Goal: Task Accomplishment & Management: Manage account settings

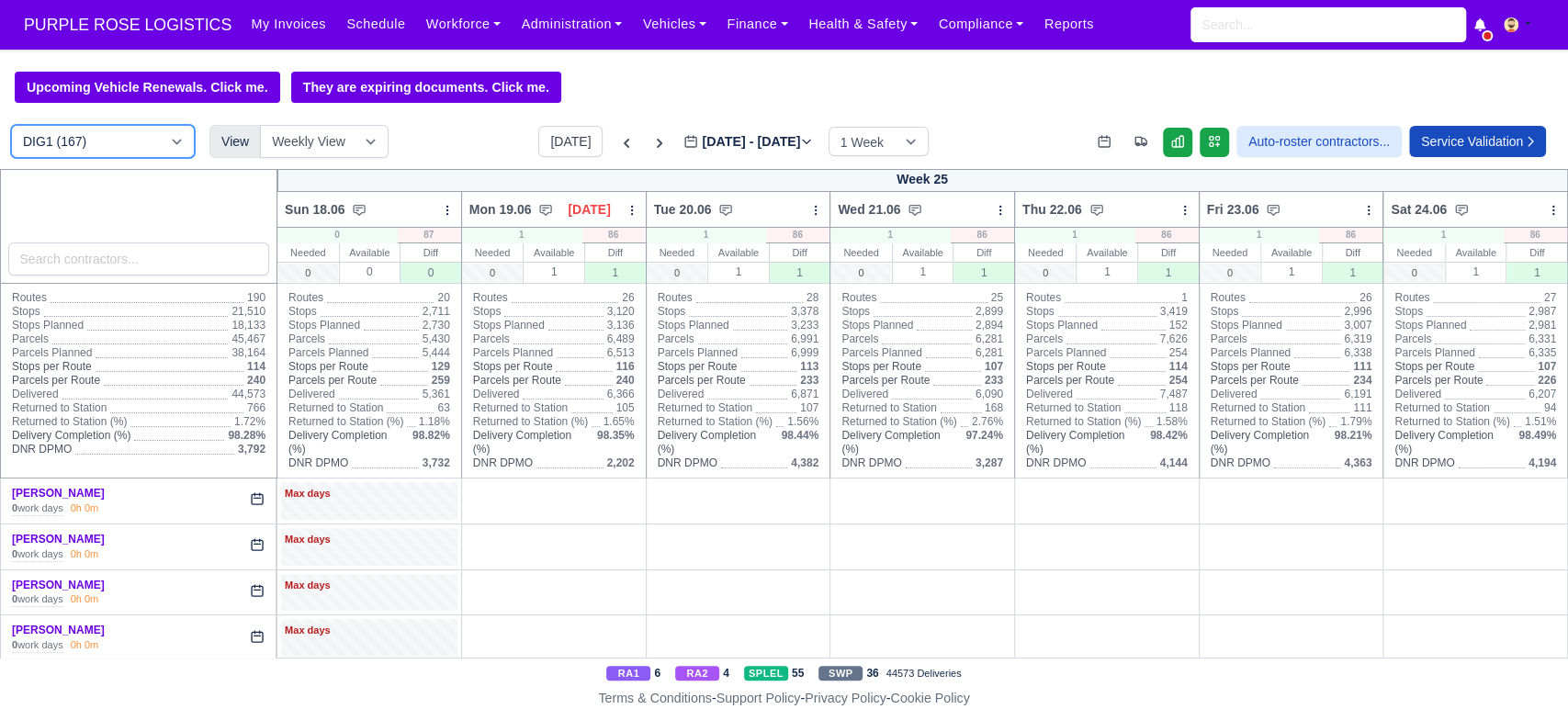
click at [114, 156] on select "DIG1 (167) DAK1 (1) GIMD (53)" at bounding box center [102, 141] width 184 height 33
select select "5"
click at [11, 127] on select "DIG1 (167) DAK1 (1) GIMD (53)" at bounding box center [102, 141] width 184 height 33
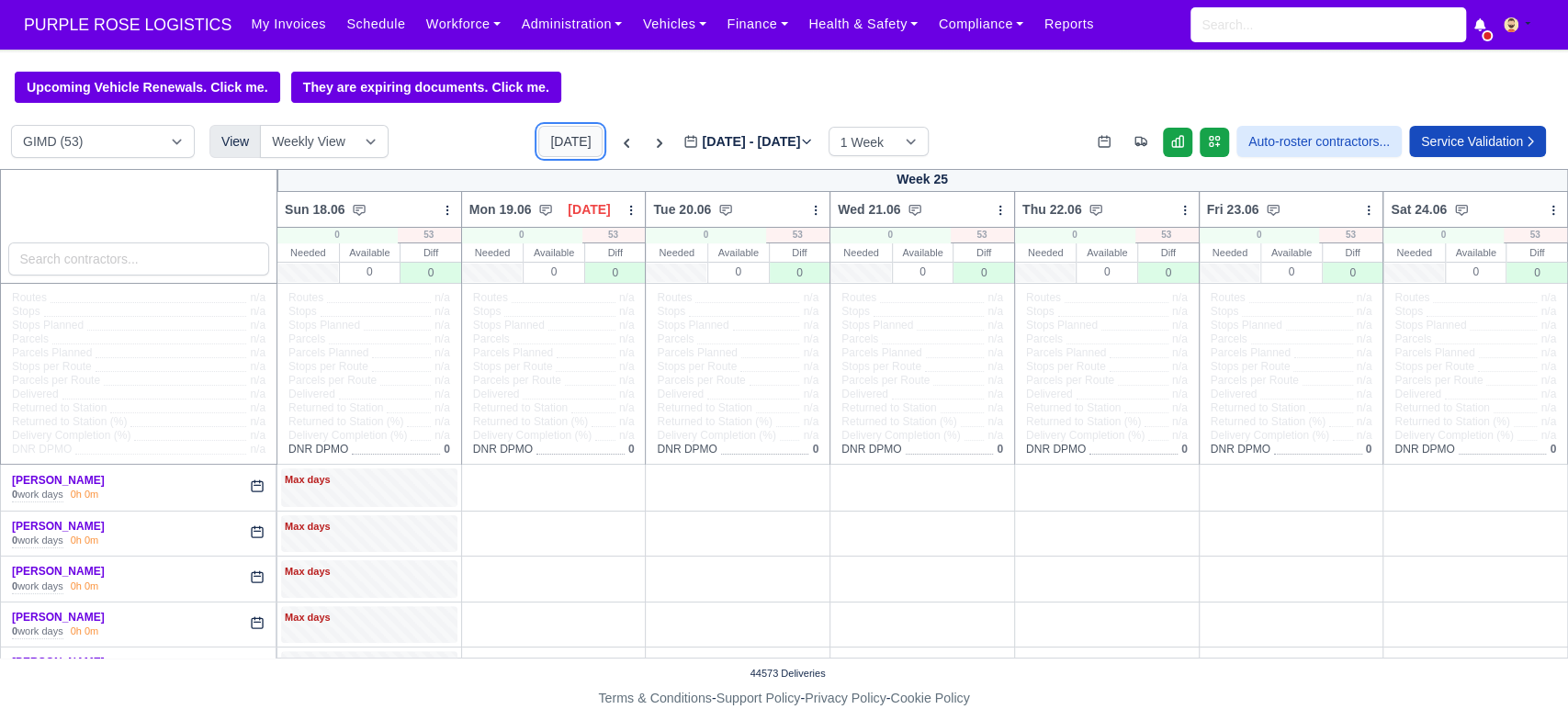
click at [545, 133] on button "[DATE]" at bounding box center [570, 142] width 64 height 32
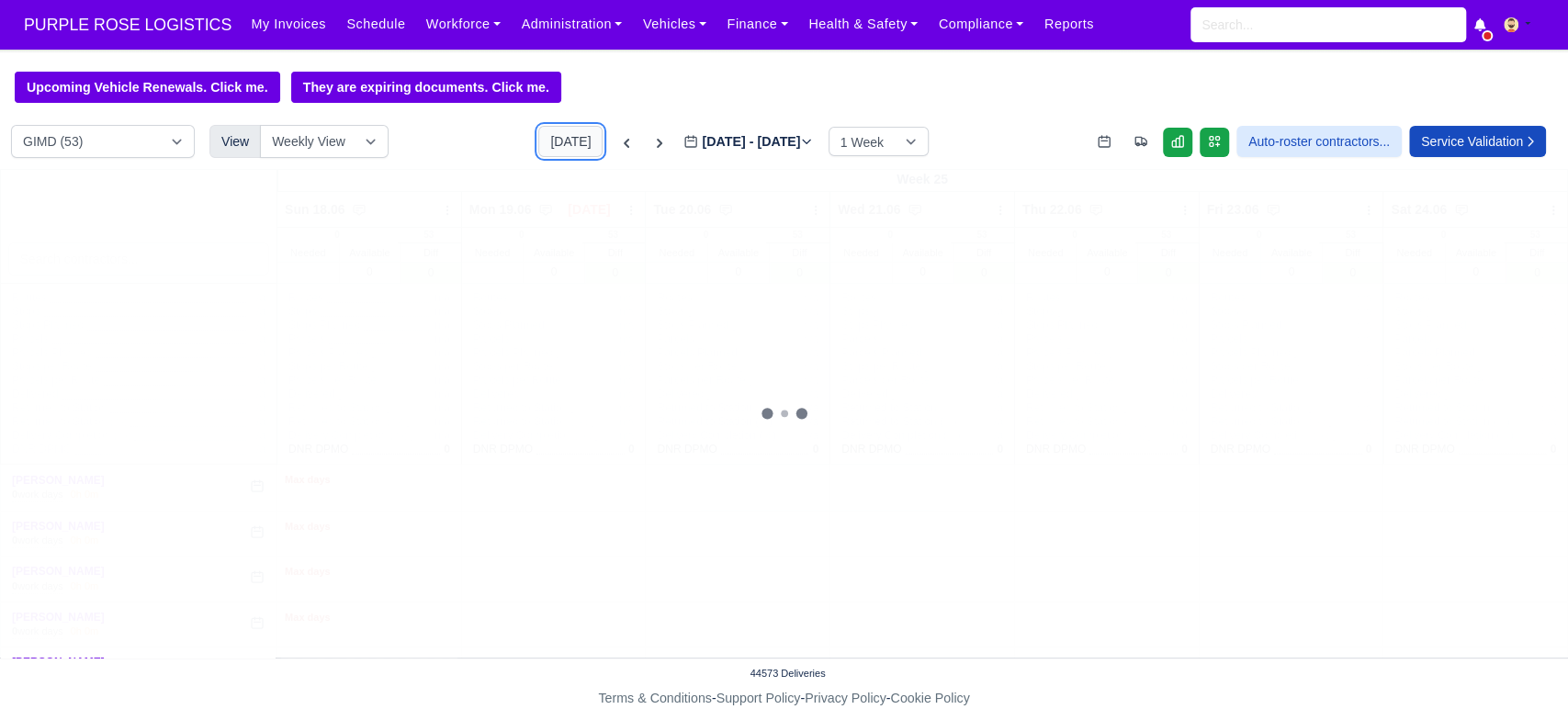
type input "[DATE]"
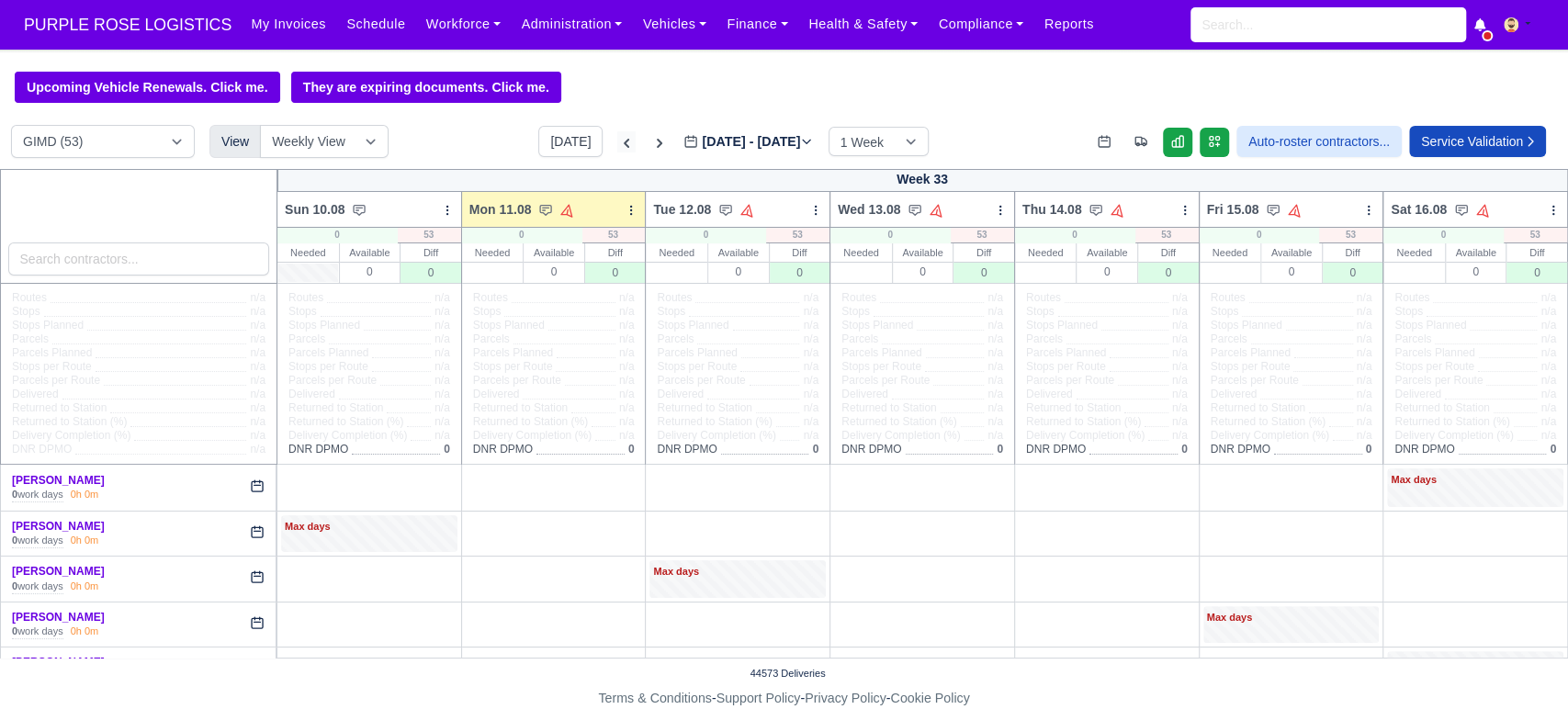
click at [617, 143] on icon at bounding box center [626, 143] width 19 height 19
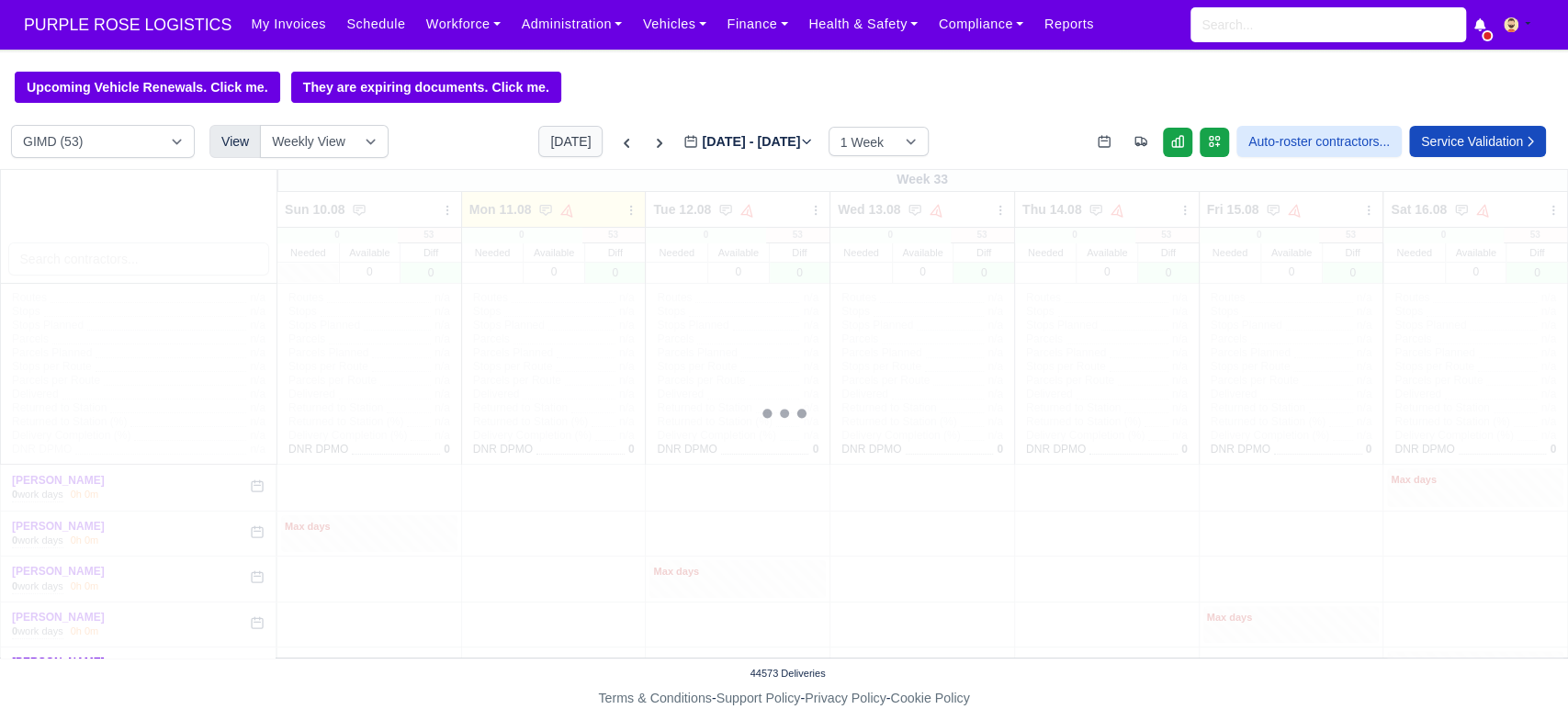
type input "[DATE]"
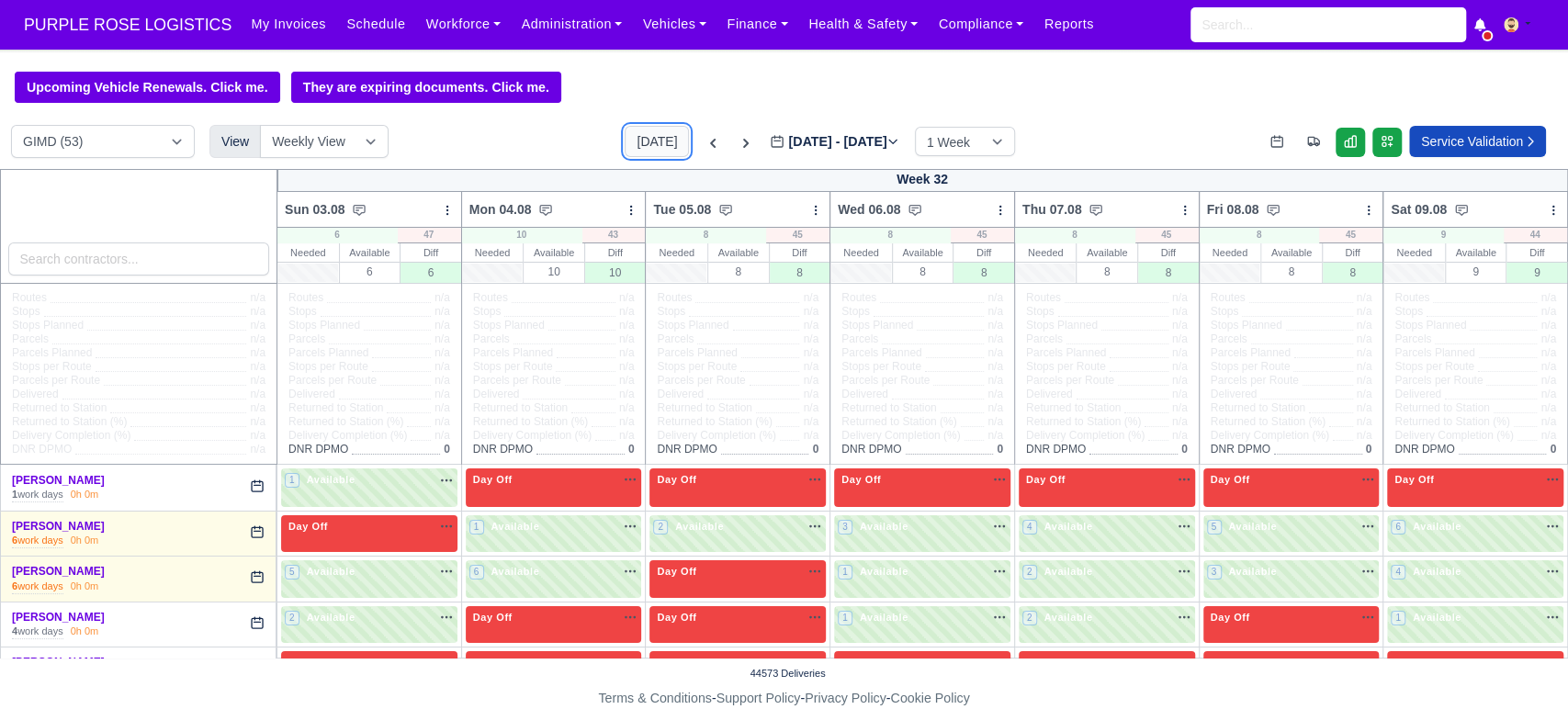
click at [636, 153] on button "[DATE]" at bounding box center [656, 142] width 64 height 32
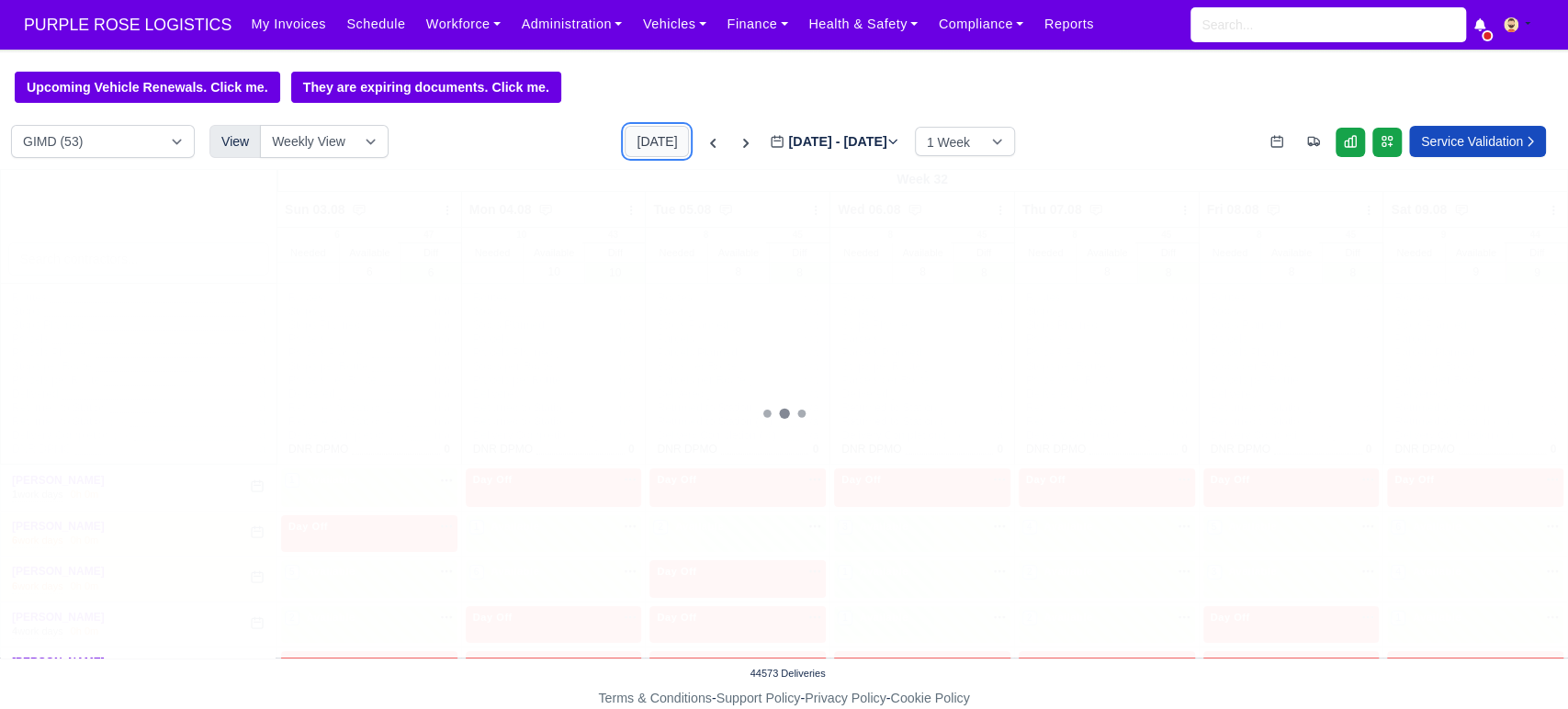
type input "[DATE]"
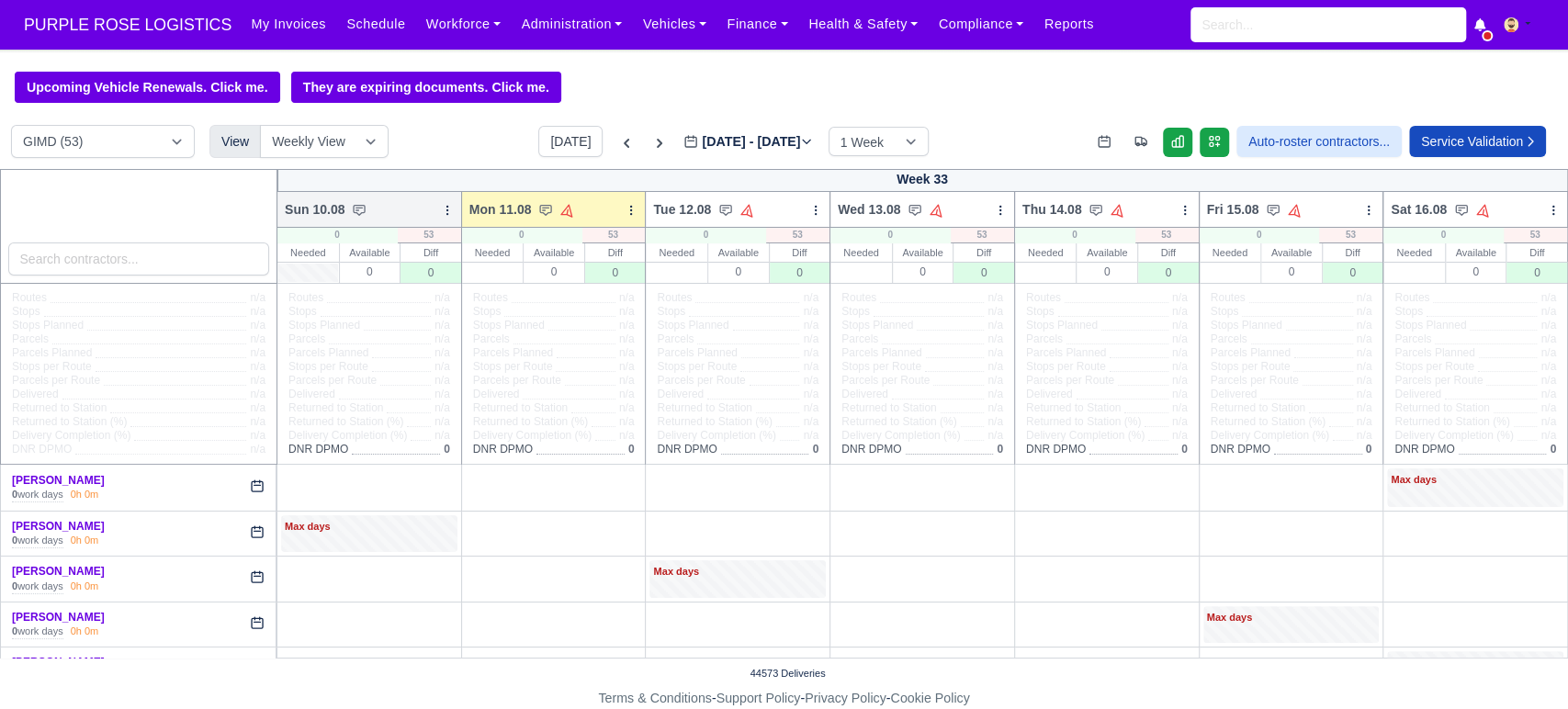
click at [441, 211] on icon at bounding box center [447, 211] width 13 height 13
click at [361, 270] on link "Daily Tasks" at bounding box center [350, 275] width 206 height 33
click at [442, 207] on icon at bounding box center [447, 211] width 13 height 13
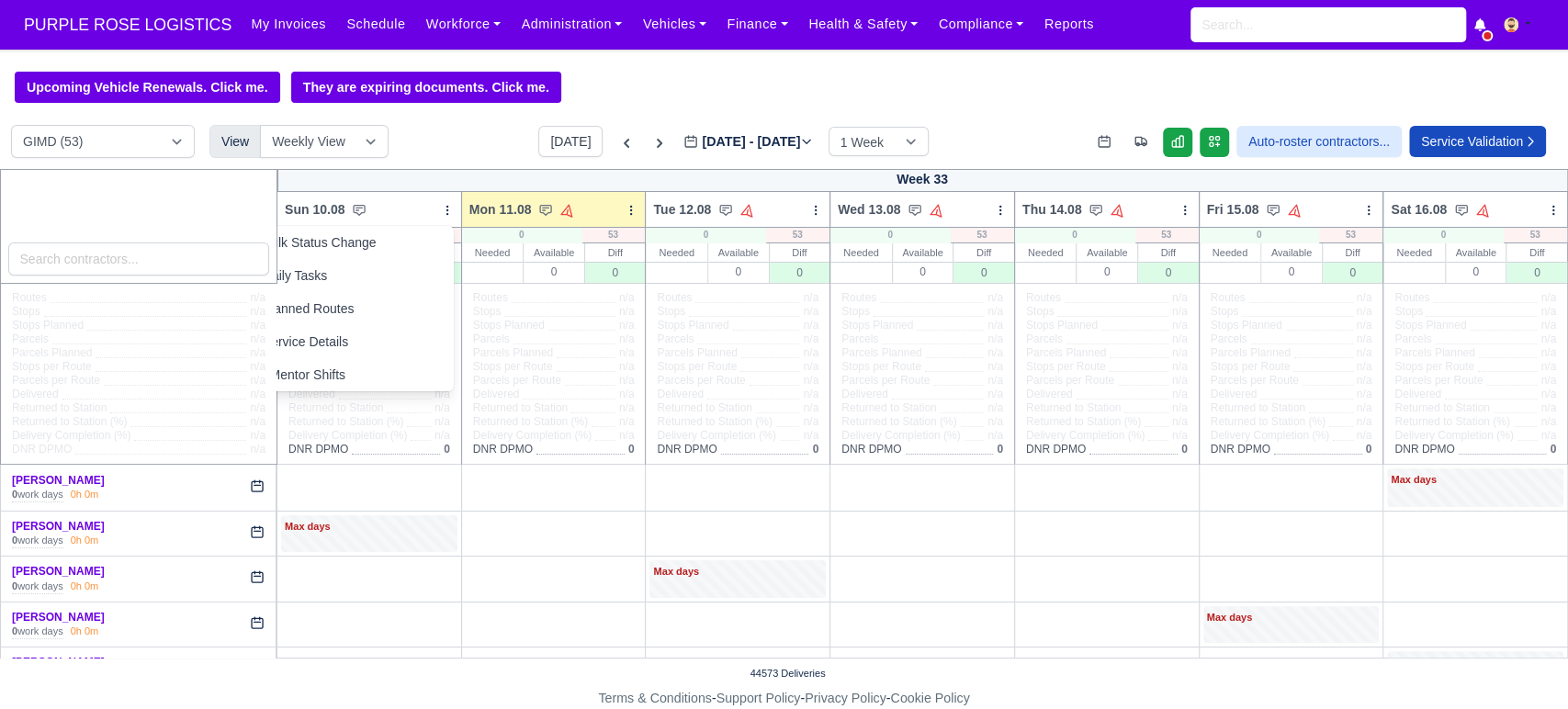
click at [487, 126] on div "Upcoming Vehicle Renewals. Click me. They are expiring documents. Click me. DIG…" at bounding box center [784, 379] width 1568 height 616
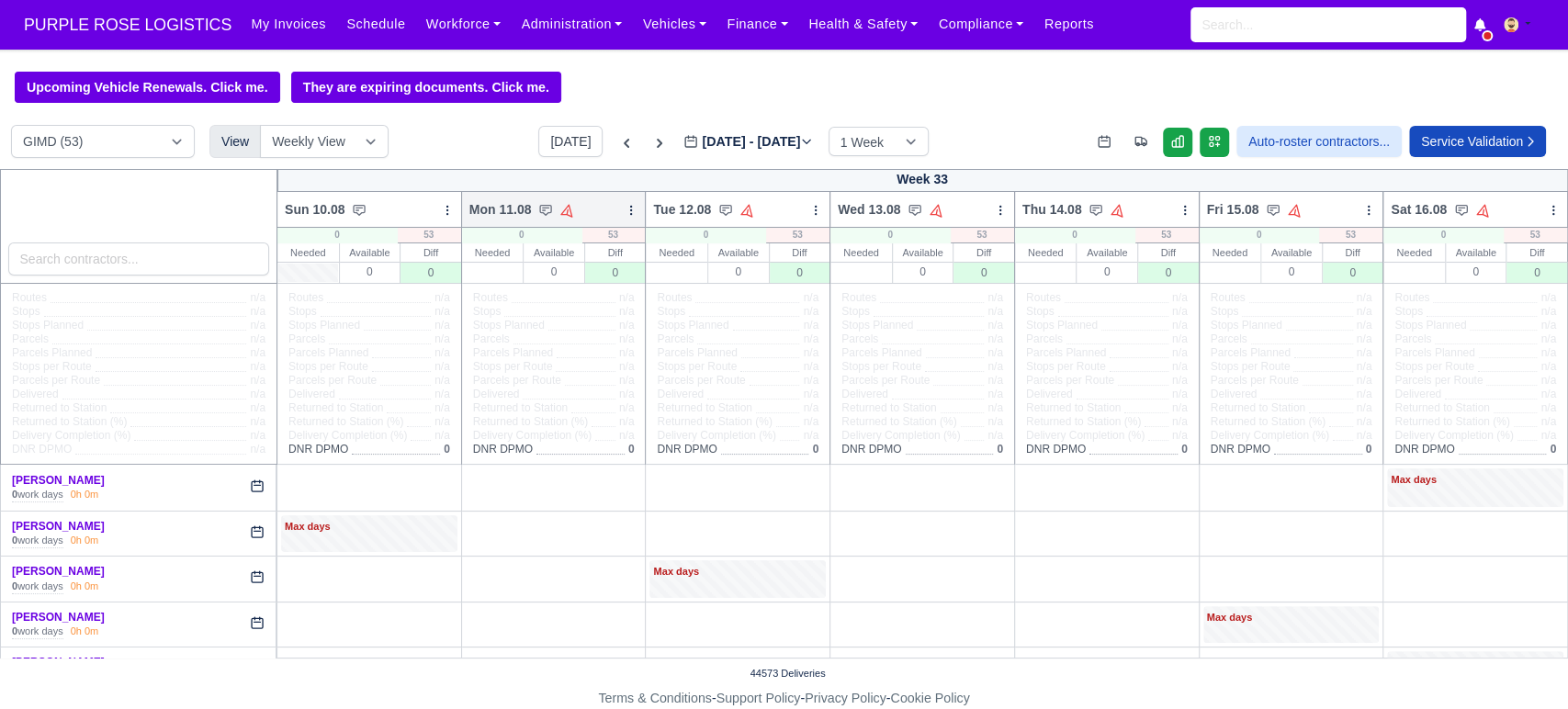
click at [626, 211] on icon at bounding box center [631, 211] width 13 height 13
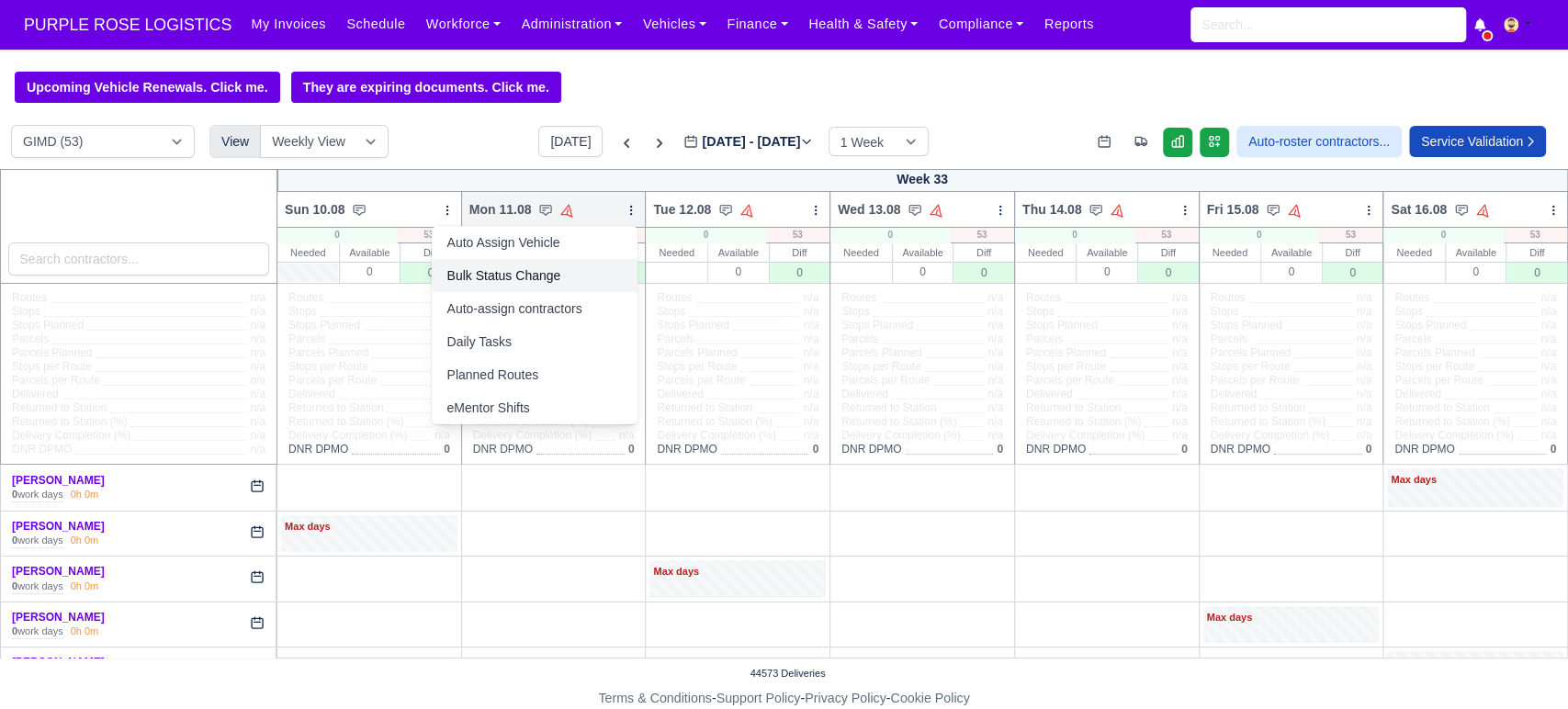
click at [528, 280] on link "Bulk Status Change" at bounding box center [534, 275] width 206 height 33
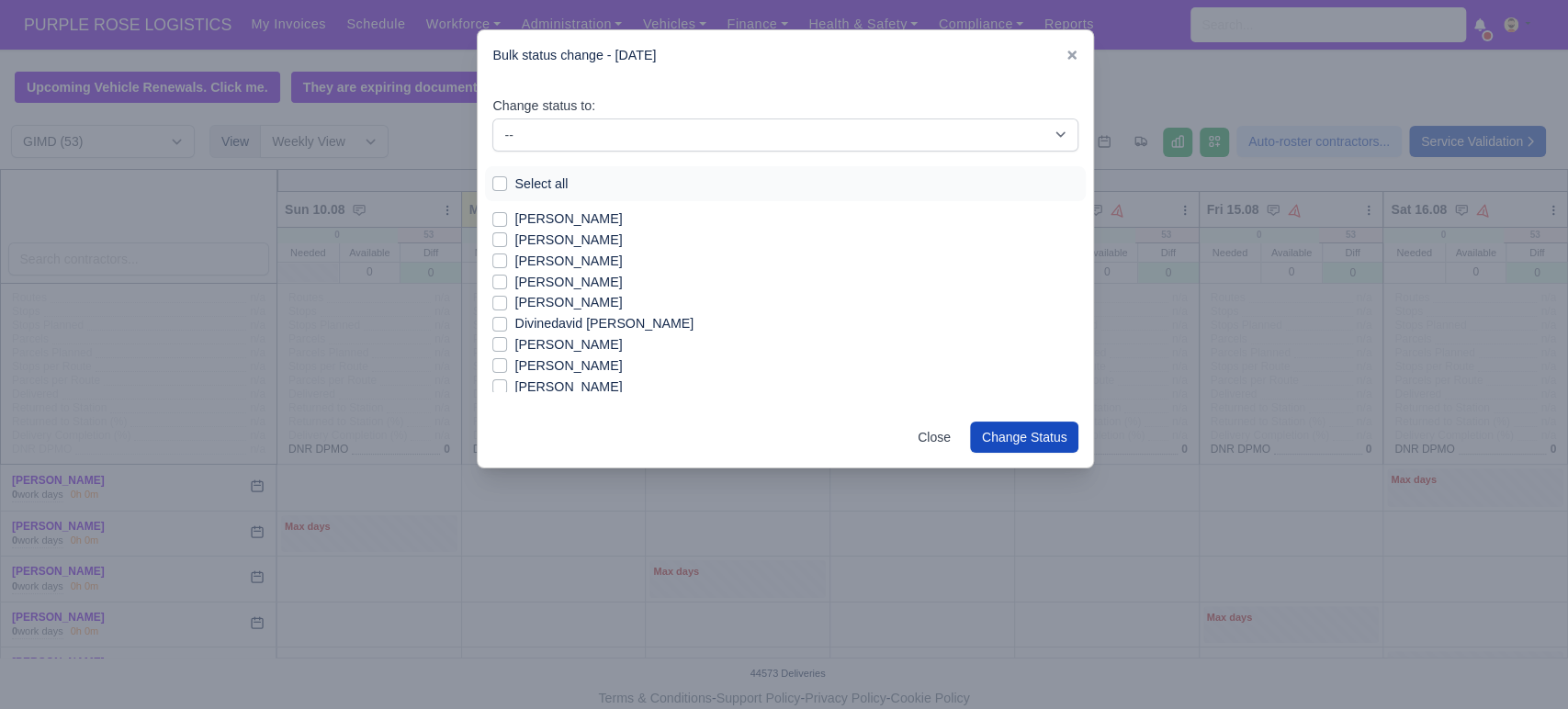
click at [514, 182] on label "Select all" at bounding box center [540, 184] width 53 height 21
click at [505, 182] on input "Select all" at bounding box center [499, 181] width 15 height 15
checkbox input "true"
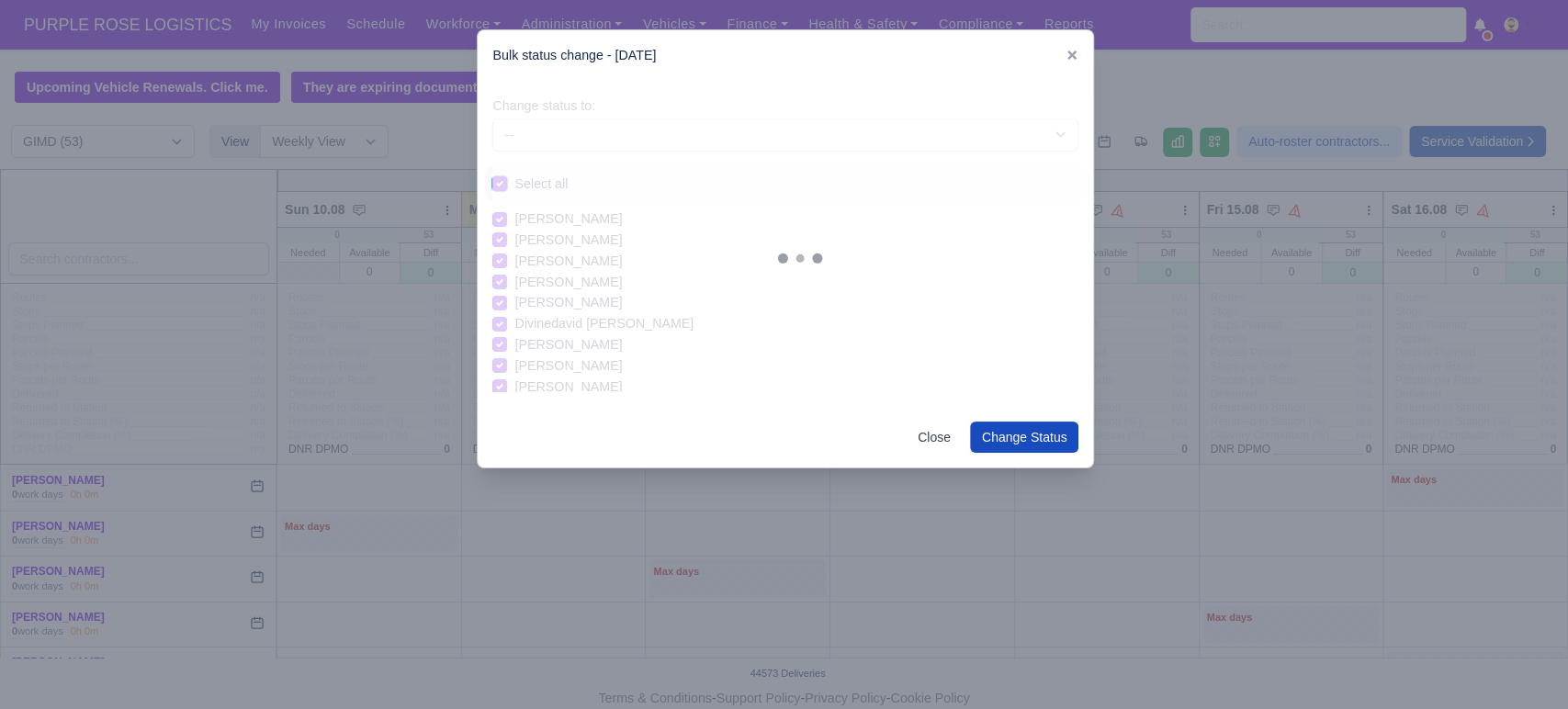
checkbox input "true"
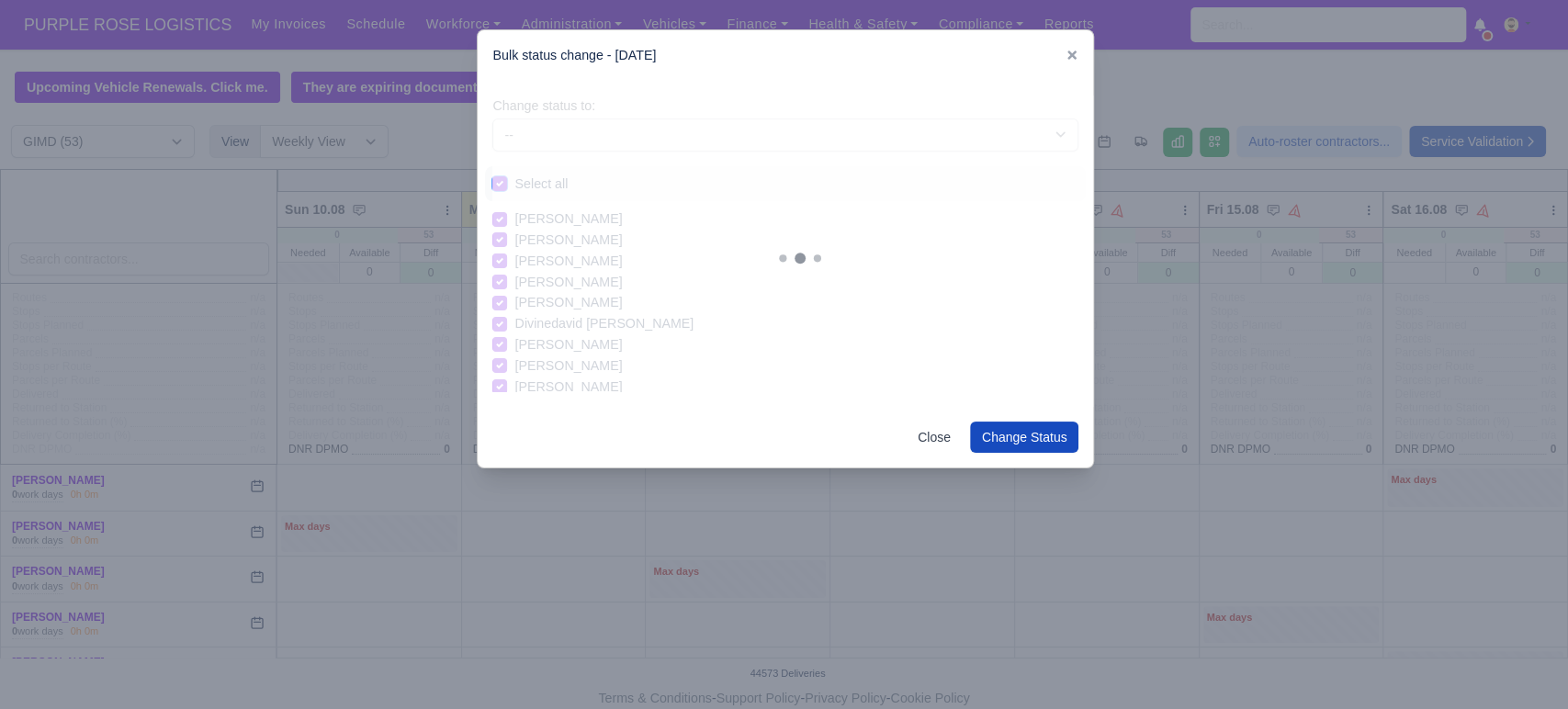
checkbox input "true"
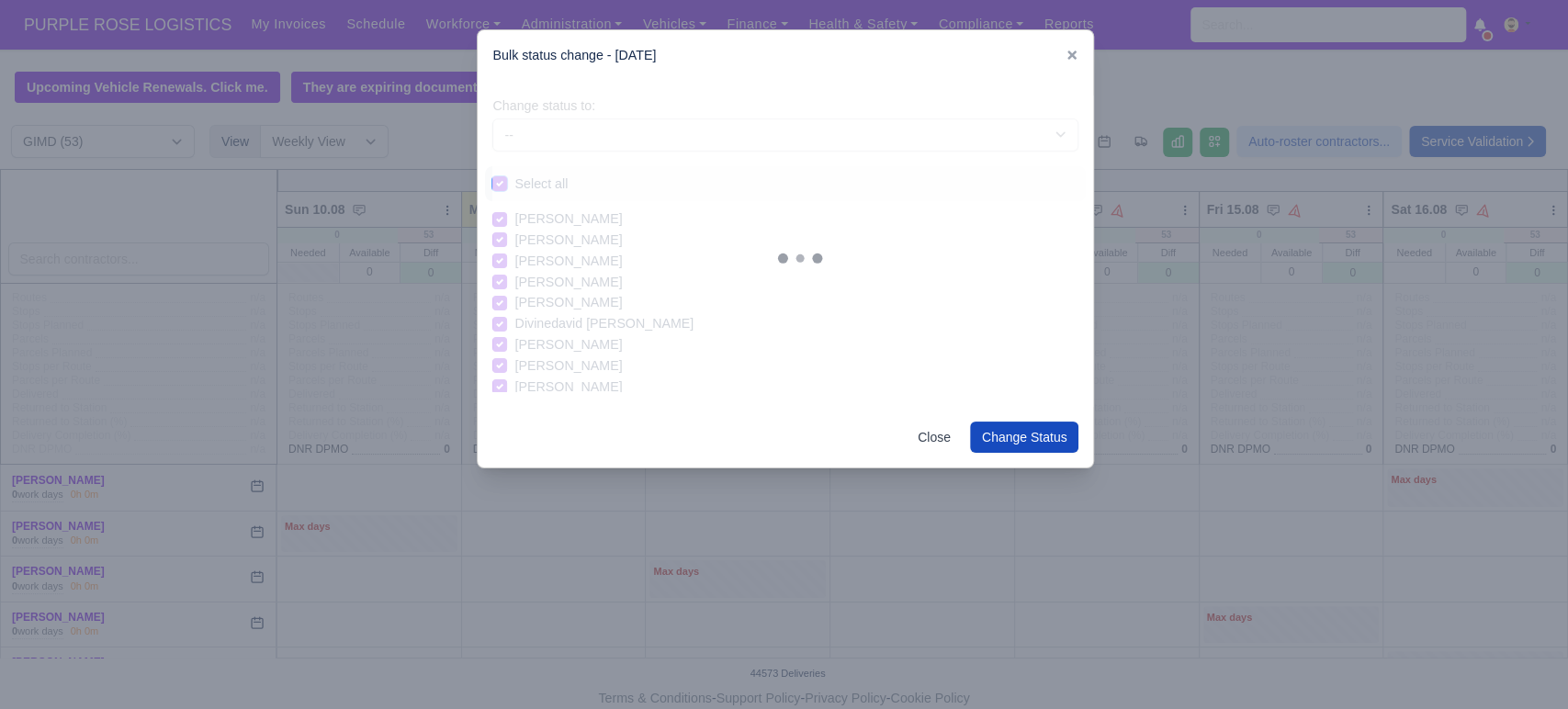
checkbox input "true"
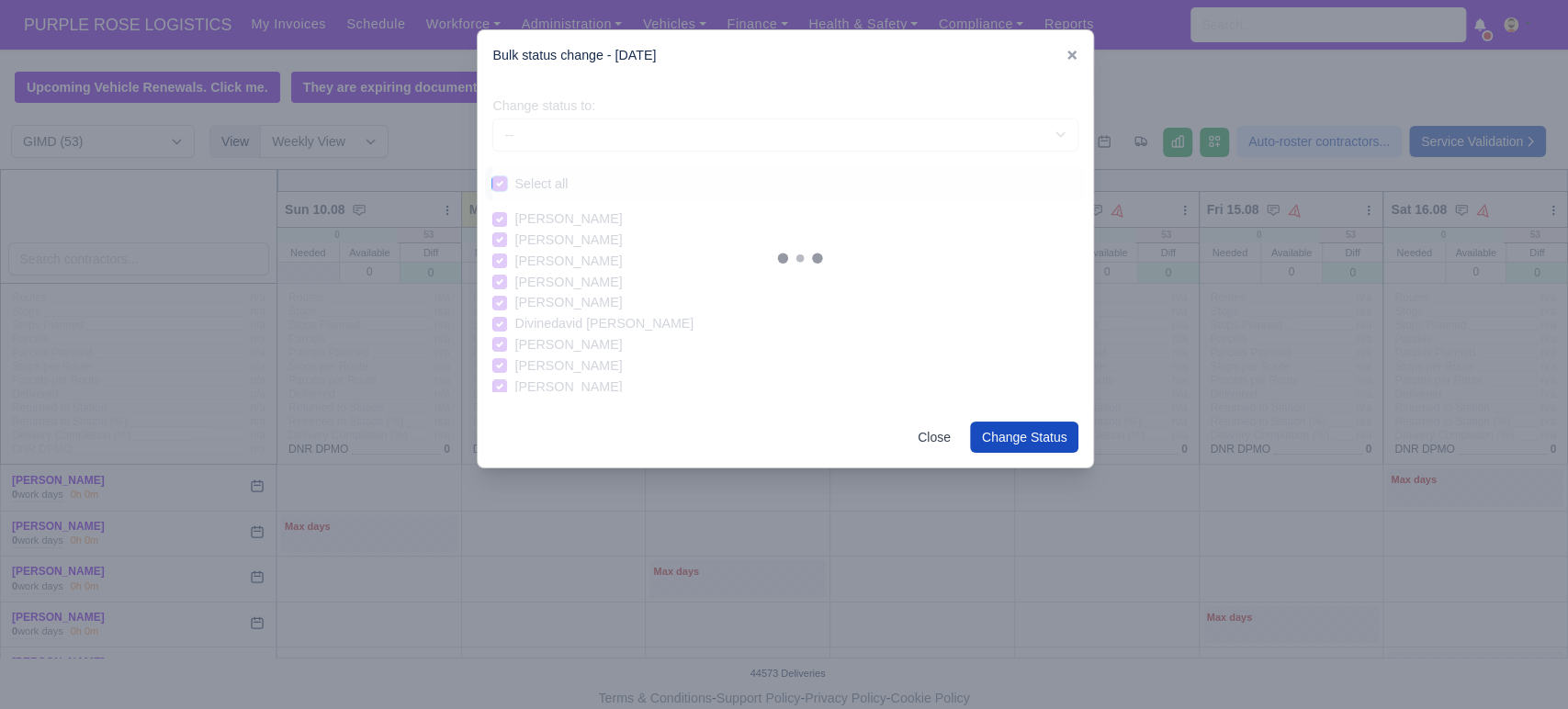
checkbox input "true"
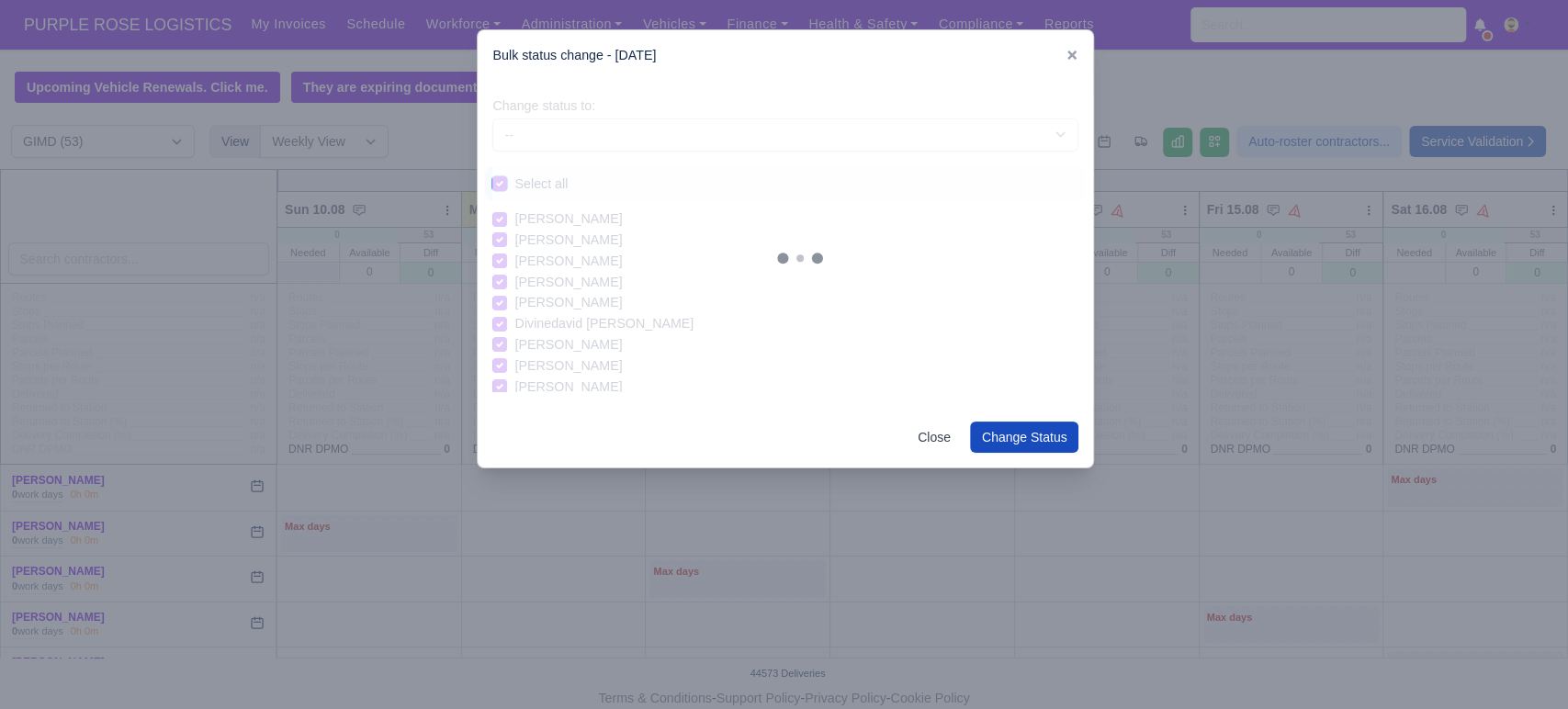
checkbox input "true"
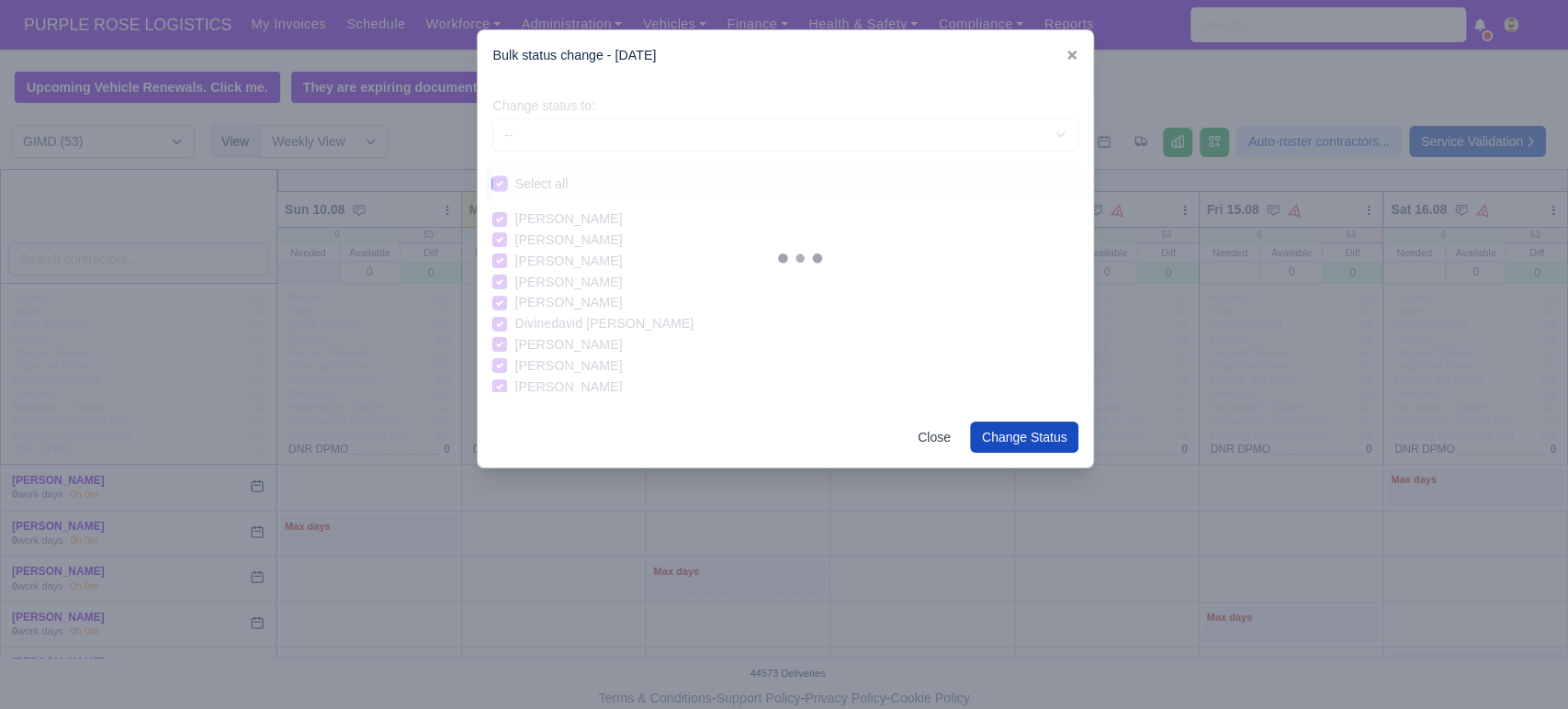
checkbox input "true"
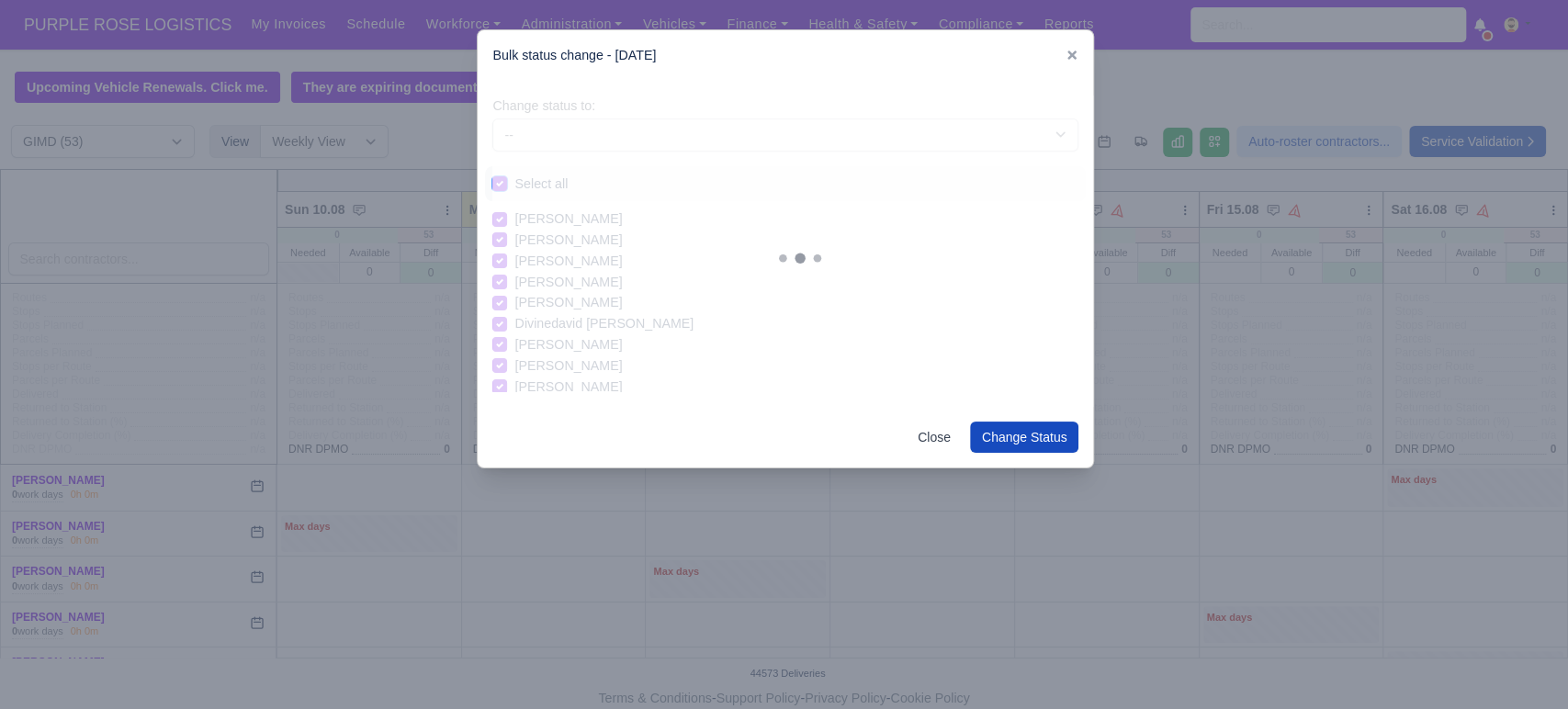
checkbox input "true"
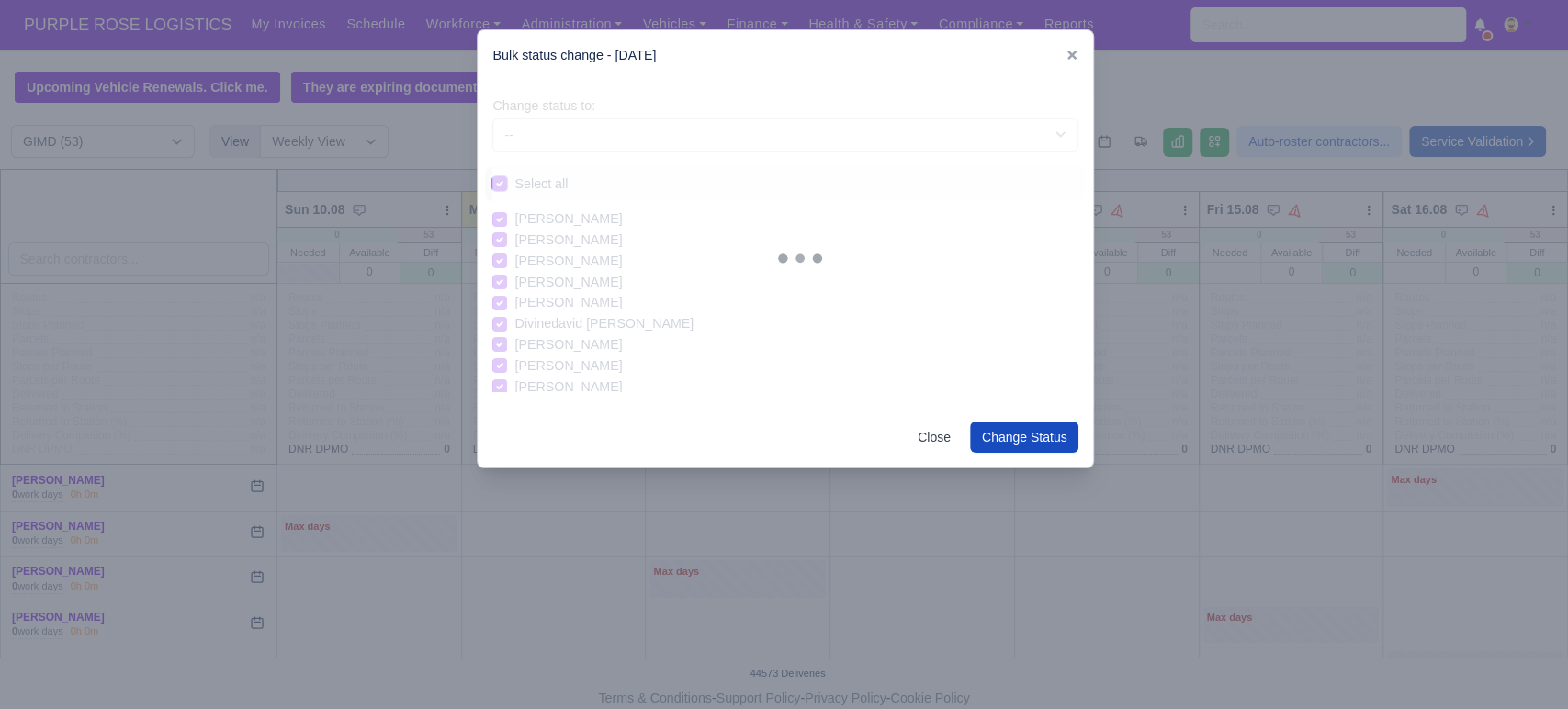
checkbox input "true"
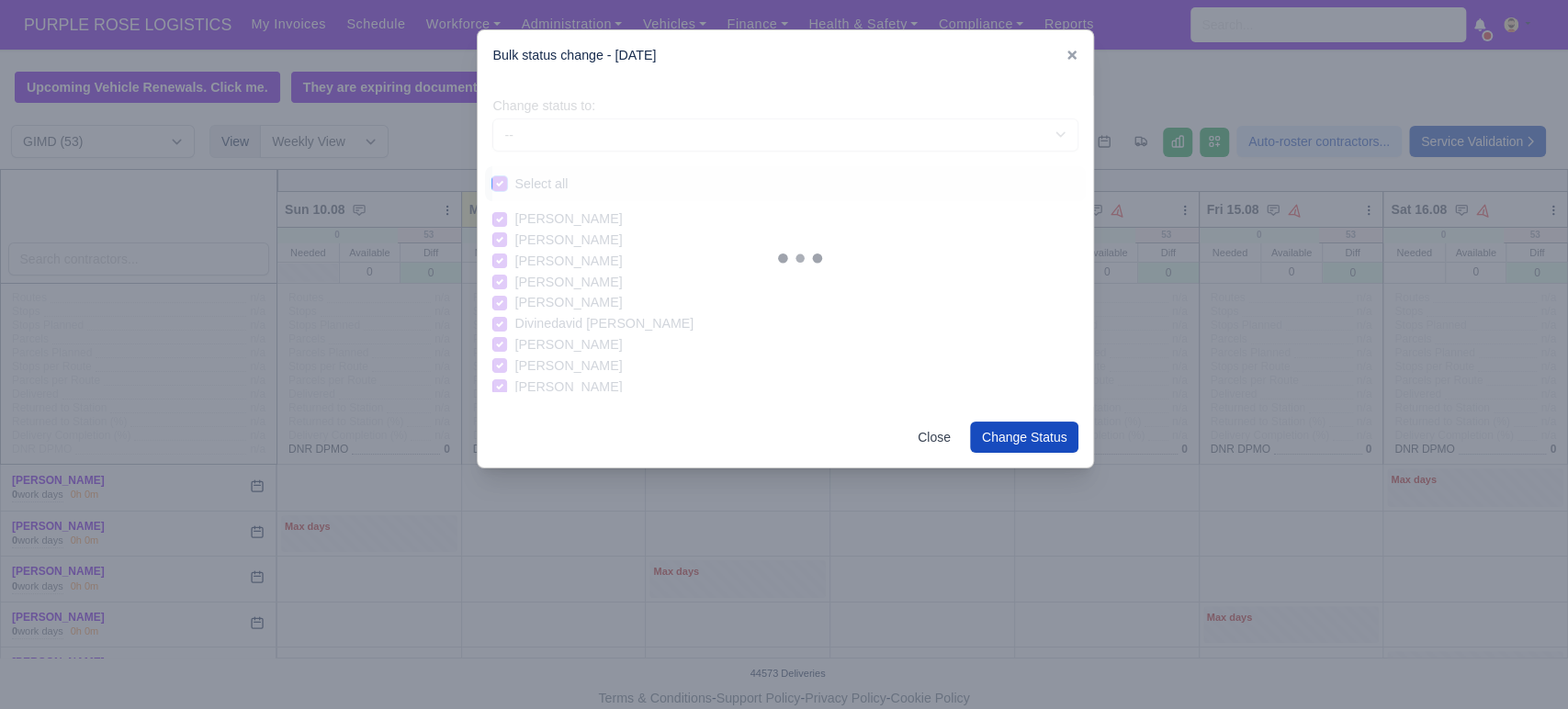
checkbox input "true"
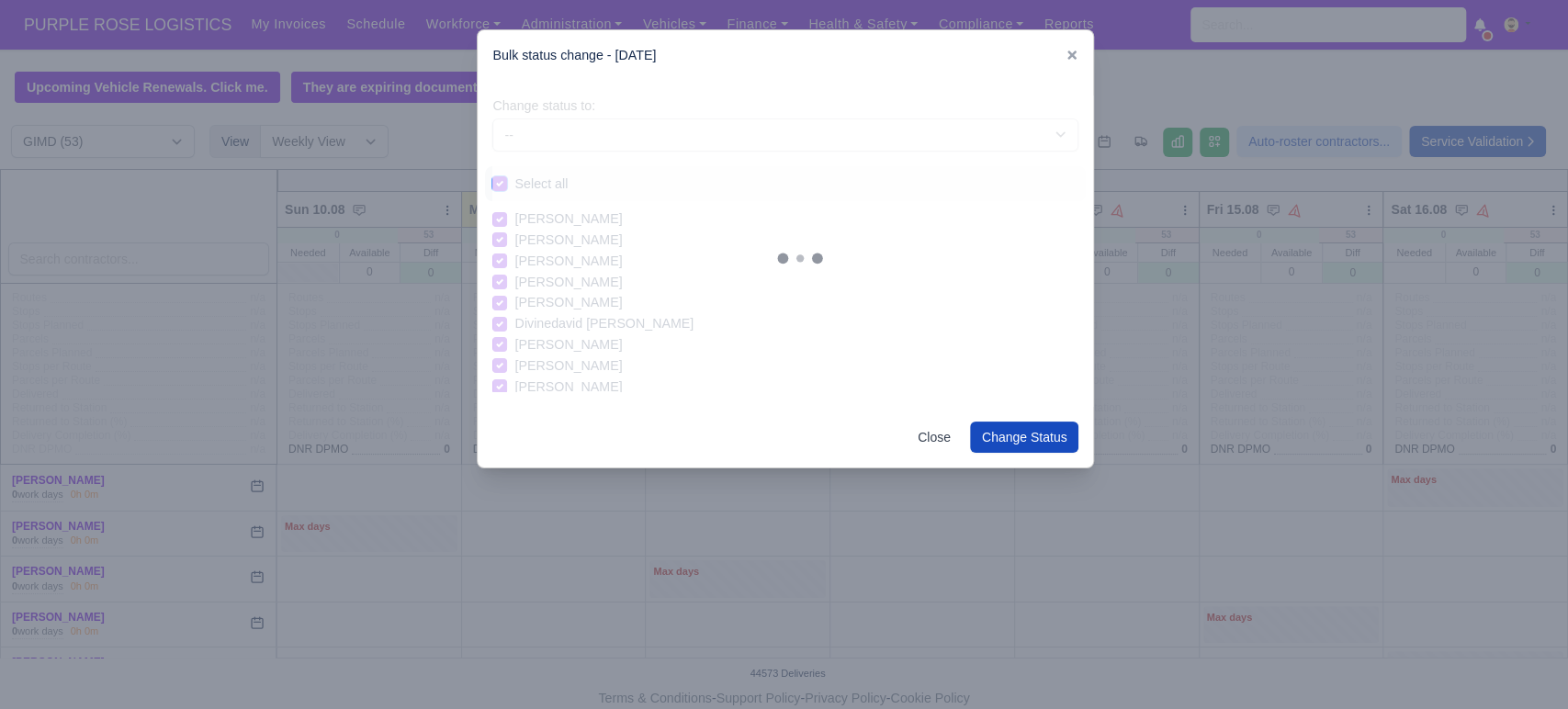
checkbox input "true"
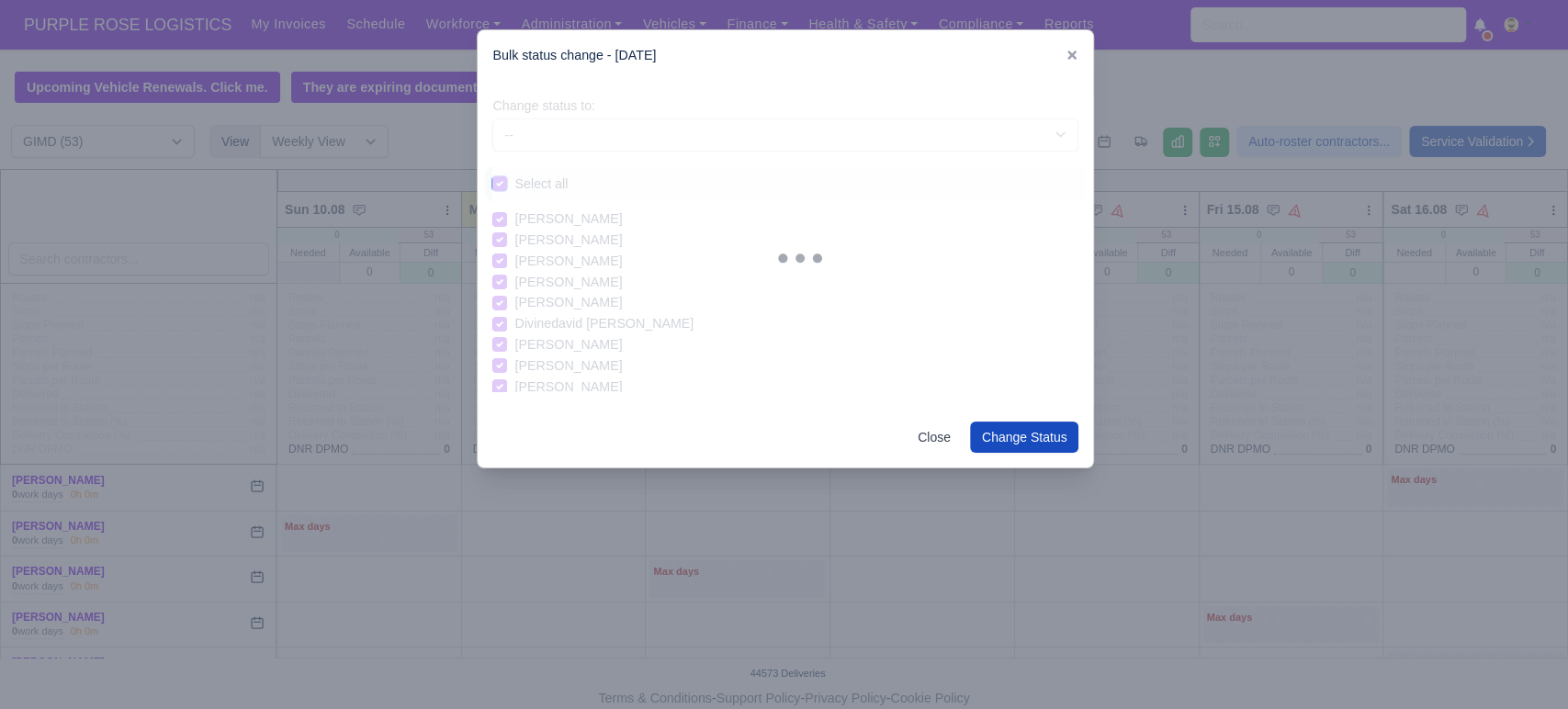
checkbox input "true"
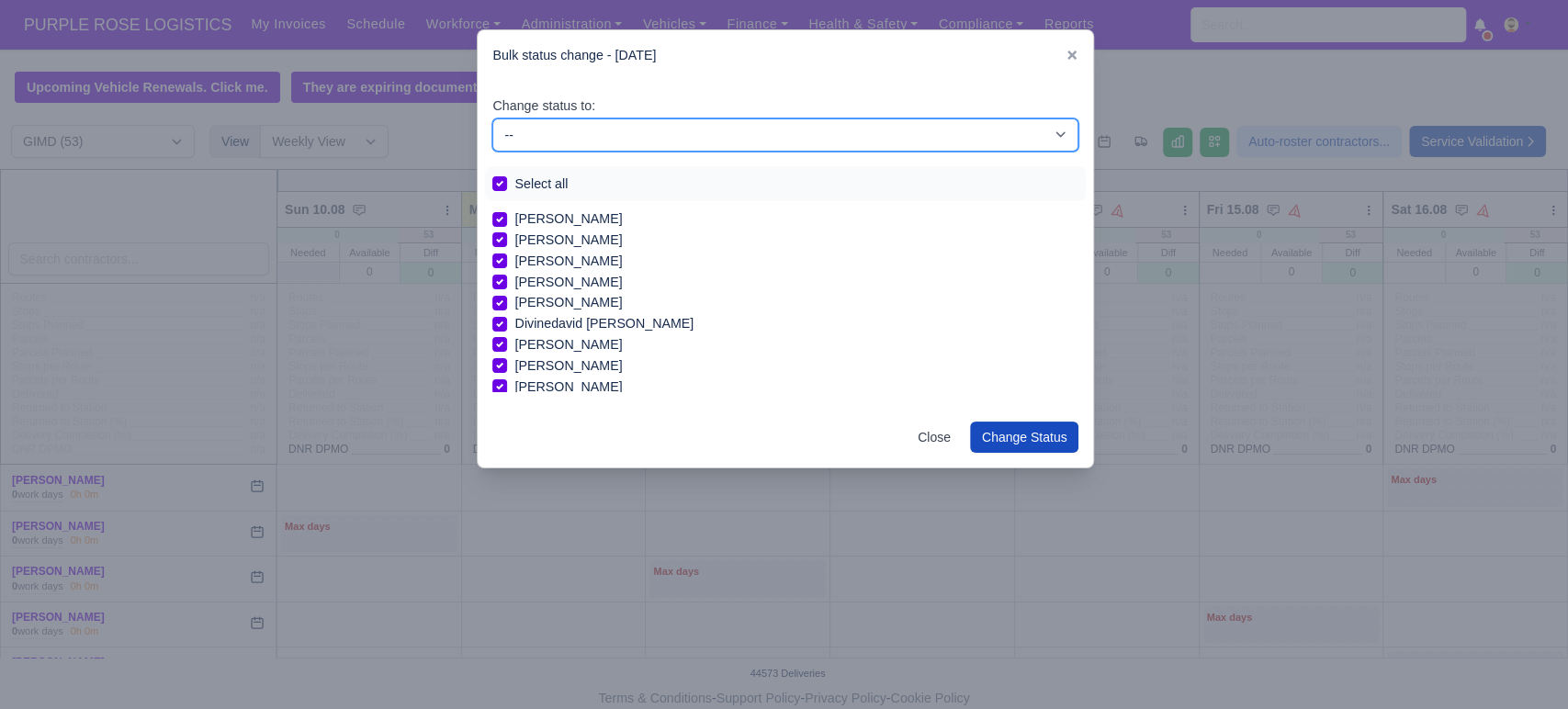
click at [628, 144] on select "-- Available Day Off Stand By Holiday In Office OSM Ridealong Nursery 1 Nursery…" at bounding box center [784, 134] width 586 height 33
select select "Day Off"
click at [492, 118] on select "-- Available Day Off Stand By Holiday In Office OSM Ridealong Nursery 1 Nursery…" at bounding box center [784, 134] width 586 height 33
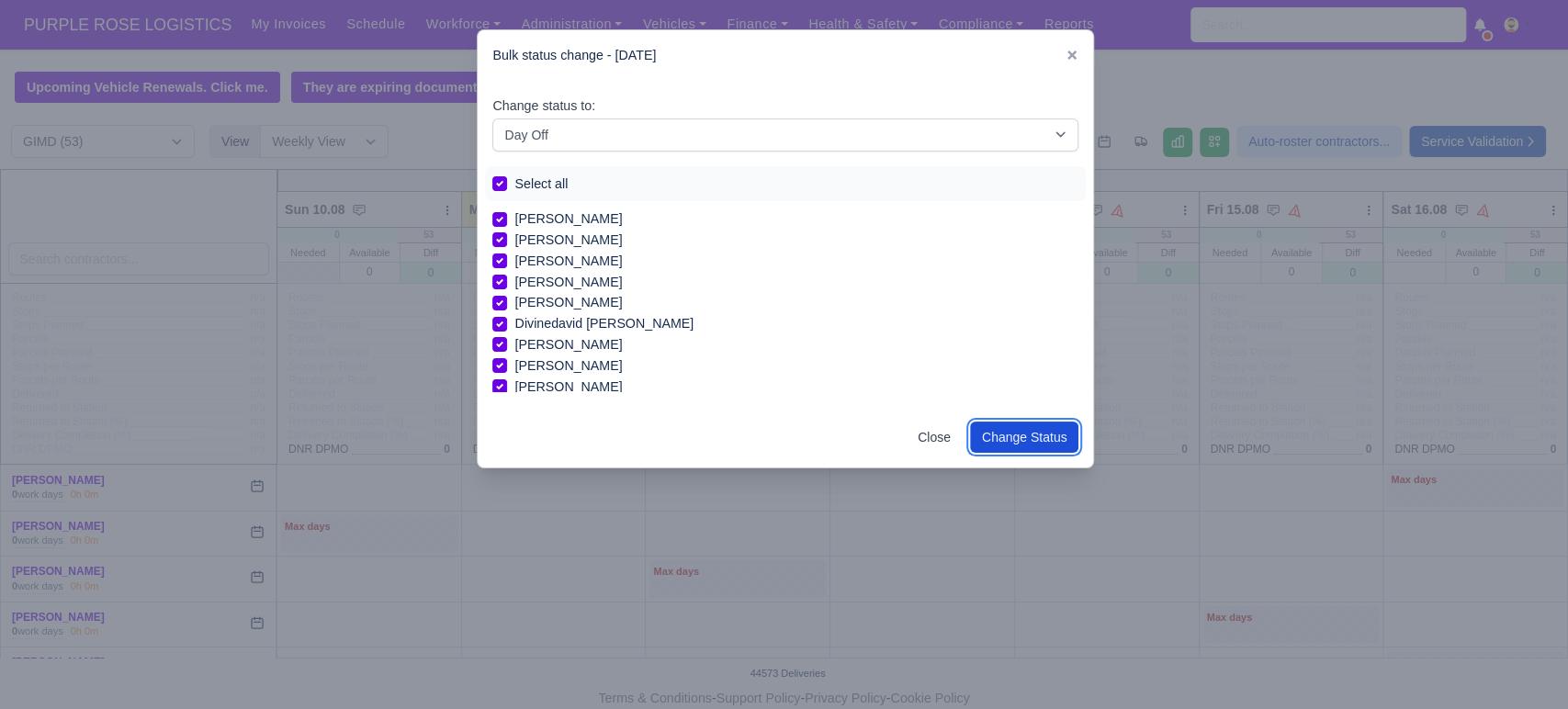
click at [1031, 428] on button "Change Status" at bounding box center [1024, 437] width 109 height 32
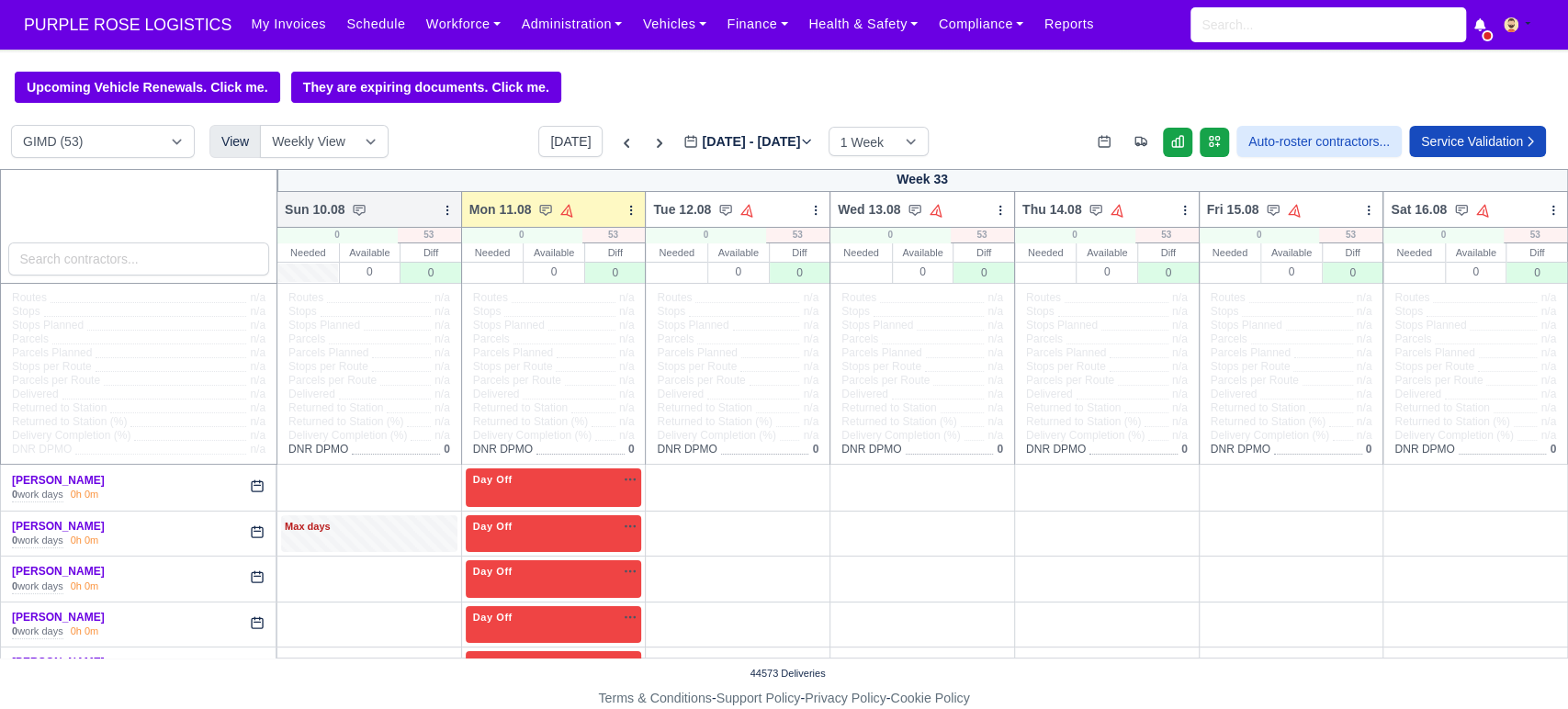
click at [443, 214] on icon at bounding box center [447, 211] width 13 height 13
click at [382, 256] on link "Bulk Status Change" at bounding box center [350, 241] width 206 height 33
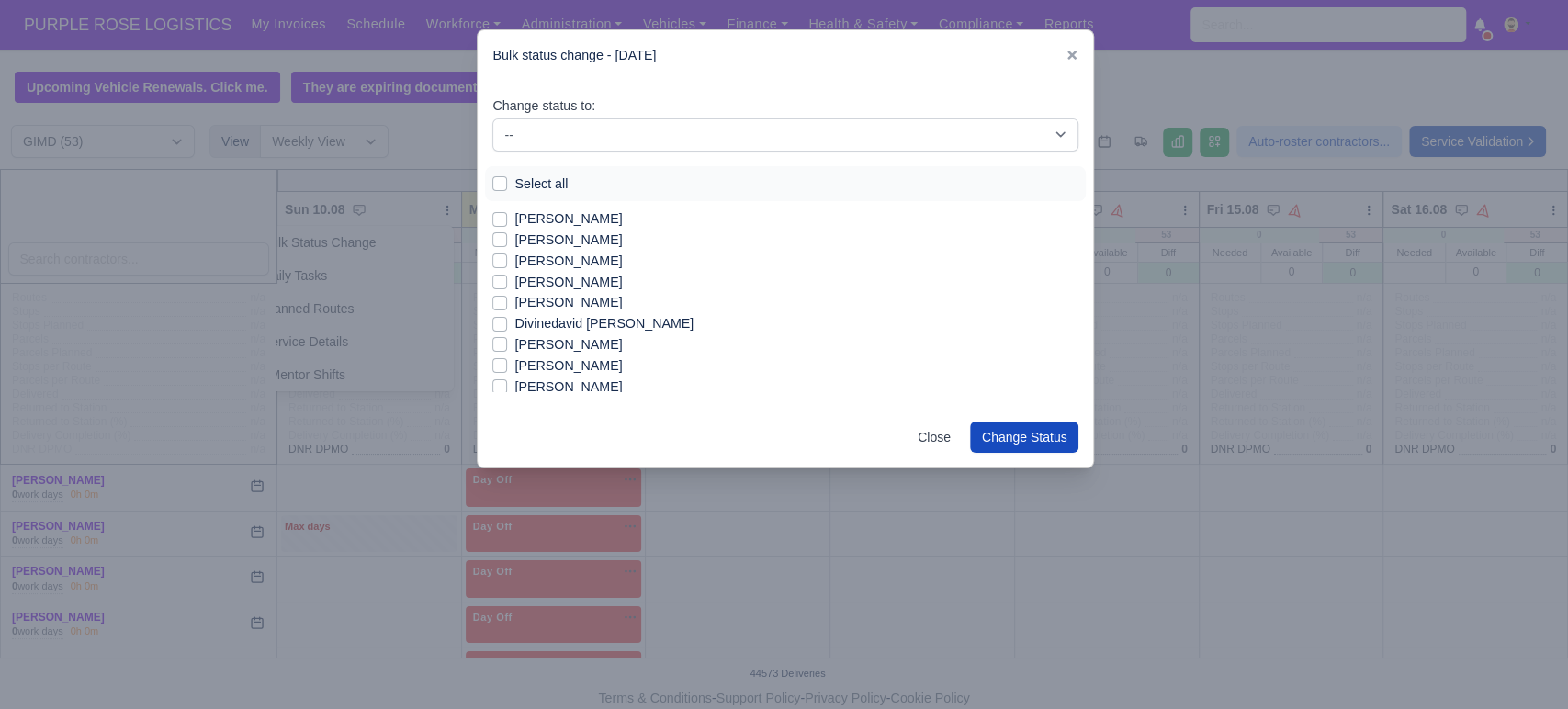
click at [528, 181] on label "Select all" at bounding box center [540, 184] width 53 height 21
click at [507, 181] on input "Select all" at bounding box center [499, 181] width 15 height 15
checkbox input "true"
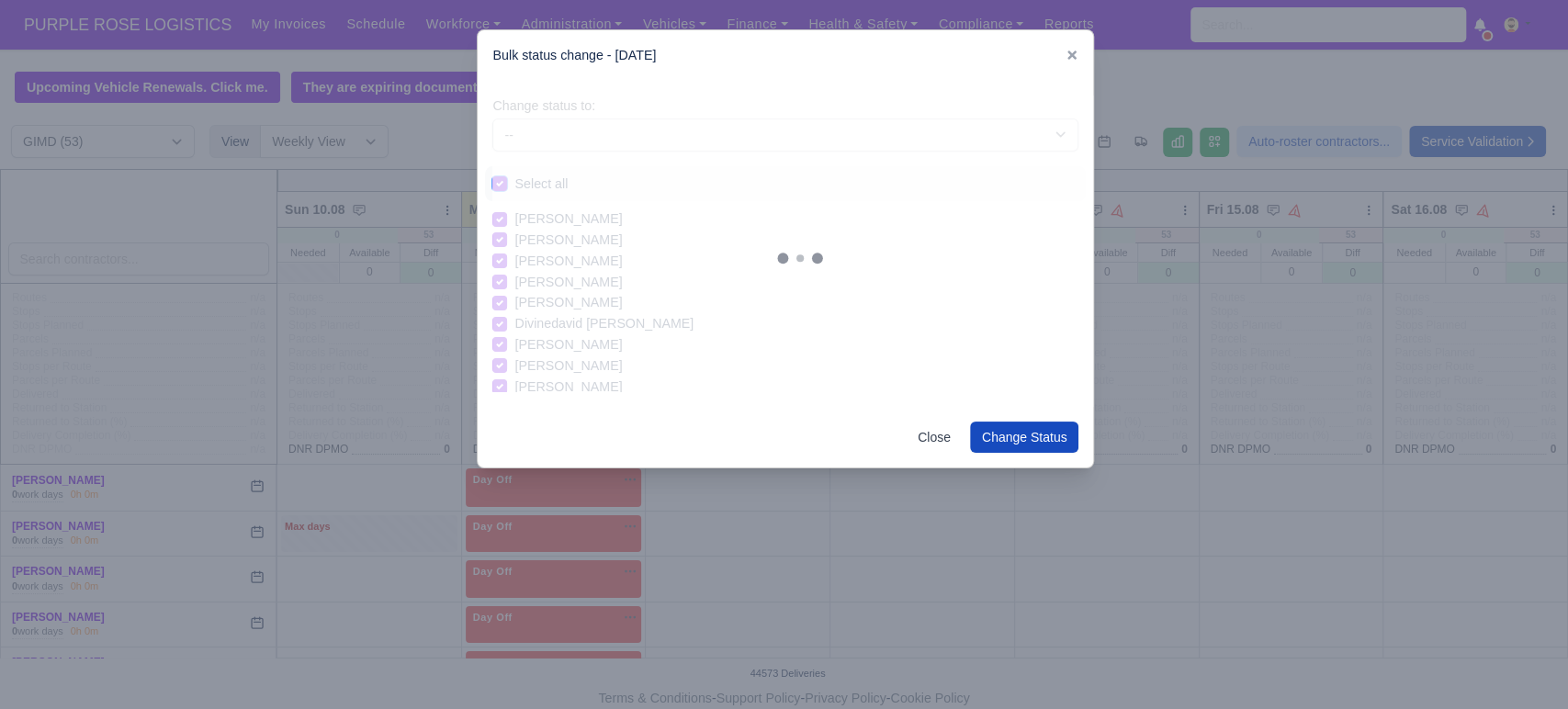
checkbox input "true"
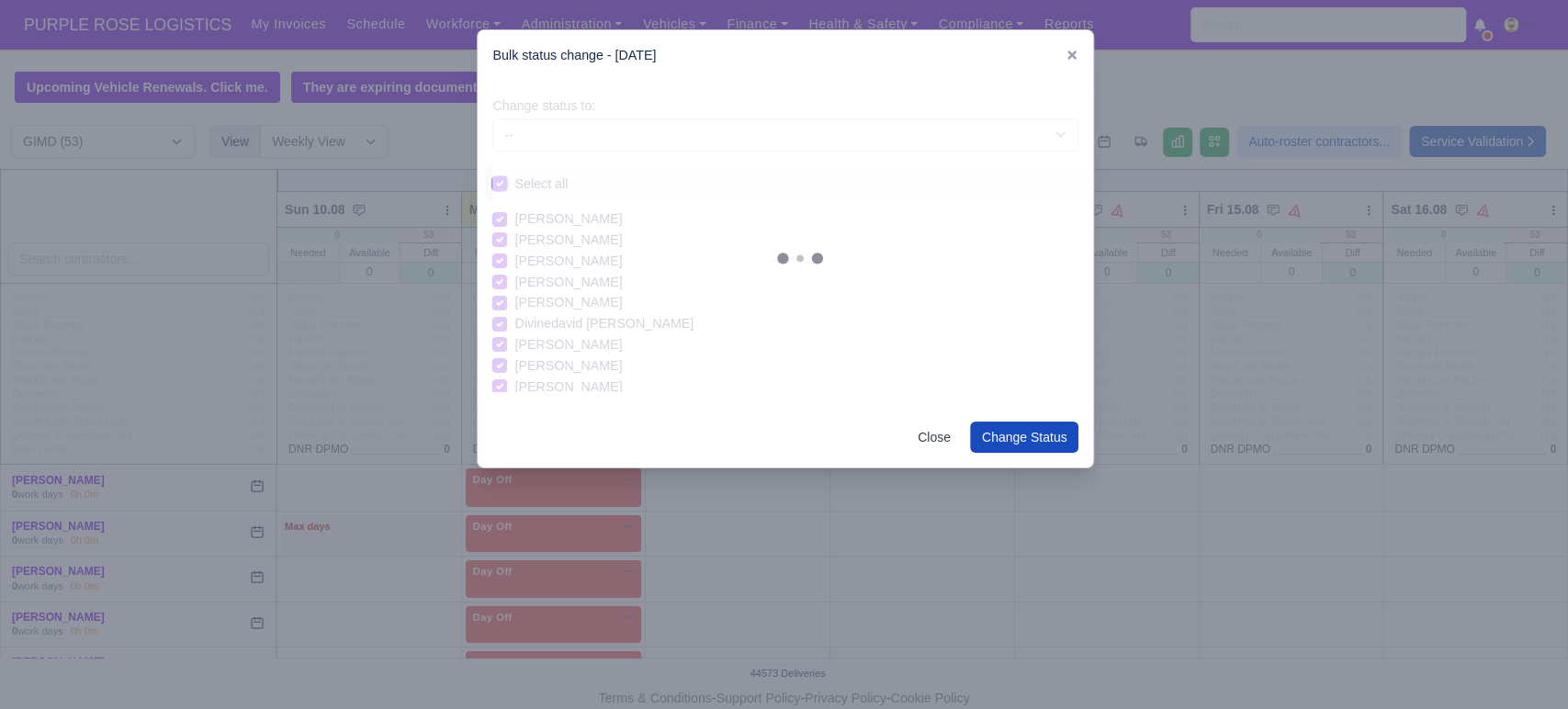
checkbox input "true"
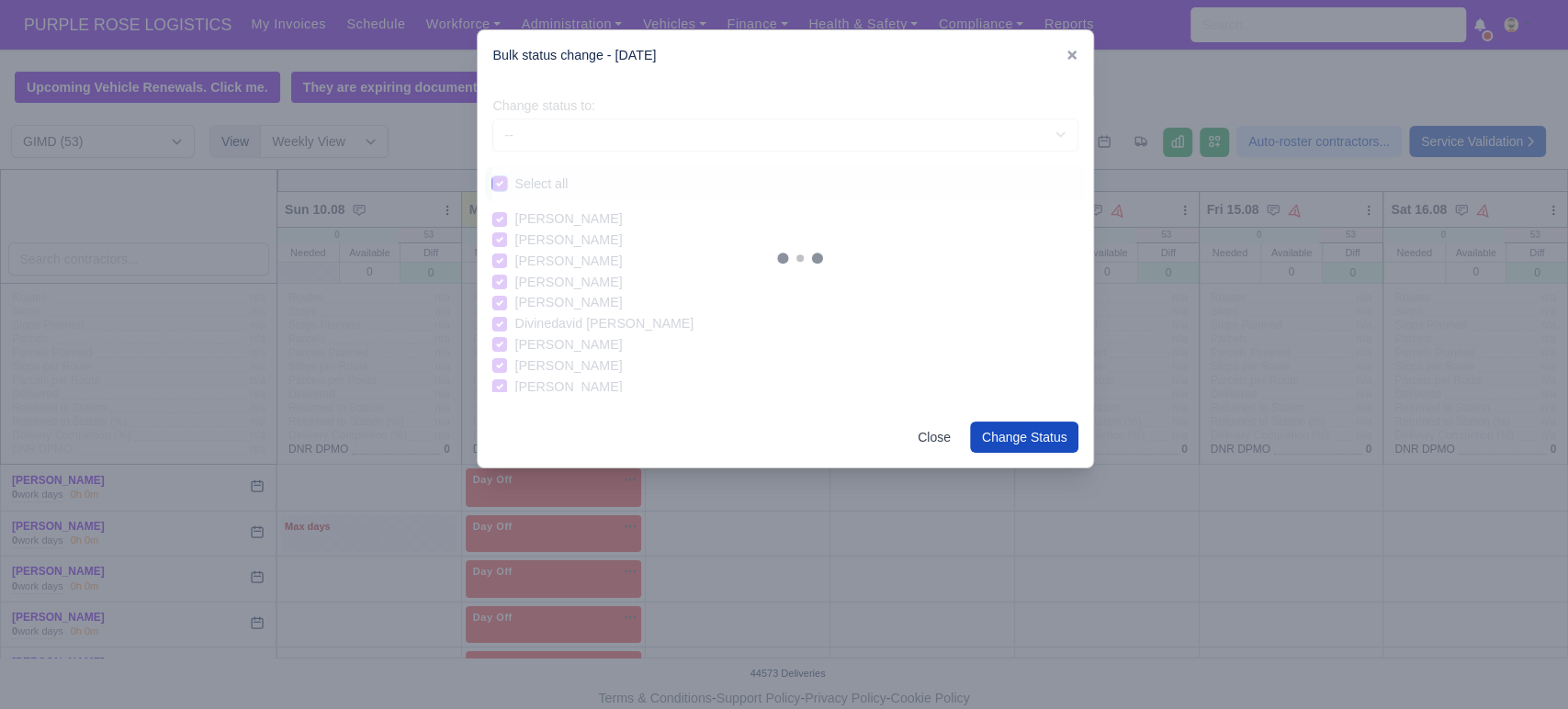
checkbox input "true"
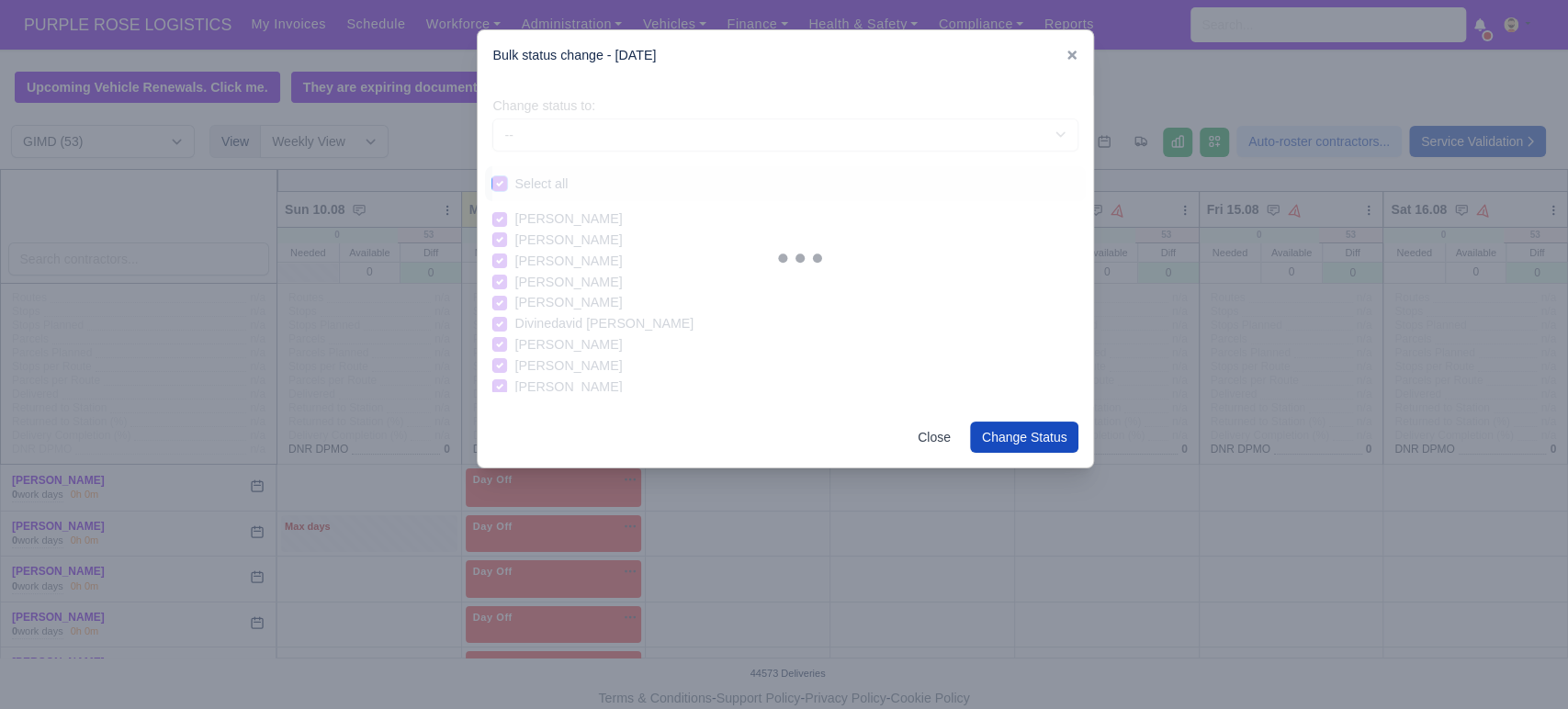
checkbox input "true"
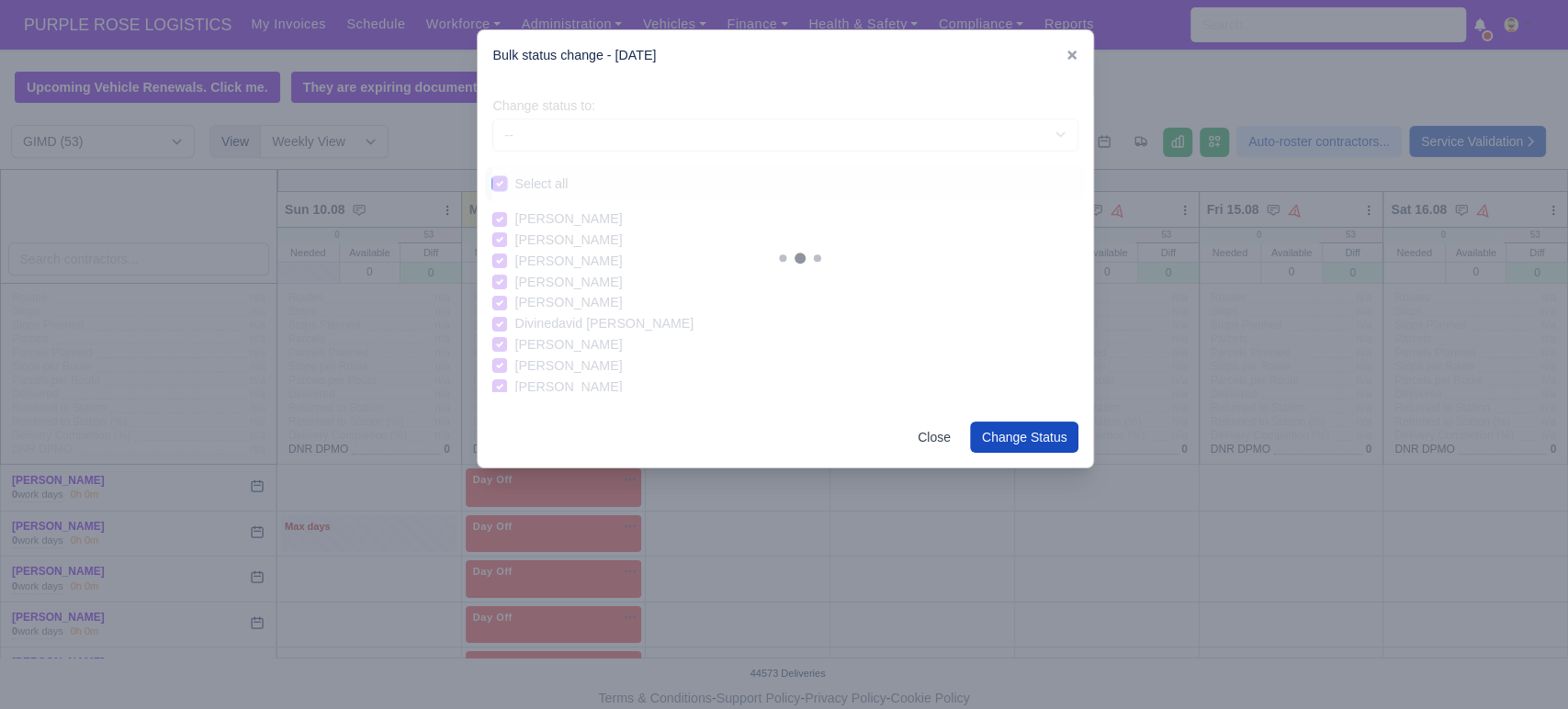
checkbox input "true"
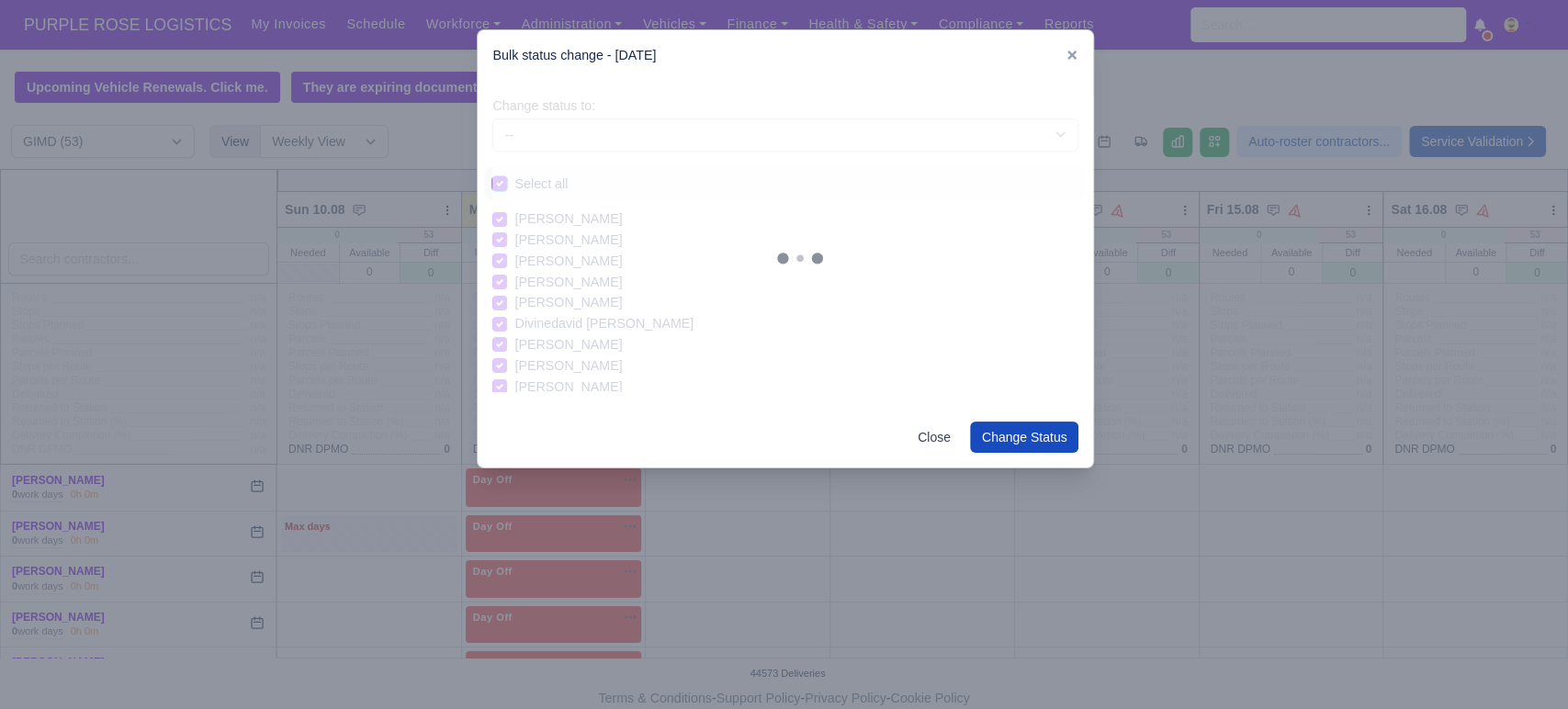
checkbox input "true"
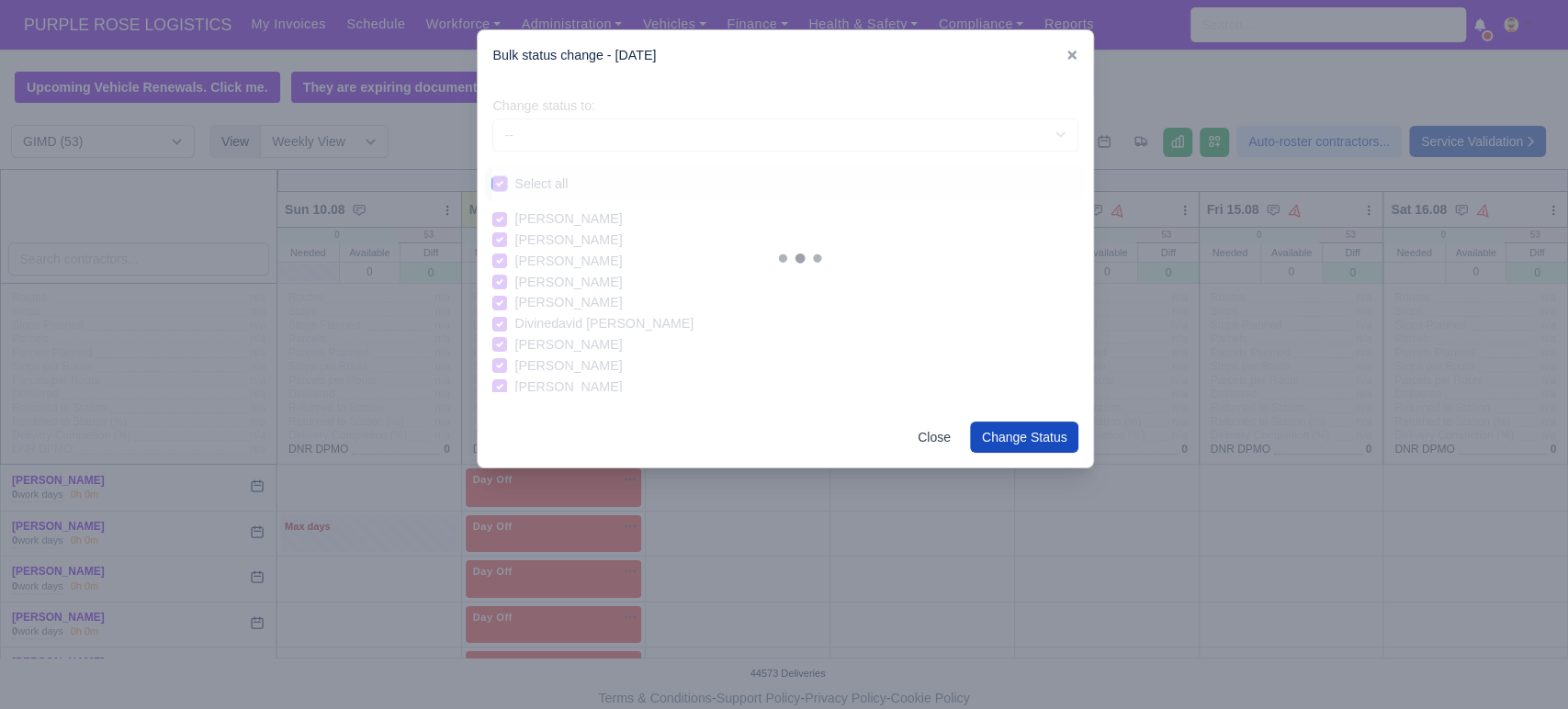
checkbox input "true"
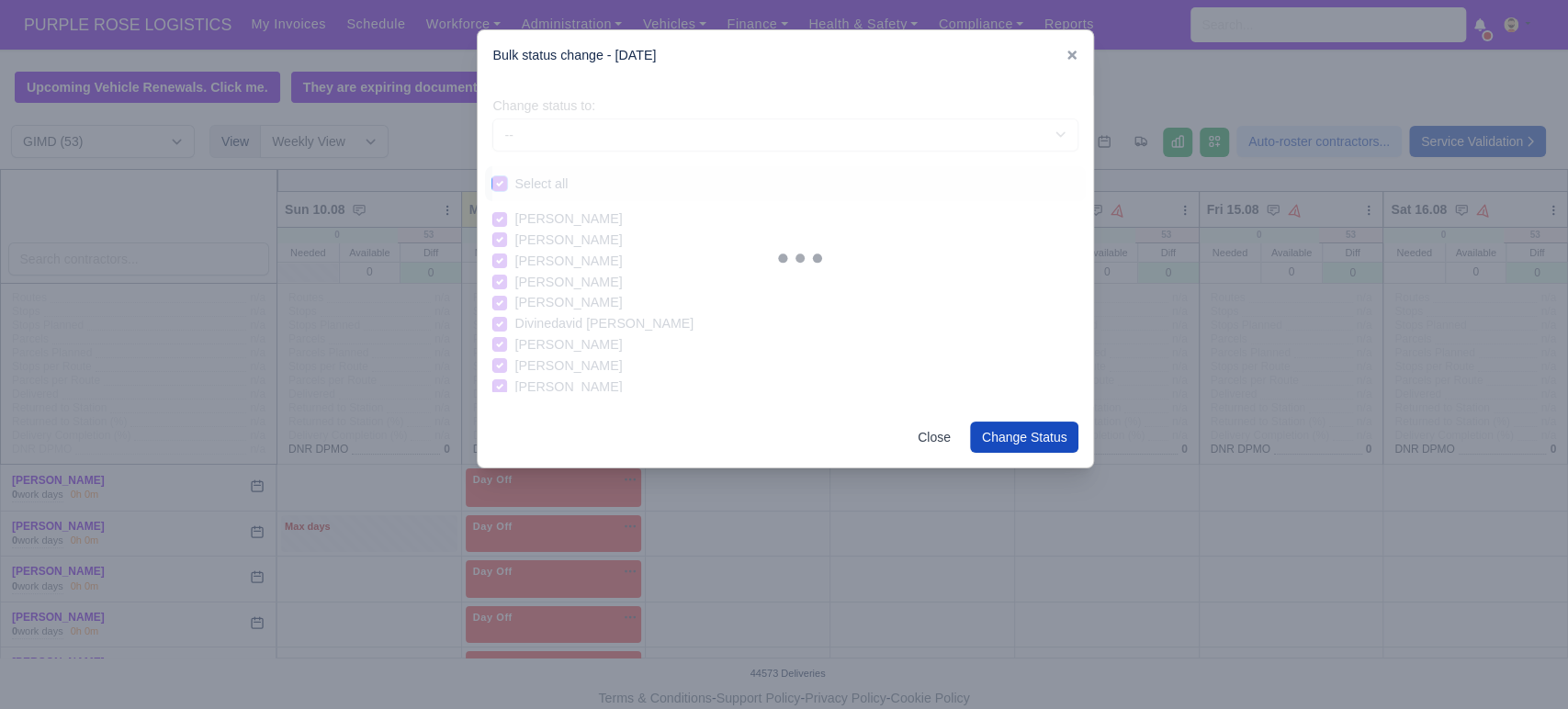
checkbox input "true"
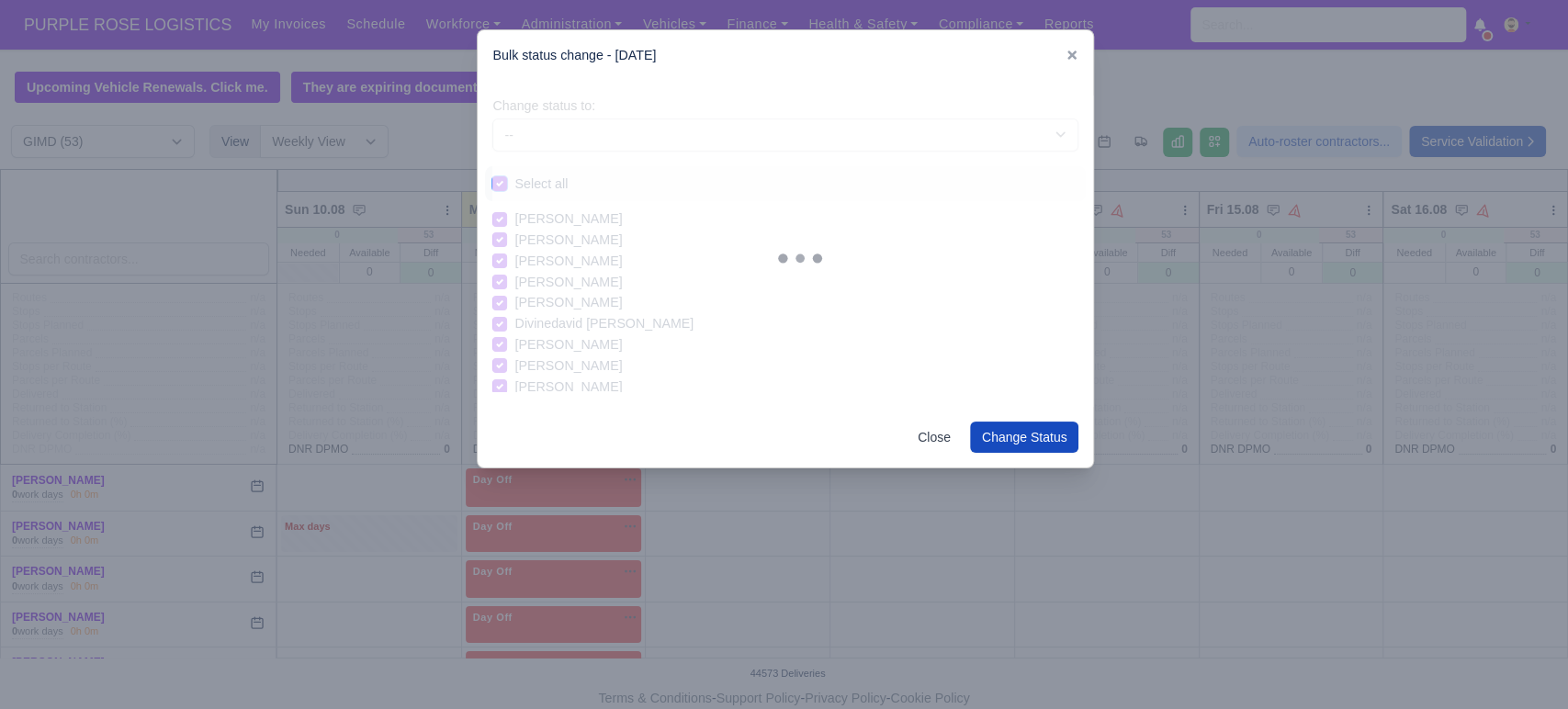
checkbox input "true"
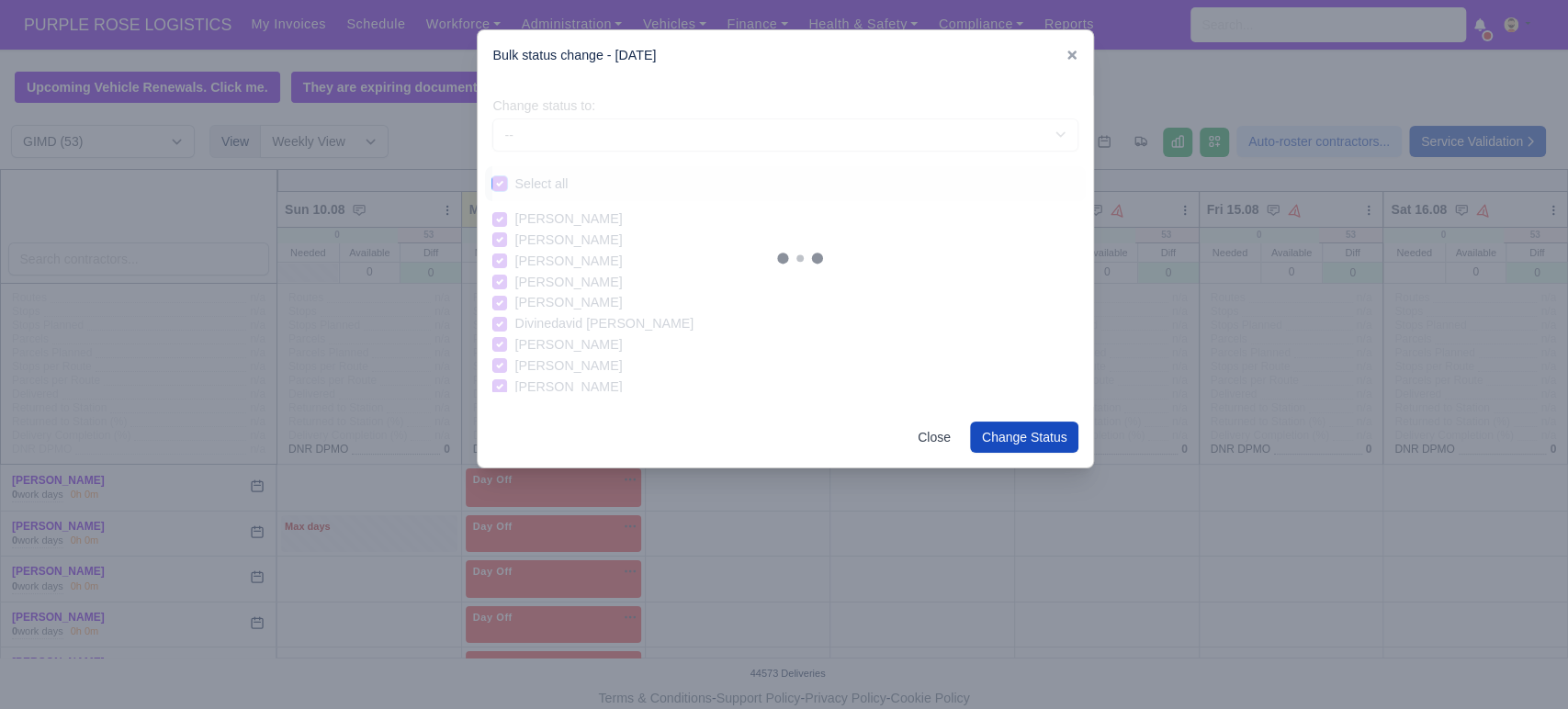
checkbox input "true"
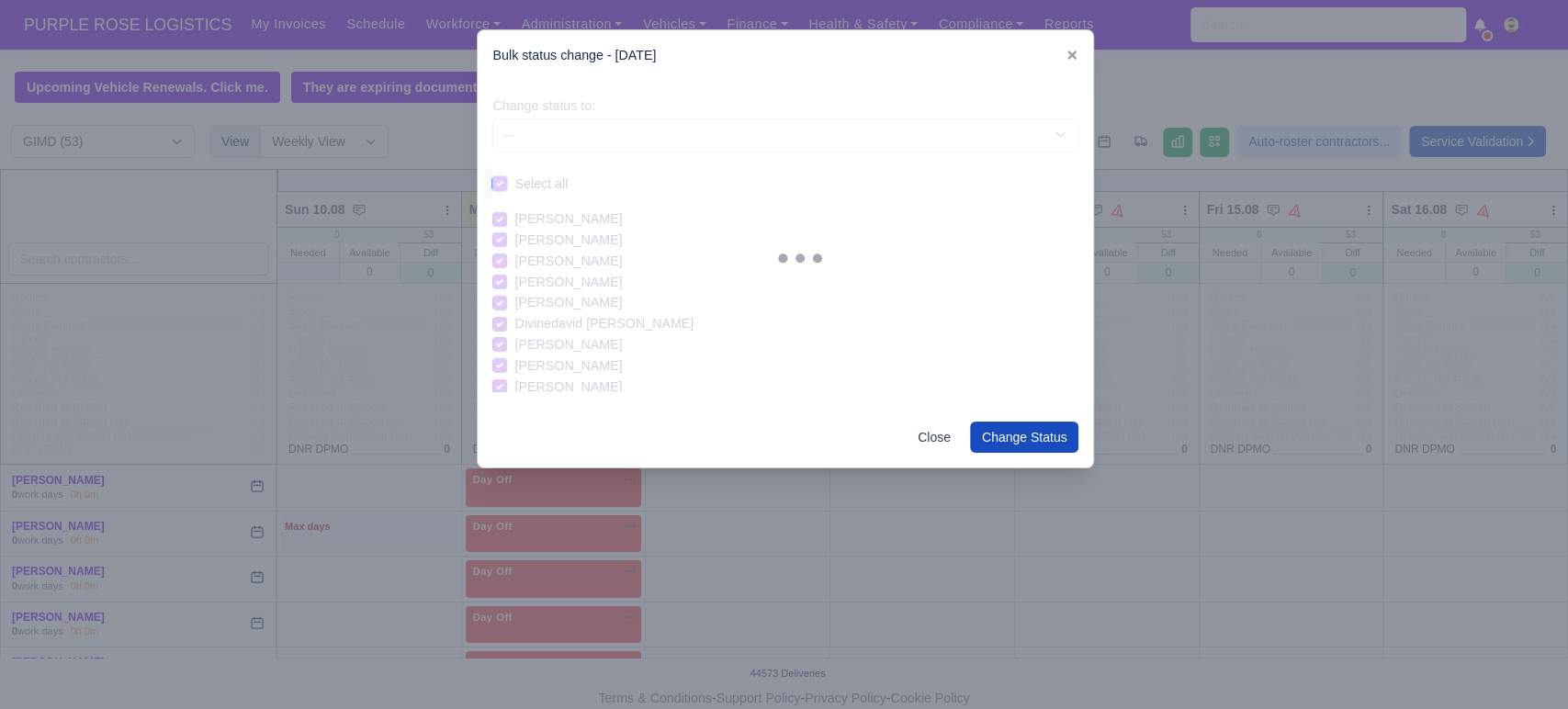
checkbox input "true"
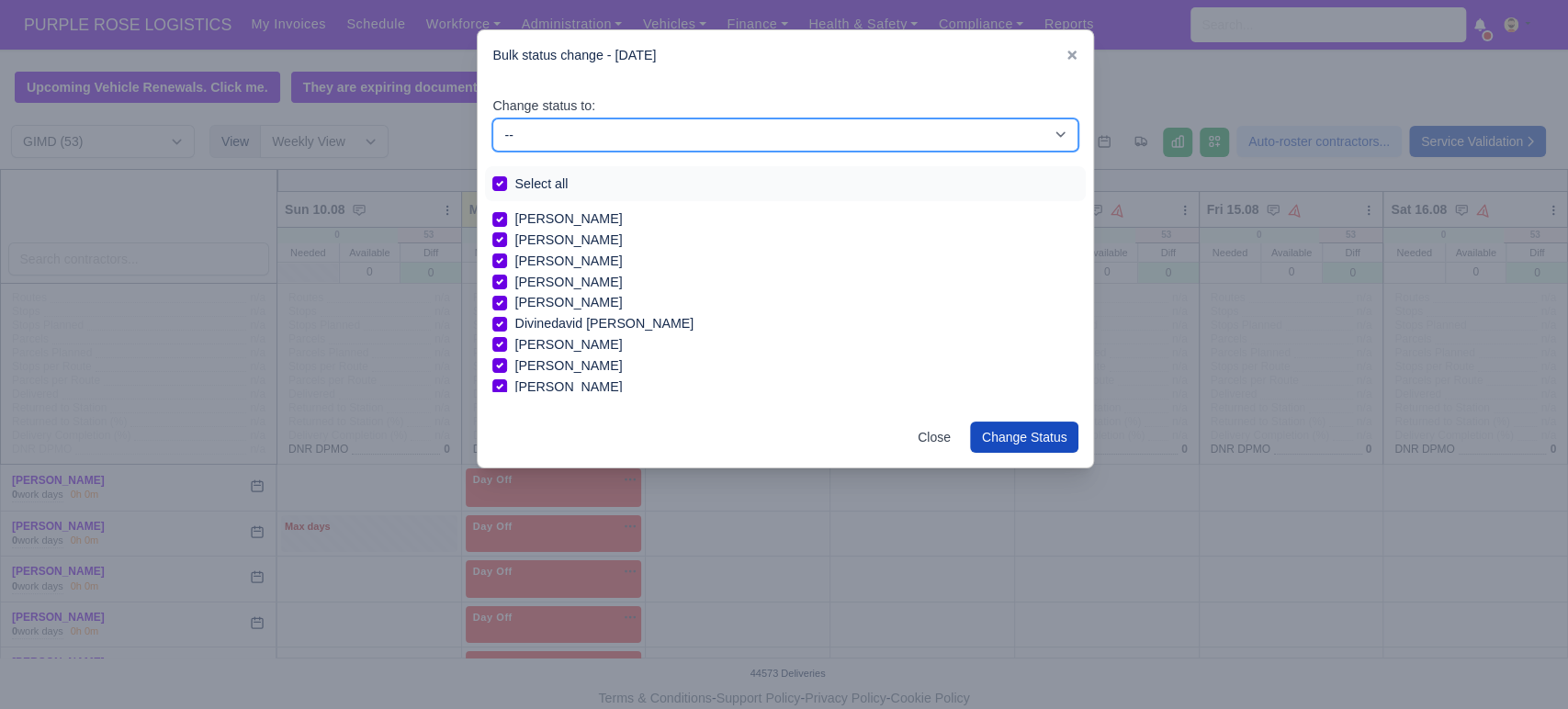
click at [672, 123] on select "-- Available Day Off Stand By Holiday In Office OSM Ridealong Nursery 1 Nursery…" at bounding box center [784, 134] width 586 height 33
select select "Day Off"
click at [492, 118] on select "-- Available Day Off Stand By Holiday In Office OSM Ridealong Nursery 1 Nursery…" at bounding box center [784, 134] width 586 height 33
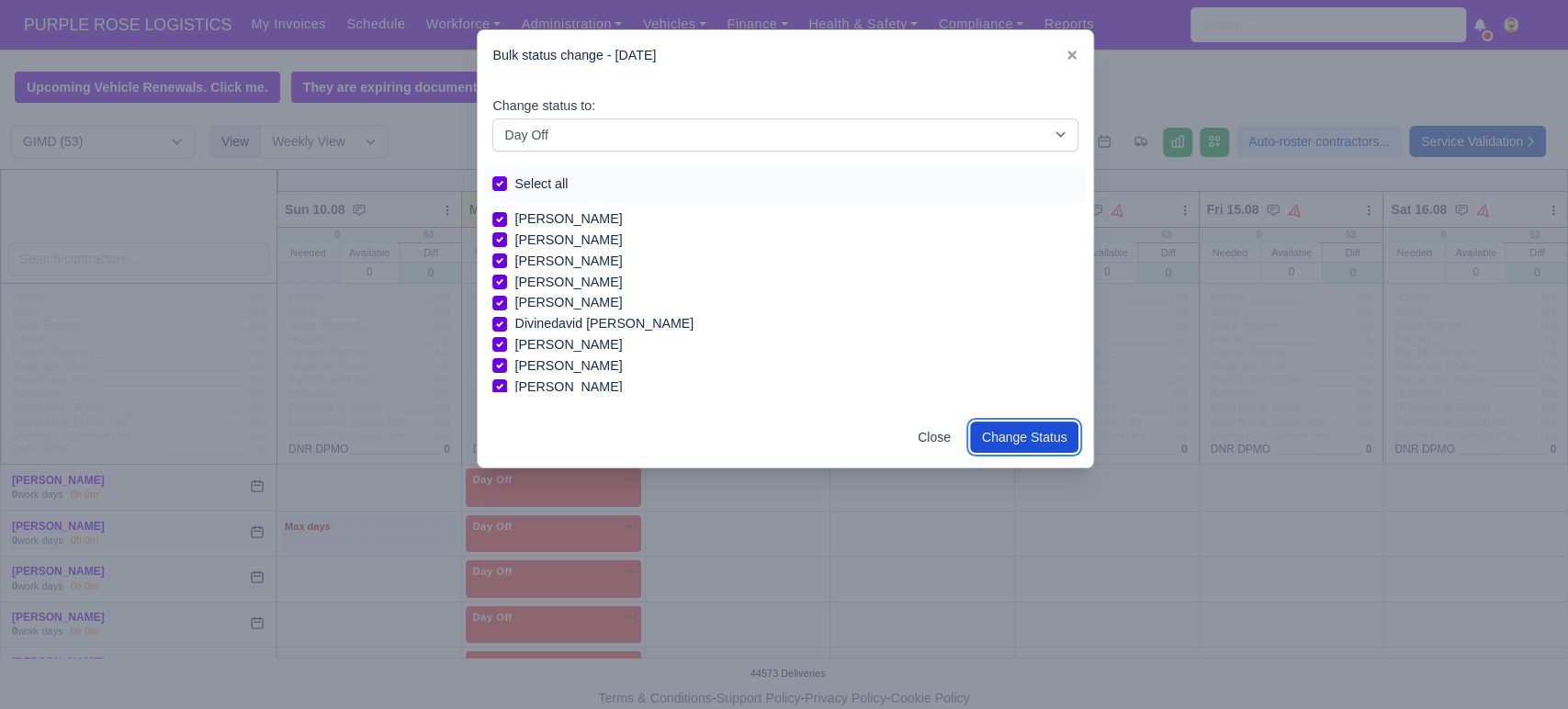
click at [1006, 431] on button "Change Status" at bounding box center [1024, 437] width 109 height 32
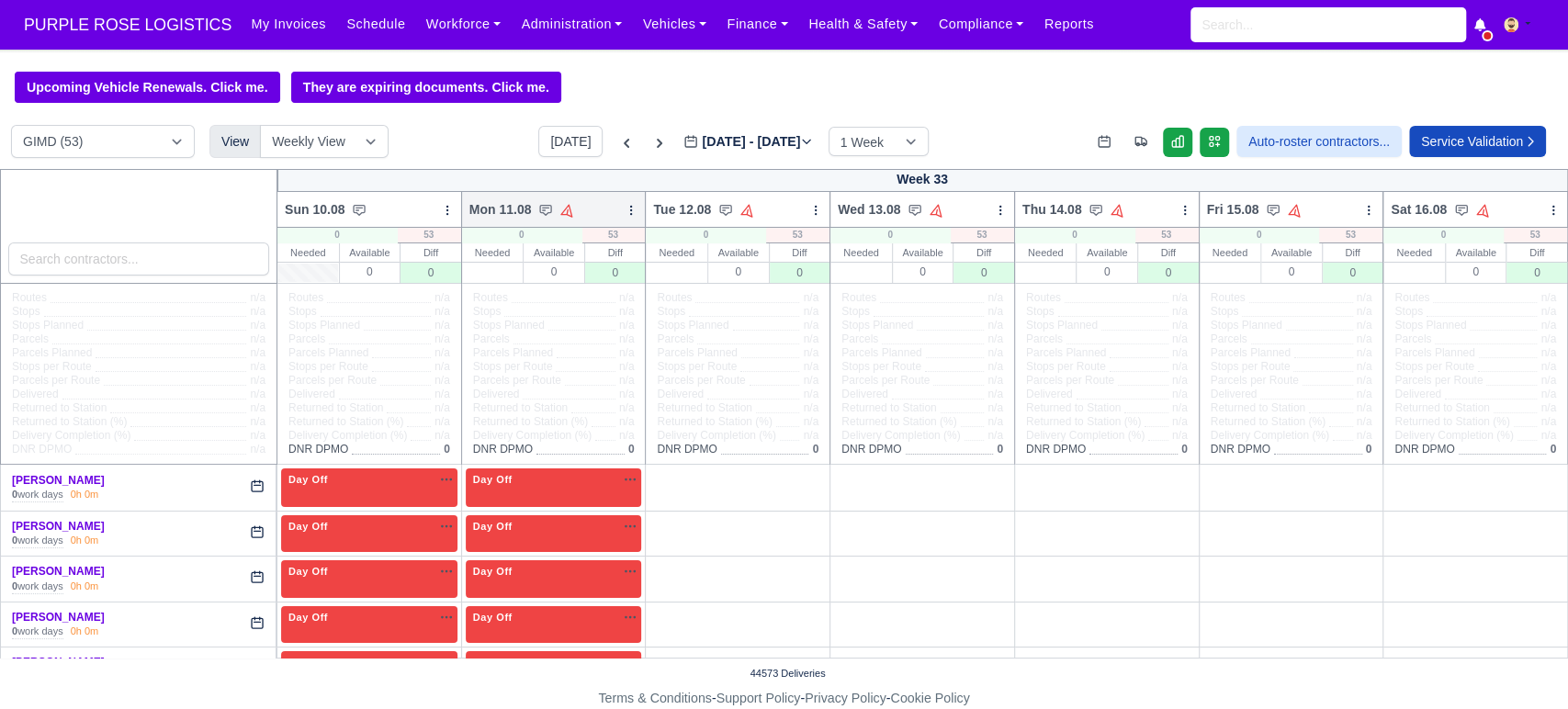
click at [624, 210] on icon at bounding box center [631, 211] width 13 height 13
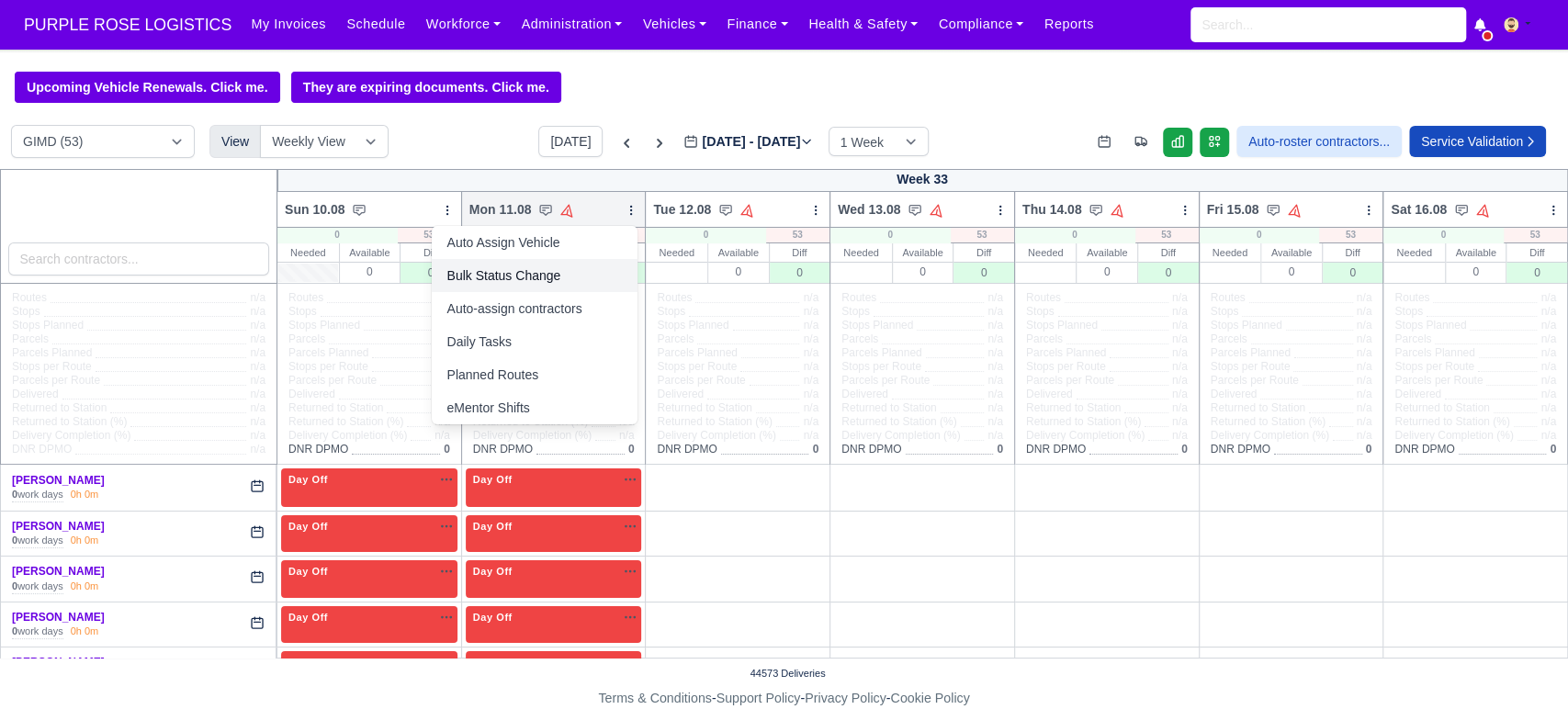
click at [528, 270] on link "Bulk Status Change" at bounding box center [534, 275] width 206 height 33
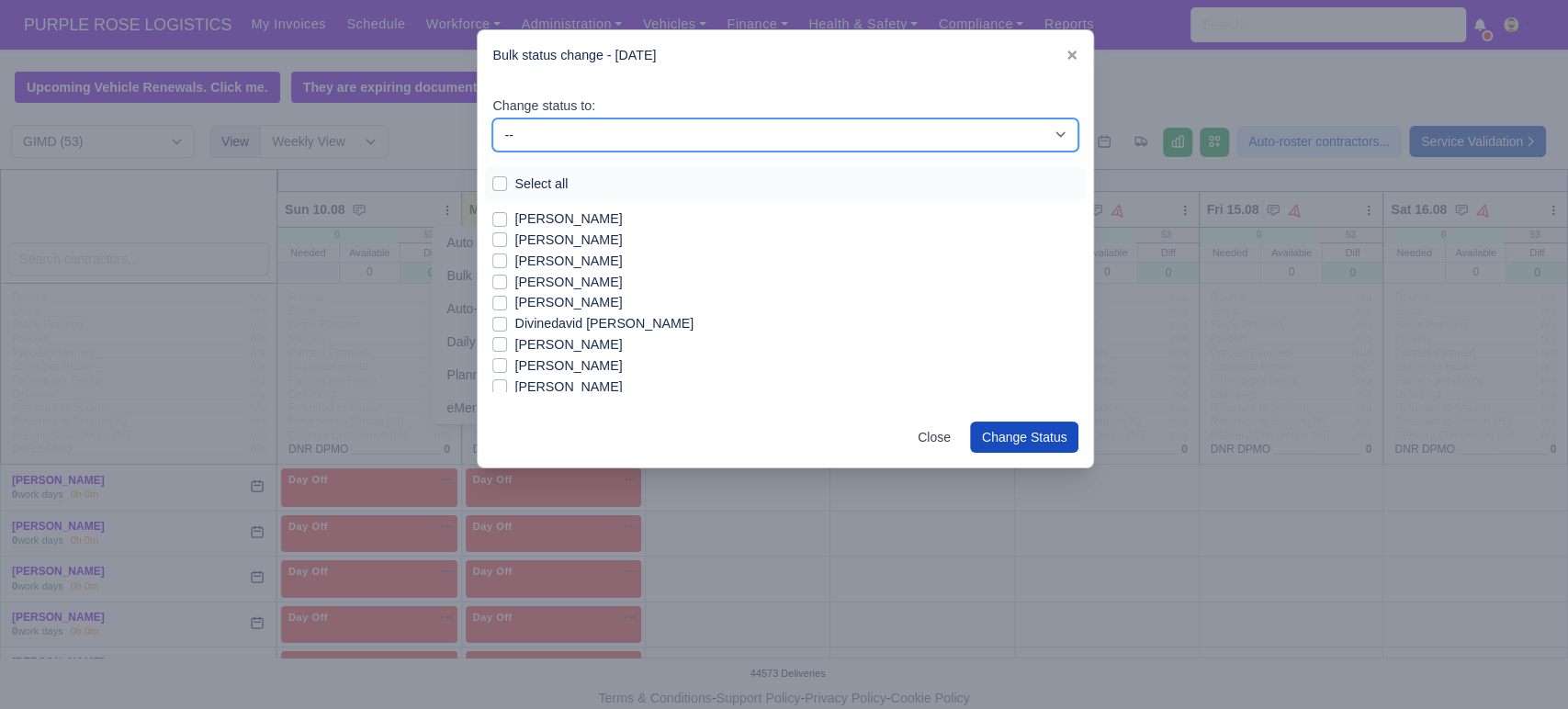
click at [542, 144] on select "-- Available Day Off Stand By Holiday In Office OSM Ridealong Nursery 1 Nursery…" at bounding box center [784, 134] width 586 height 33
select select "Available"
click at [492, 118] on select "-- Available Day Off Stand By Holiday In Office OSM Ridealong Nursery 1 Nursery…" at bounding box center [784, 134] width 586 height 33
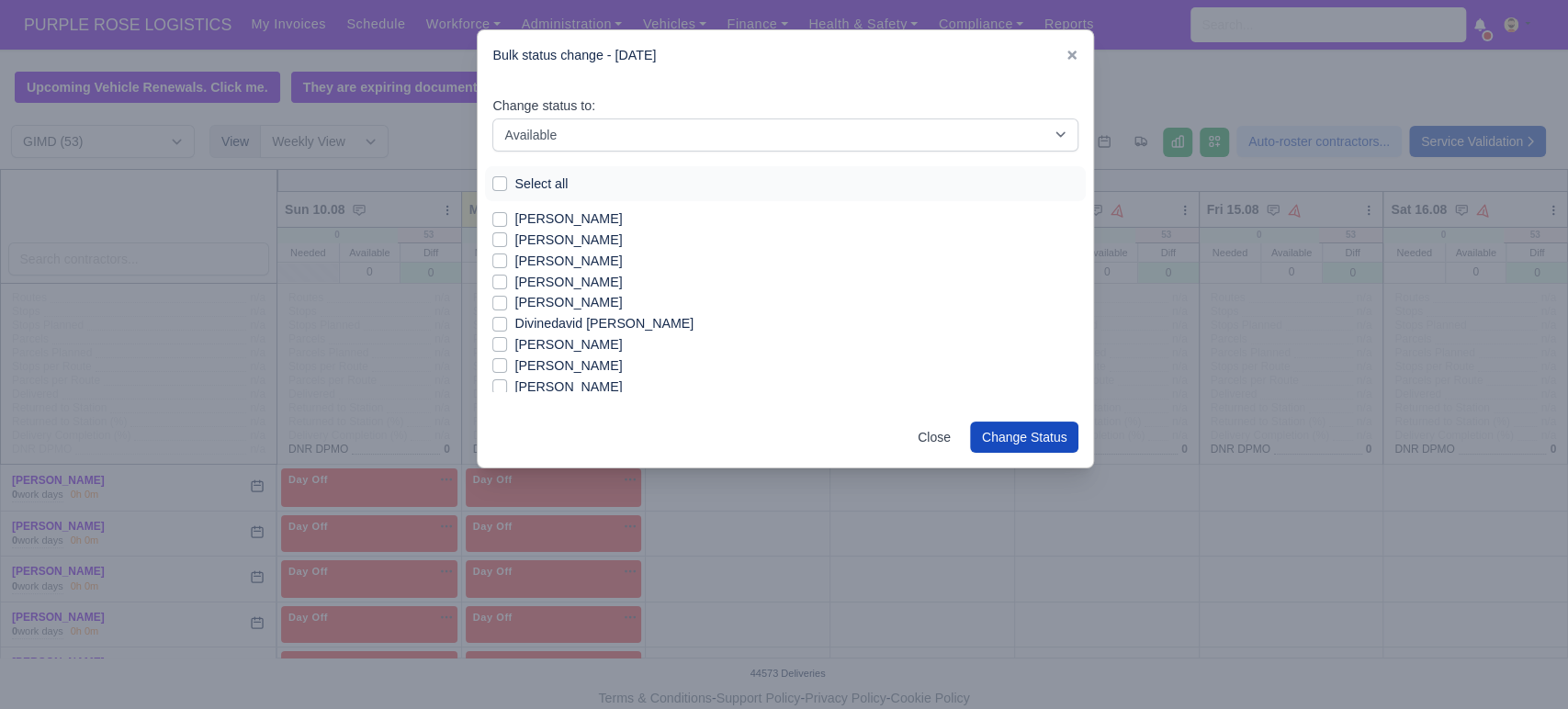
click at [556, 266] on label "[PERSON_NAME]" at bounding box center [567, 261] width 107 height 21
click at [507, 266] on input "[PERSON_NAME]" at bounding box center [499, 258] width 15 height 15
checkbox input "true"
click at [564, 293] on label "[PERSON_NAME]" at bounding box center [567, 300] width 107 height 21
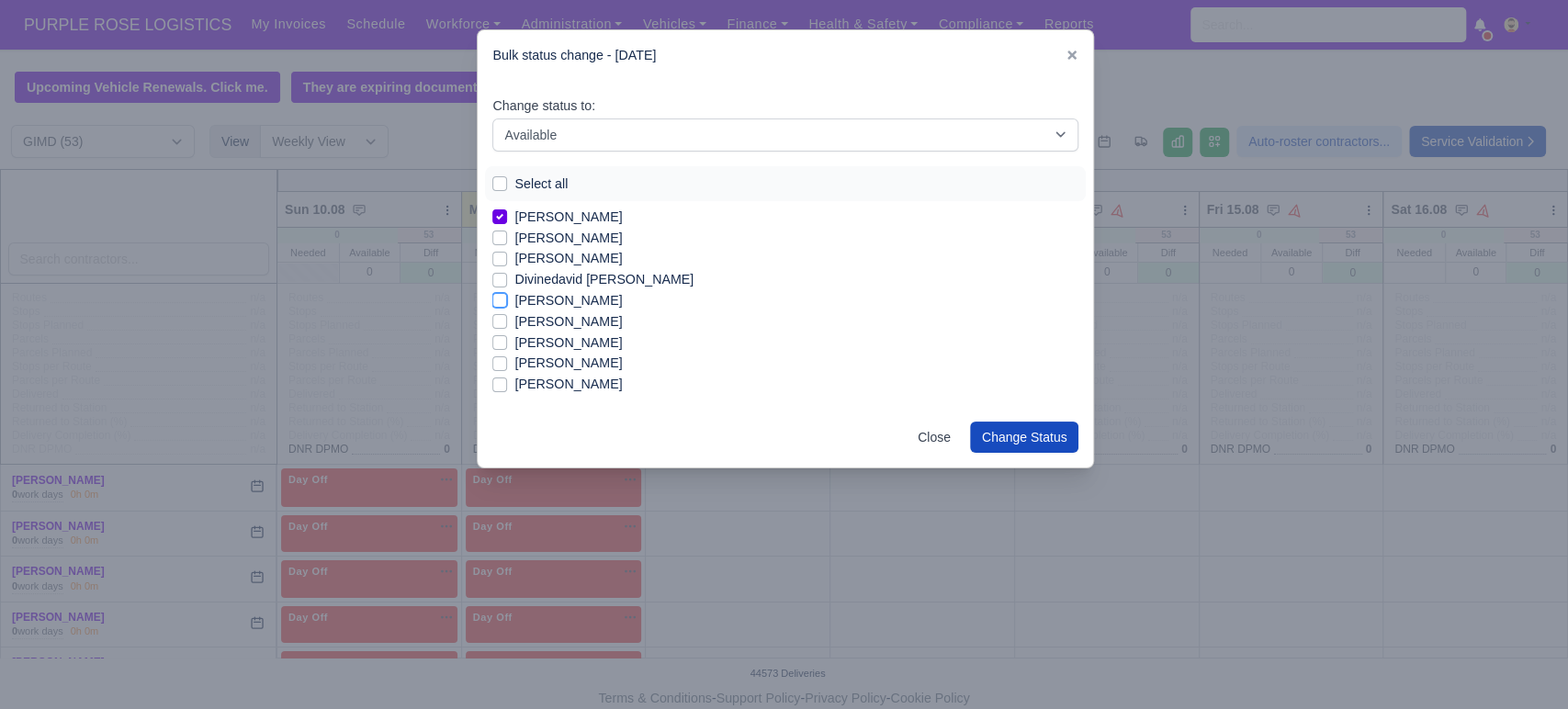
click at [507, 293] on input "[PERSON_NAME]" at bounding box center [499, 297] width 15 height 15
checkbox input "true"
click at [534, 258] on label "[PERSON_NAME]" at bounding box center [567, 256] width 107 height 21
click at [507, 258] on input "[PERSON_NAME]" at bounding box center [499, 253] width 15 height 15
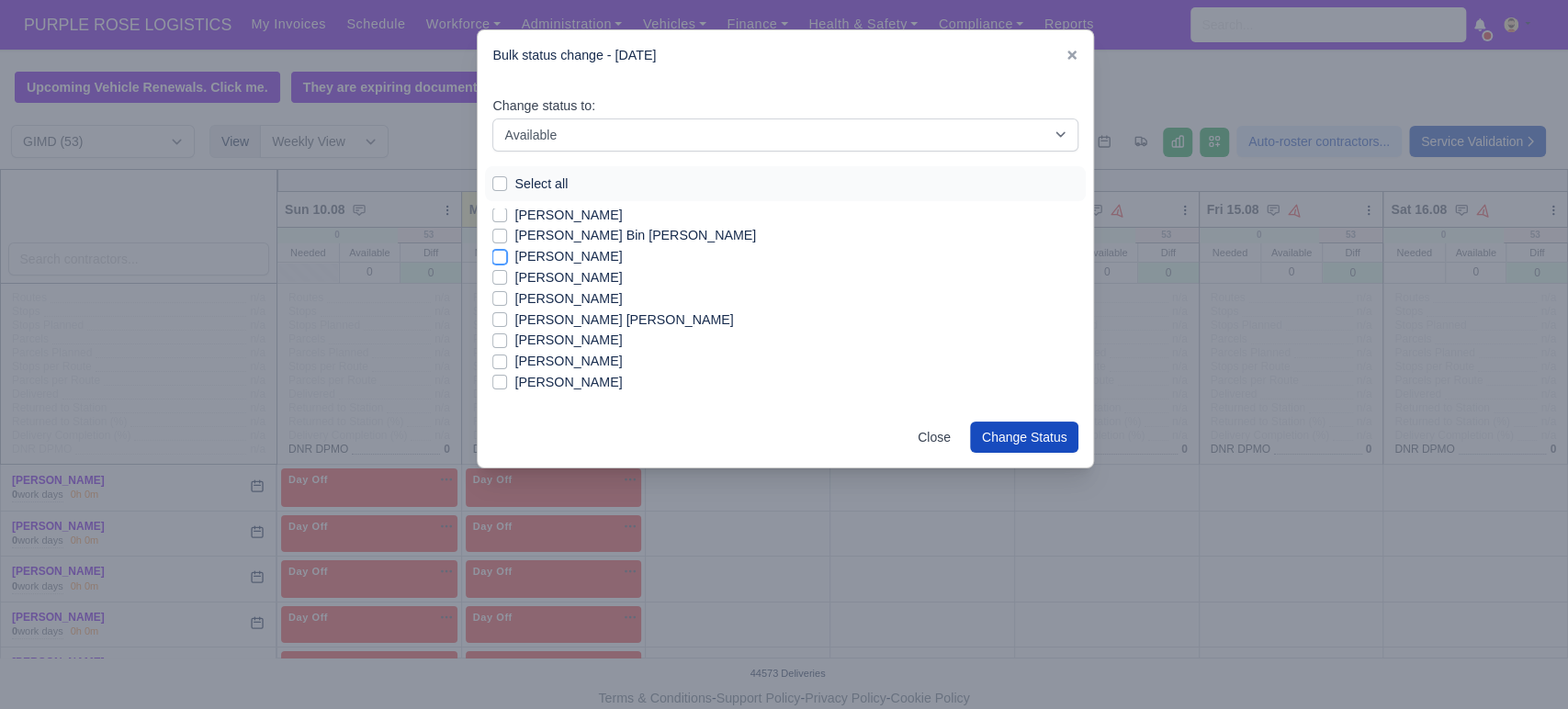
checkbox input "true"
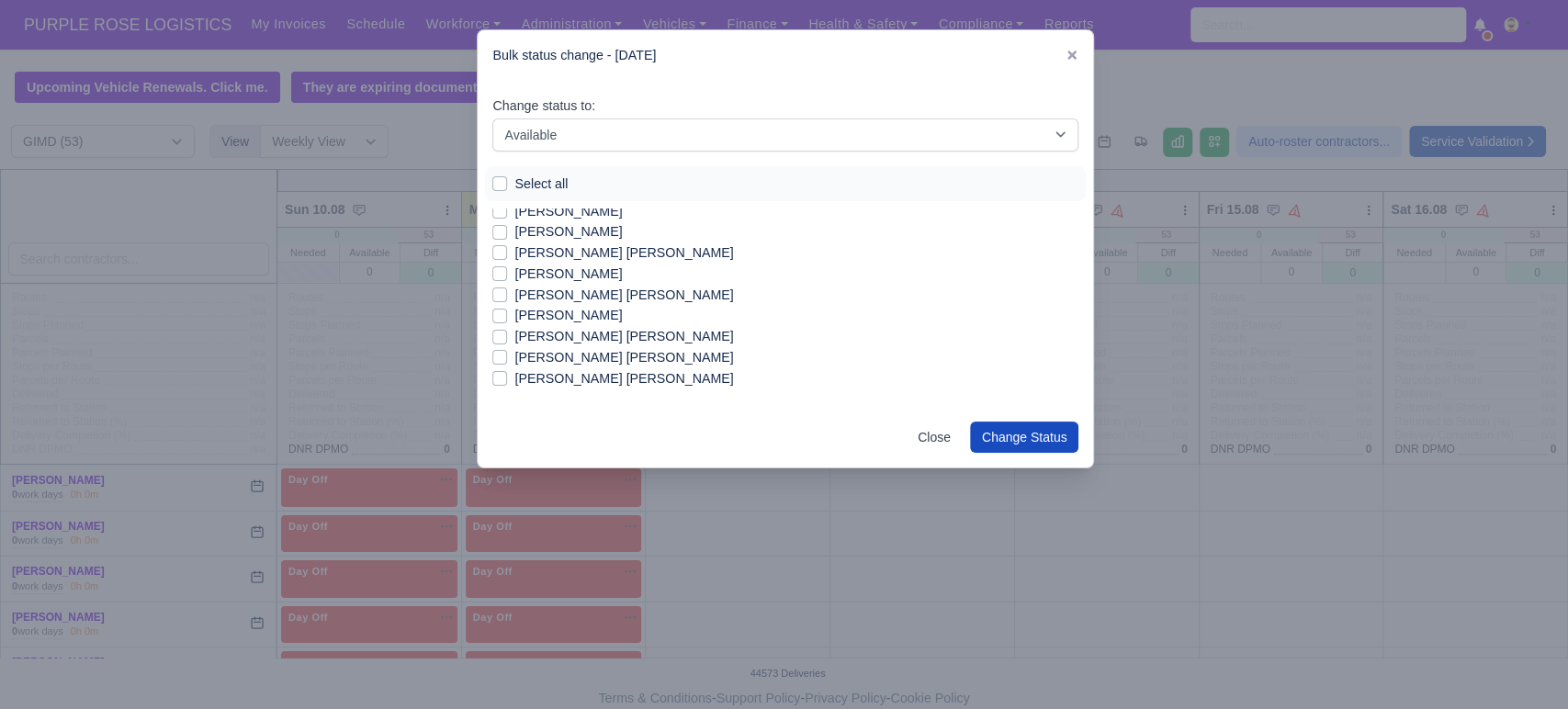
scroll to position [443, 0]
click at [604, 251] on label "[PERSON_NAME]" at bounding box center [567, 256] width 107 height 21
click at [507, 251] on input "[PERSON_NAME]" at bounding box center [499, 253] width 15 height 15
checkbox input "true"
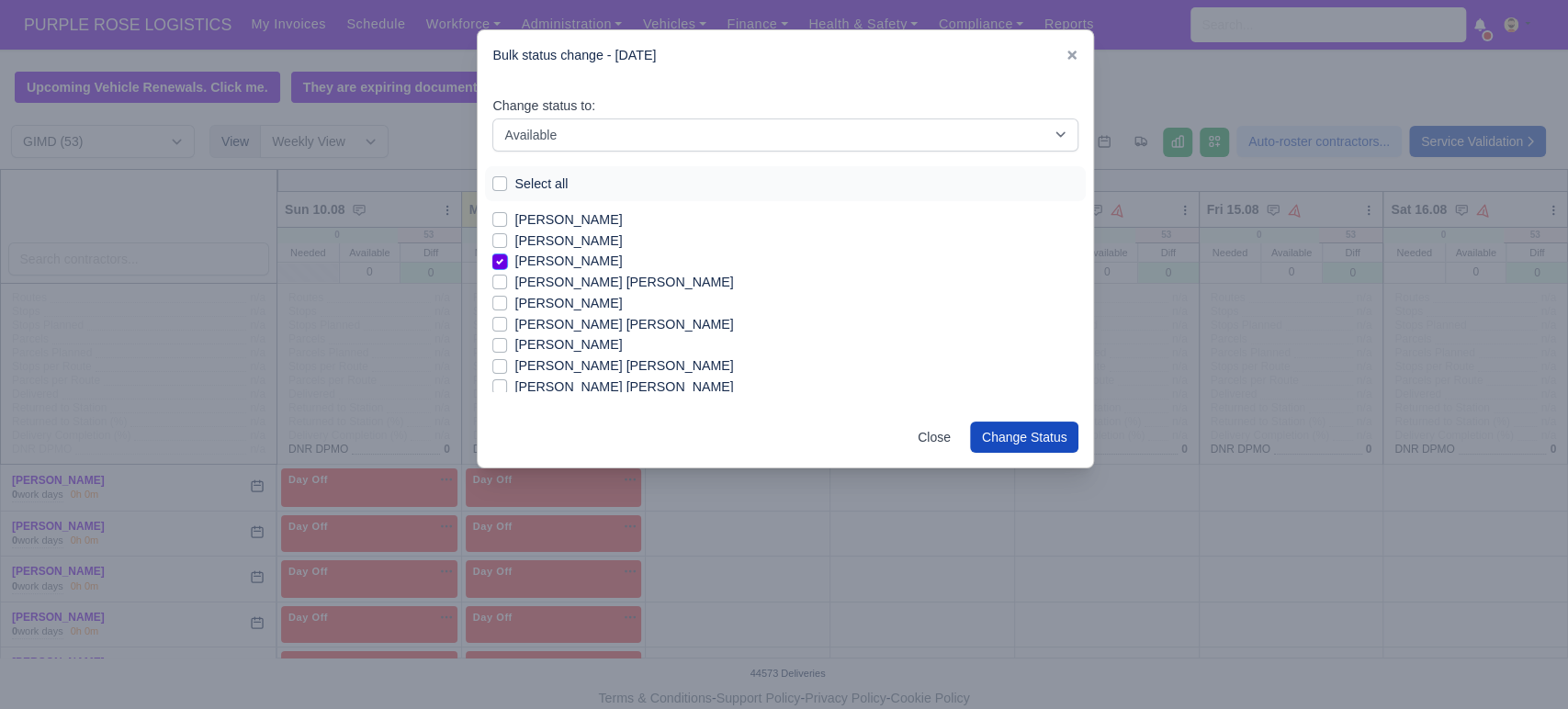
scroll to position [434, 0]
click at [625, 293] on label "[PERSON_NAME] [PERSON_NAME]" at bounding box center [623, 287] width 219 height 21
click at [507, 291] on input "[PERSON_NAME] [PERSON_NAME]" at bounding box center [499, 284] width 15 height 15
checkbox input "true"
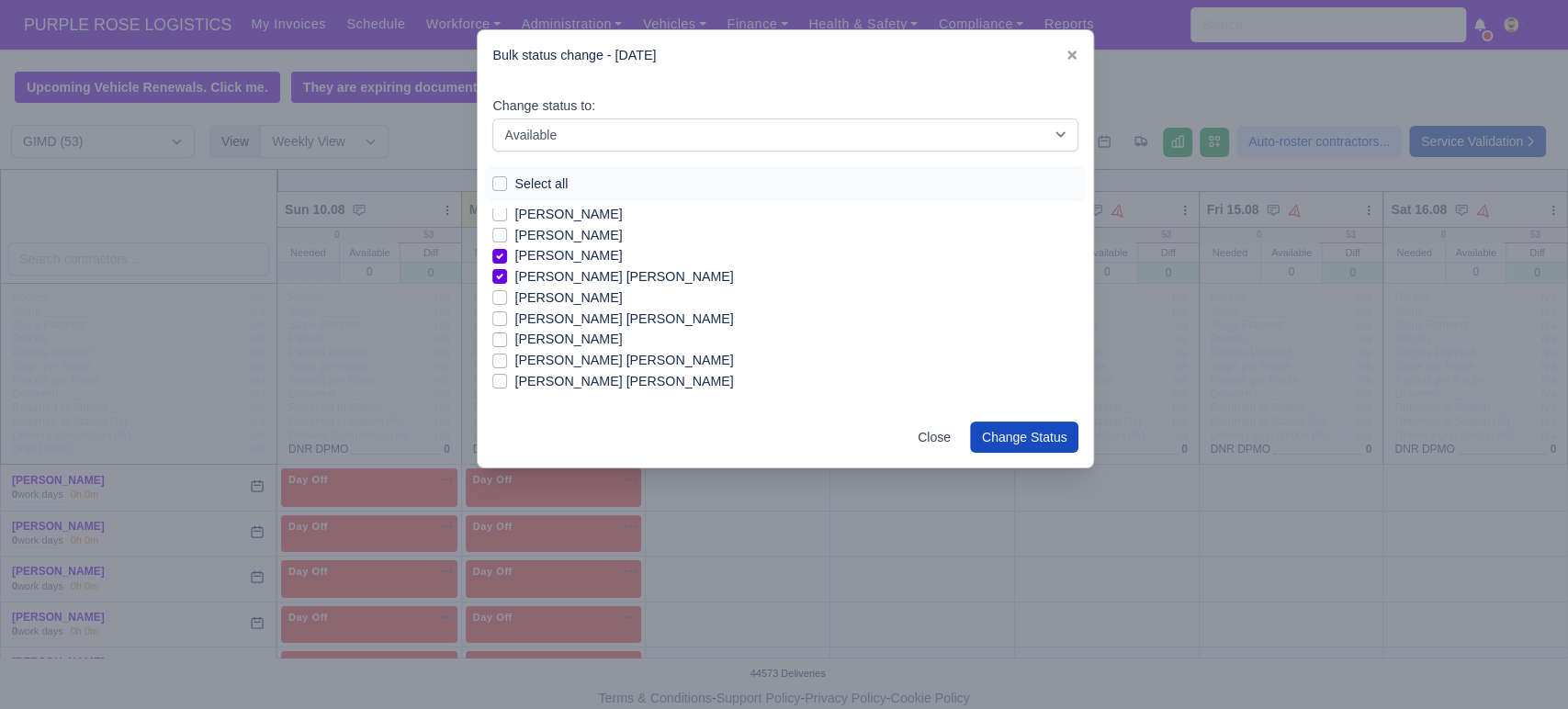
click at [630, 367] on label "[PERSON_NAME] [PERSON_NAME]" at bounding box center [623, 361] width 219 height 21
click at [507, 364] on input "[PERSON_NAME] [PERSON_NAME]" at bounding box center [499, 358] width 15 height 15
checkbox input "true"
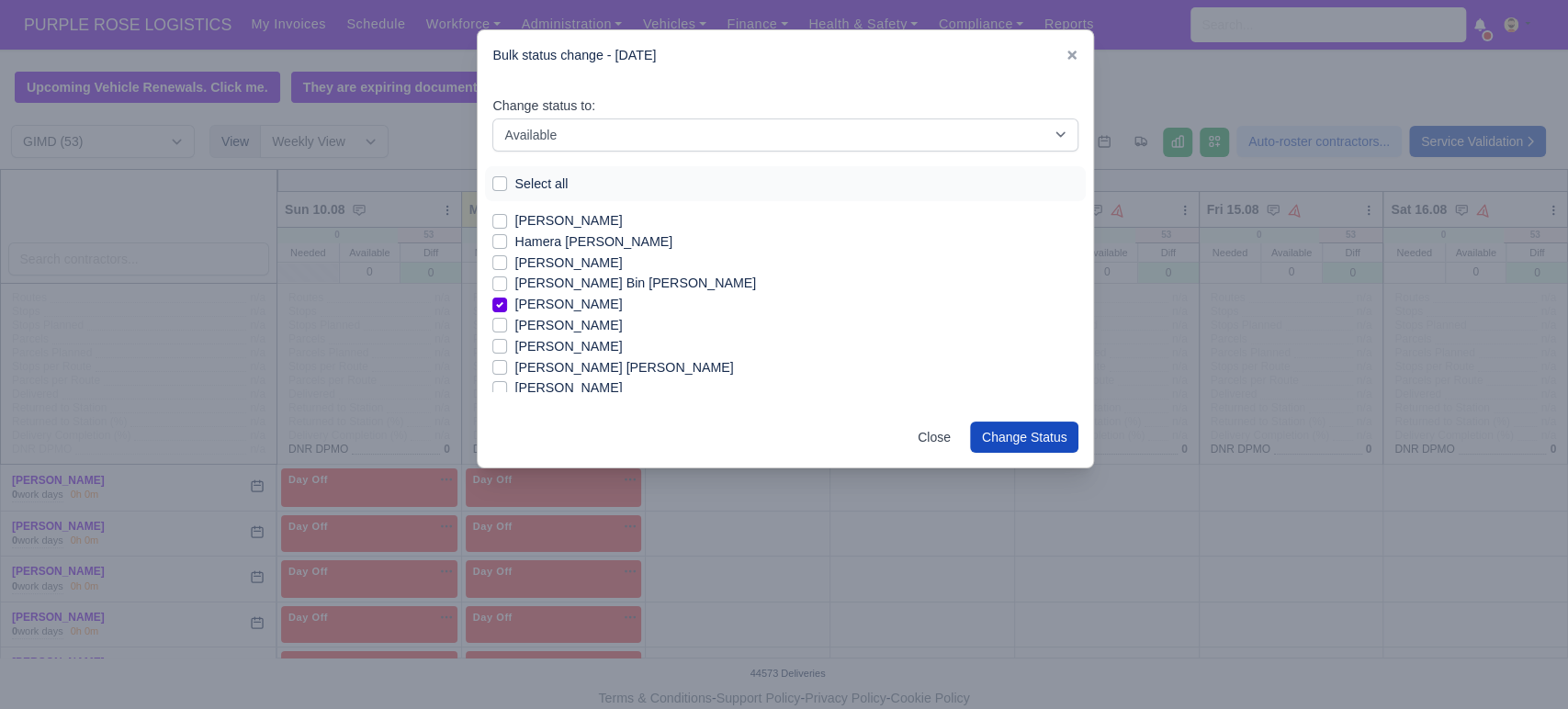
click at [561, 288] on label "[PERSON_NAME] Bin [PERSON_NAME]" at bounding box center [634, 283] width 241 height 21
click at [507, 288] on input "[PERSON_NAME] Bin [PERSON_NAME]" at bounding box center [499, 280] width 15 height 15
checkbox input "true"
click at [535, 273] on label "[PERSON_NAME]" at bounding box center [567, 268] width 107 height 21
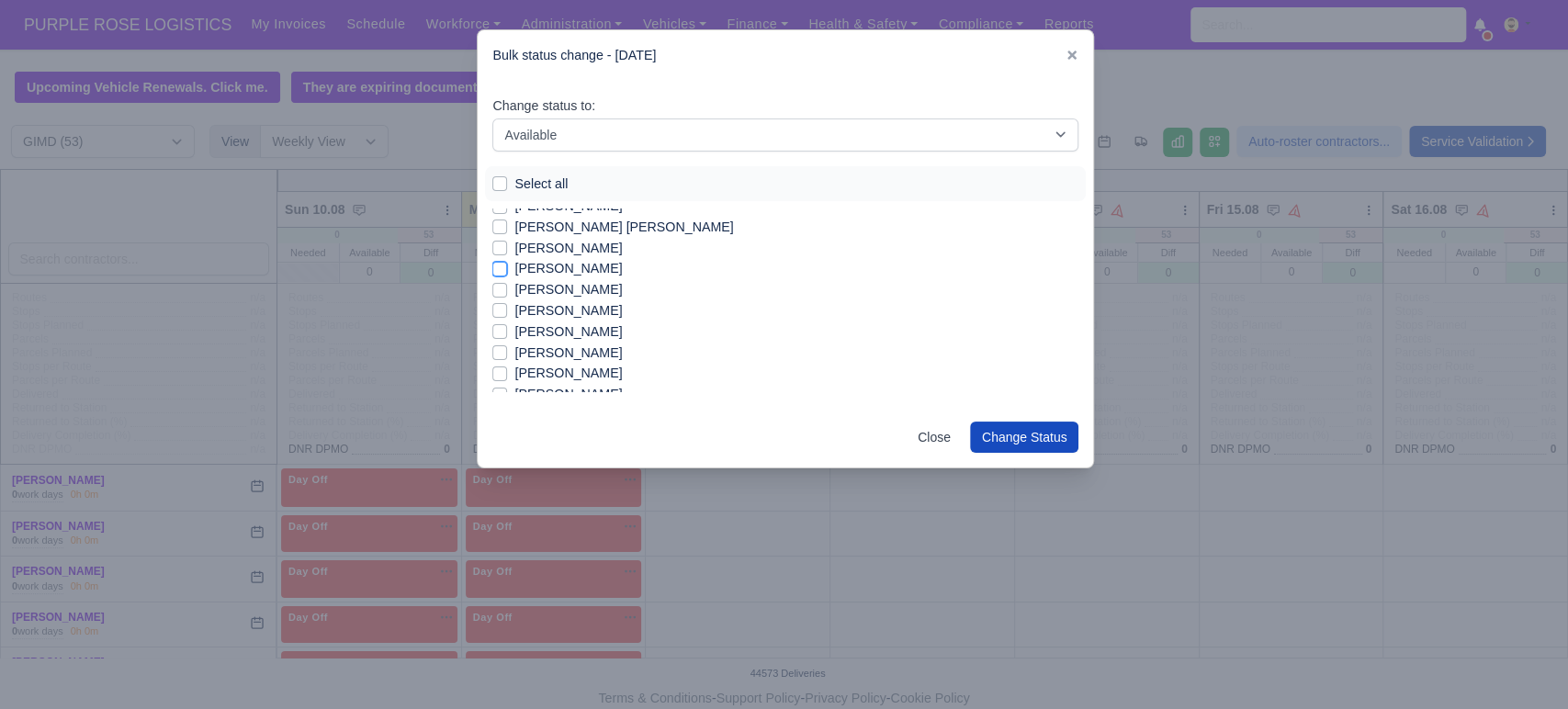
click at [507, 273] on input "[PERSON_NAME]" at bounding box center [499, 266] width 15 height 15
checkbox input "true"
click at [565, 309] on label "[PERSON_NAME]" at bounding box center [567, 305] width 107 height 21
click at [507, 309] on input "[PERSON_NAME]" at bounding box center [499, 302] width 15 height 15
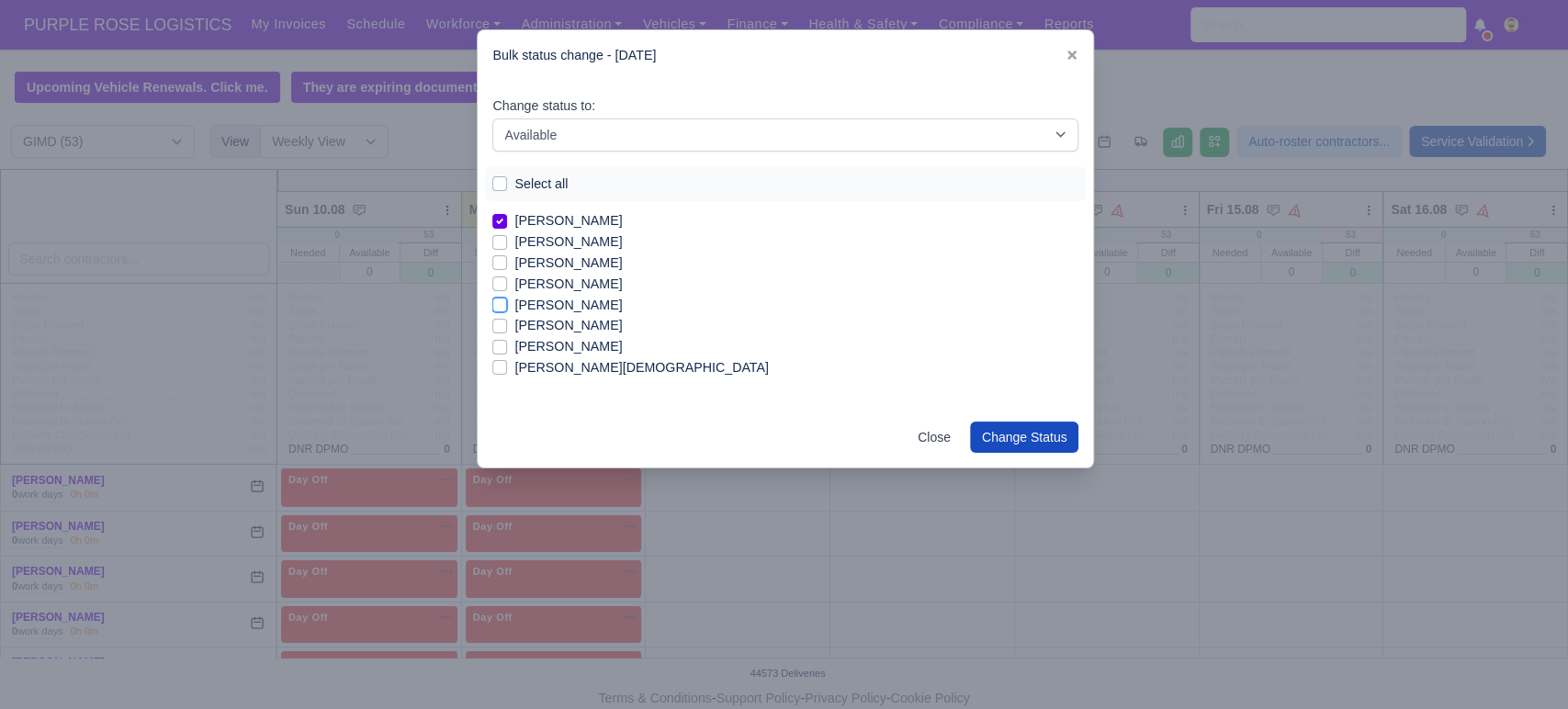
checkbox input "true"
click at [1054, 435] on button "Change Status" at bounding box center [1024, 437] width 109 height 32
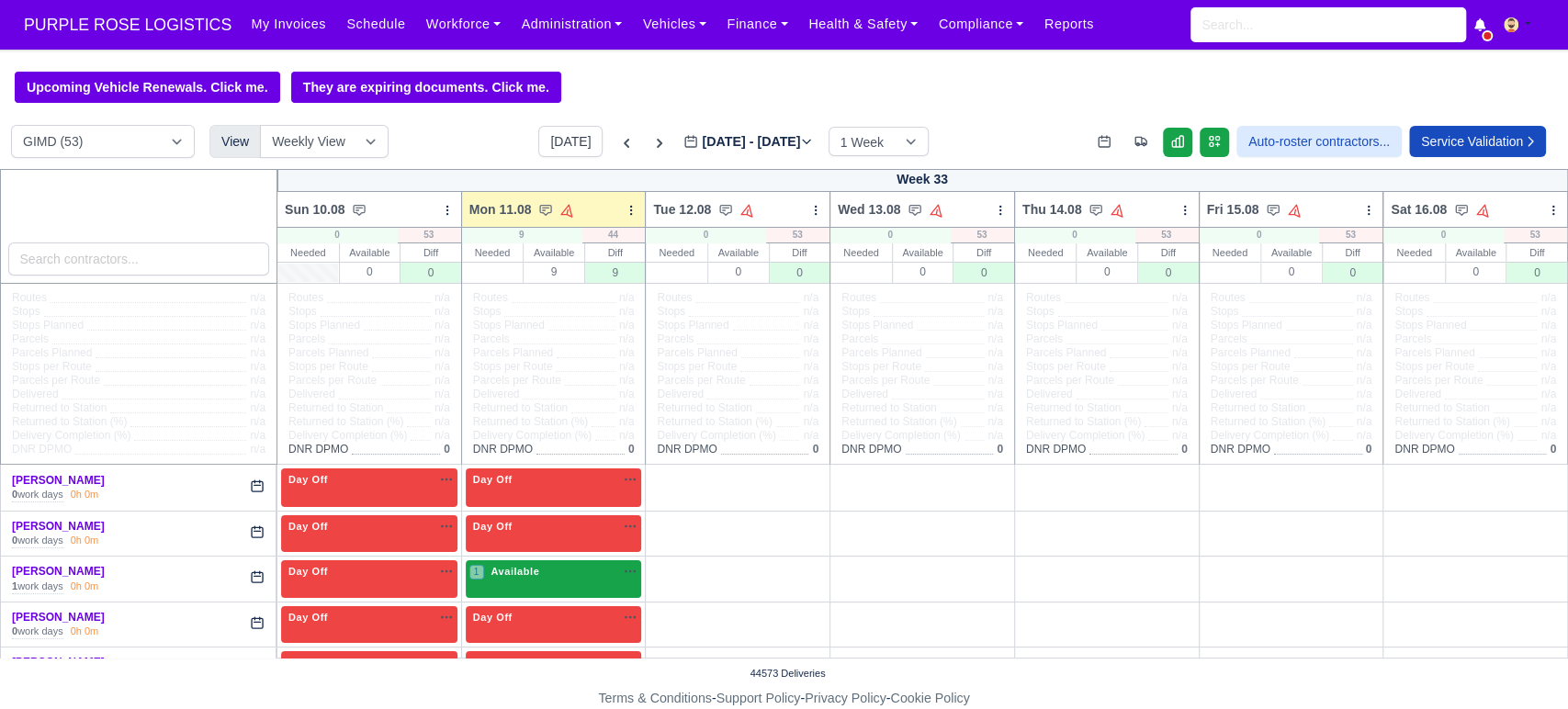
click at [562, 571] on div "1 Available na" at bounding box center [553, 571] width 169 height 16
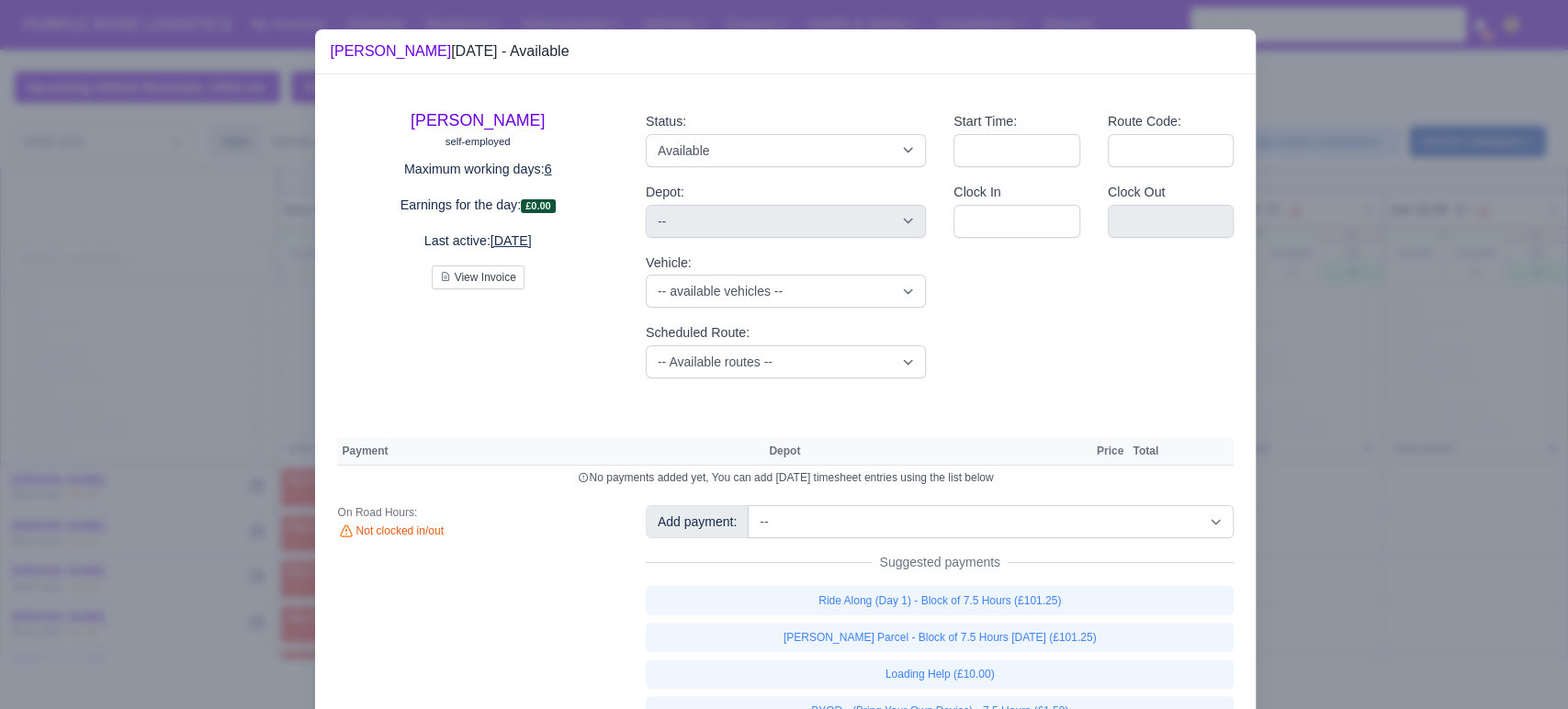
scroll to position [82, 0]
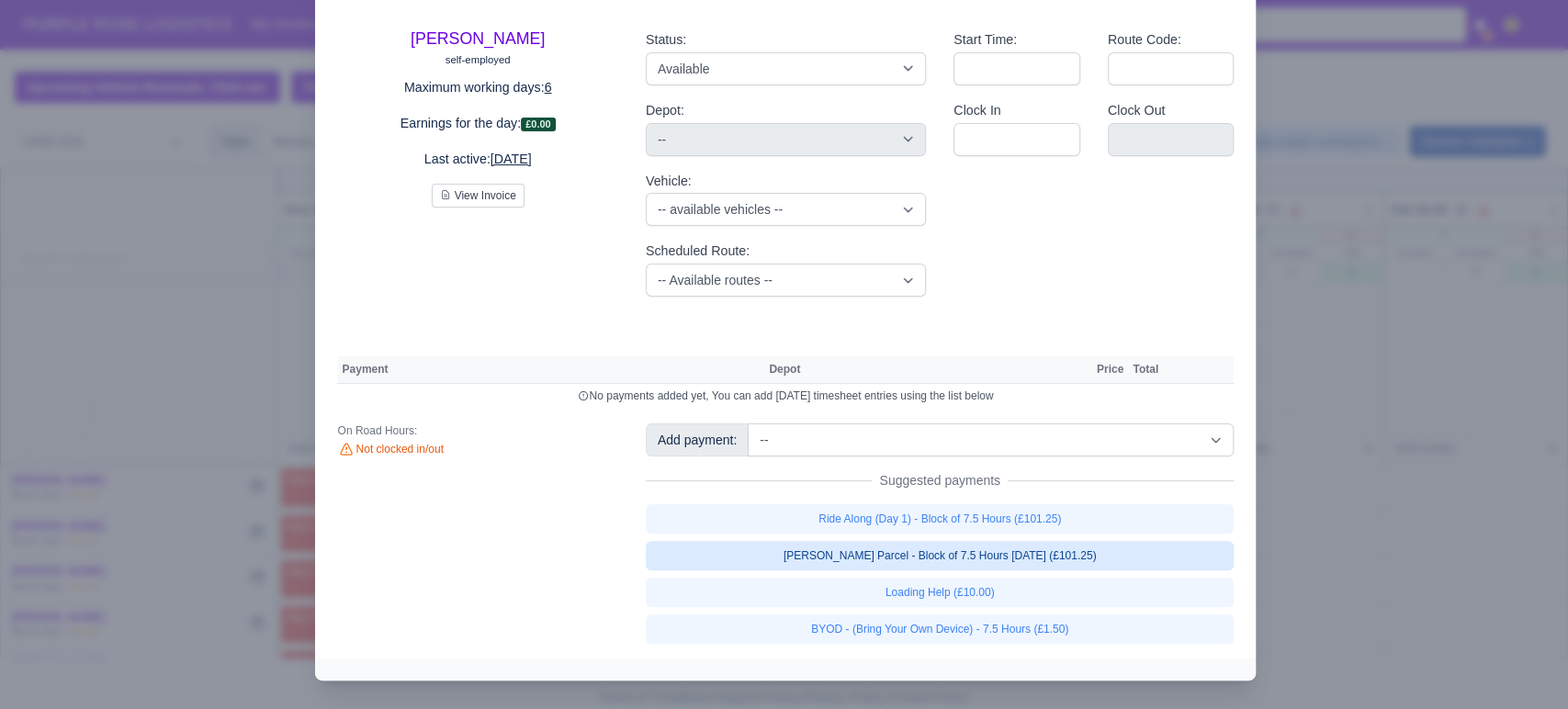
click at [835, 549] on link "[PERSON_NAME] Parcel - Block of 7.5 Hours [DATE] (£101.25)" at bounding box center [940, 556] width 589 height 30
select select "5"
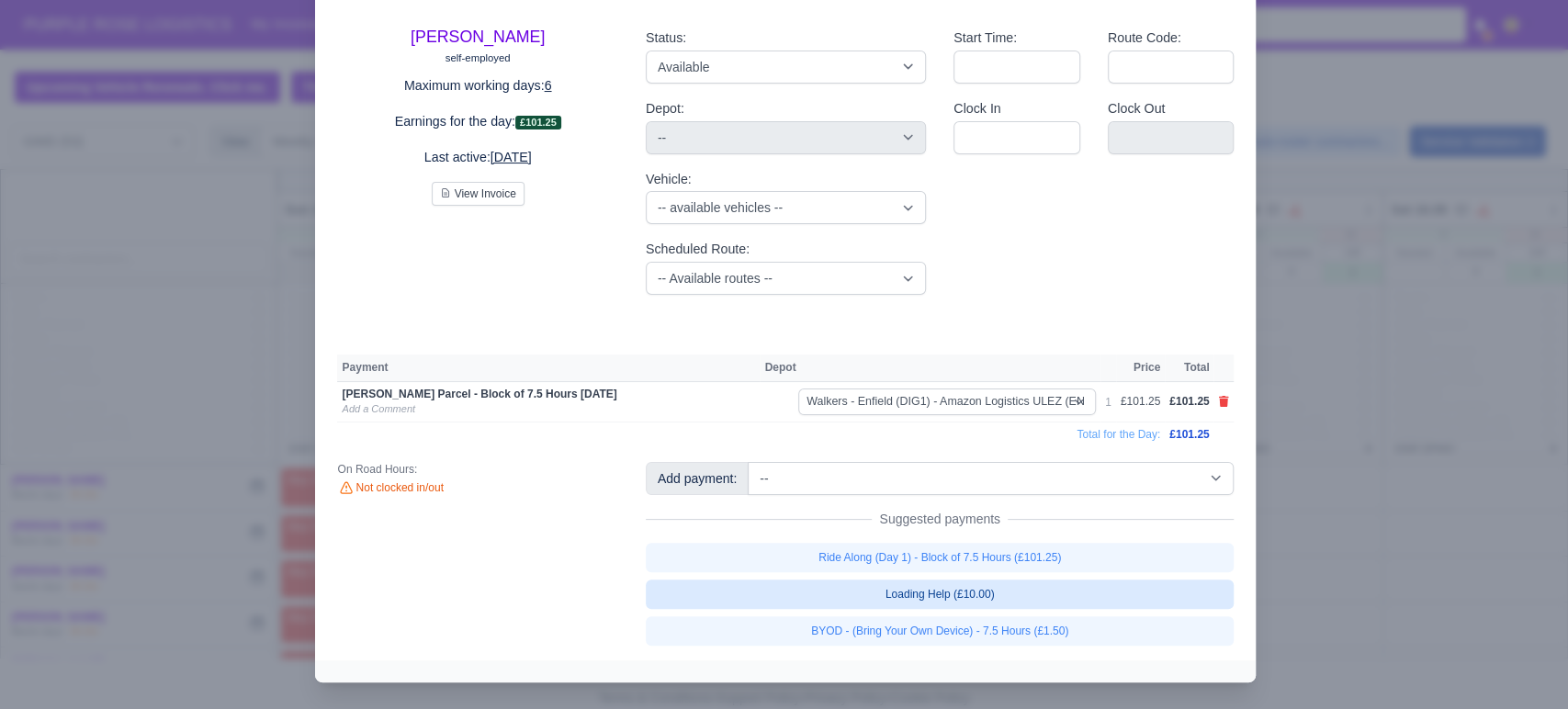
click at [874, 607] on link "Loading Help (£10.00)" at bounding box center [940, 594] width 589 height 30
select select "5"
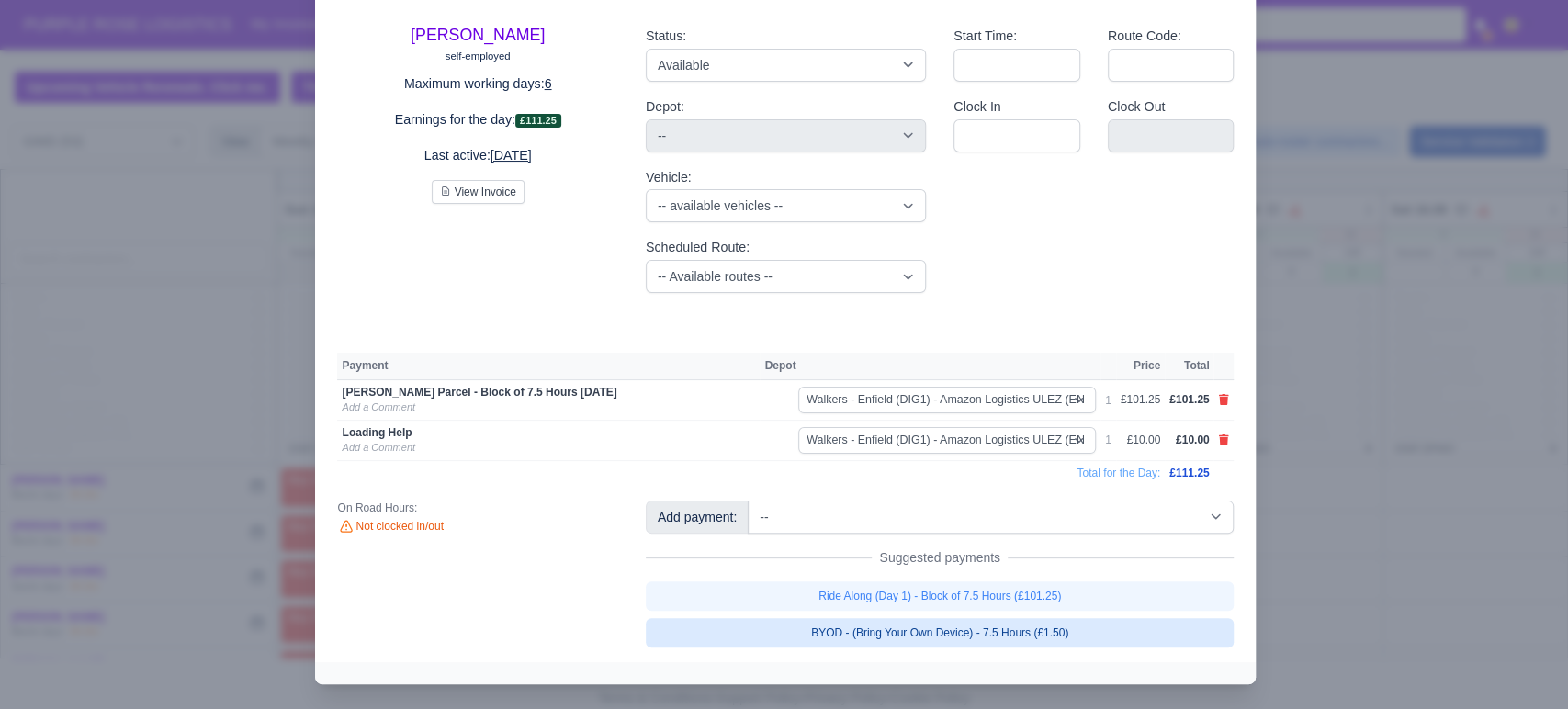
click at [868, 635] on link "BYOD - (Bring Your Own Device) - 7.5 Hours (£1.50)" at bounding box center [940, 633] width 589 height 30
click at [1037, 643] on link "BYOD - (Bring Your Own Device) - 7.5 Hours (£1.50)" at bounding box center [940, 633] width 589 height 30
click at [1085, 632] on link "BYOD - (Bring Your Own Device) - 7.5 Hours (£1.50)" at bounding box center [940, 633] width 589 height 30
click at [1034, 630] on link "BYOD - (Bring Your Own Device) - 7.5 Hours (£1.50)" at bounding box center [940, 633] width 589 height 30
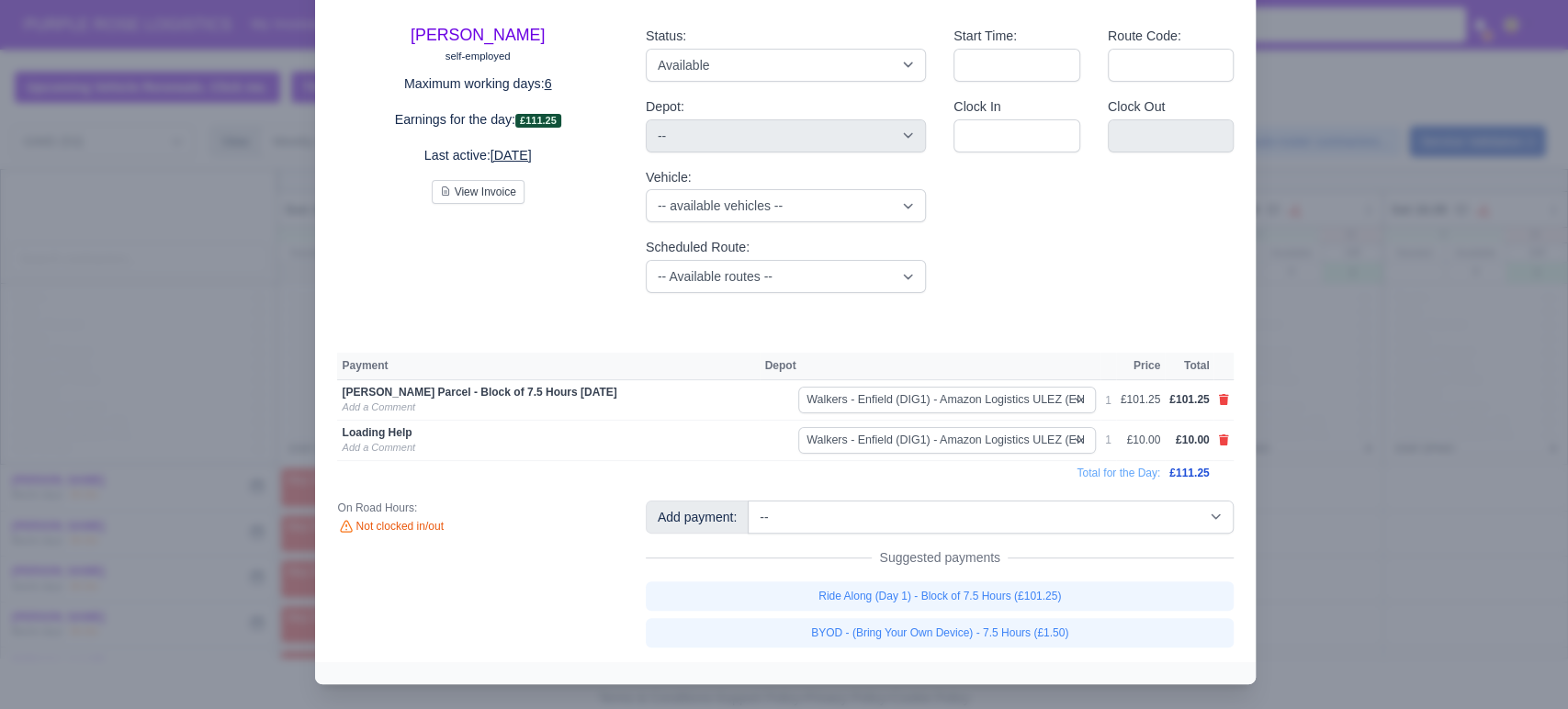
click at [1469, 447] on div at bounding box center [784, 354] width 1568 height 709
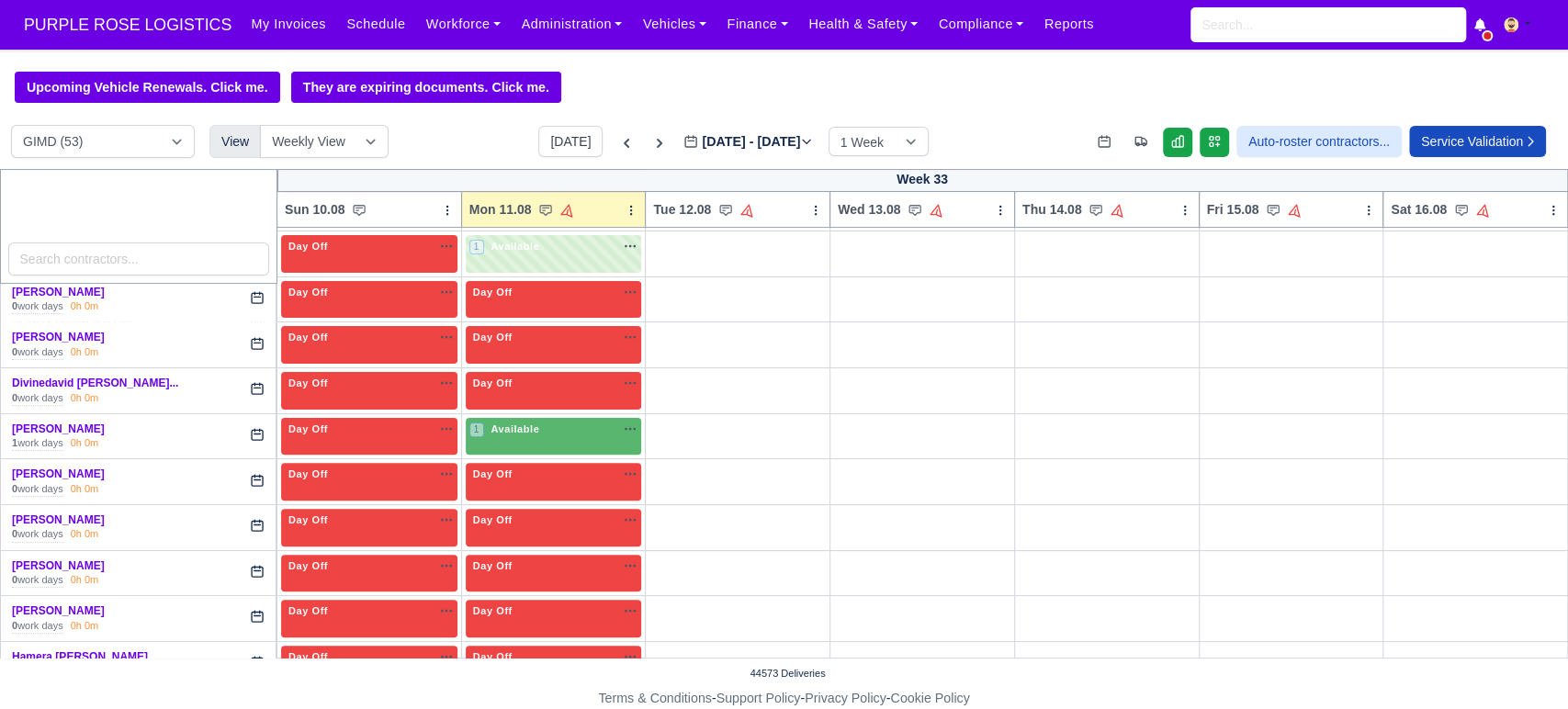
scroll to position [327, 0]
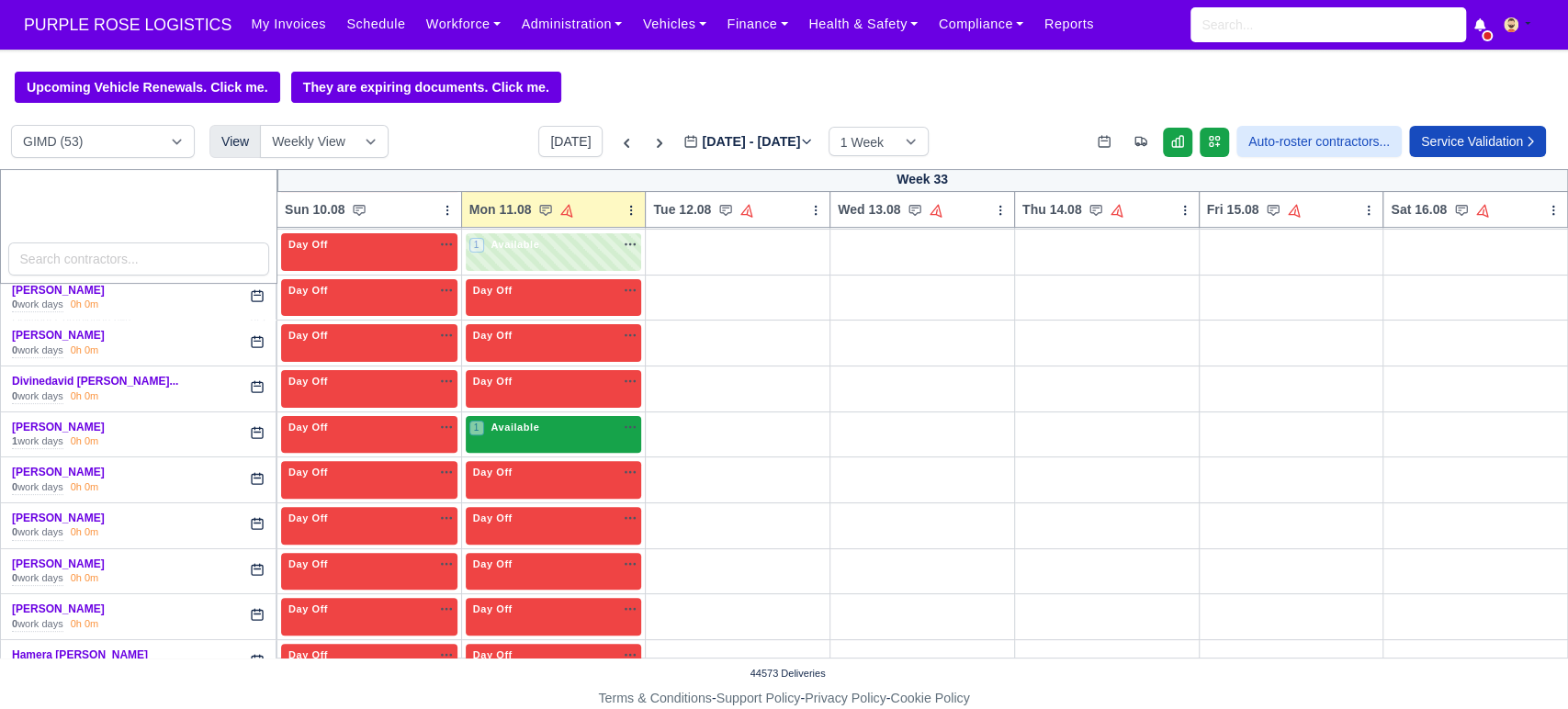
click at [538, 423] on div "1 Available na" at bounding box center [553, 427] width 169 height 16
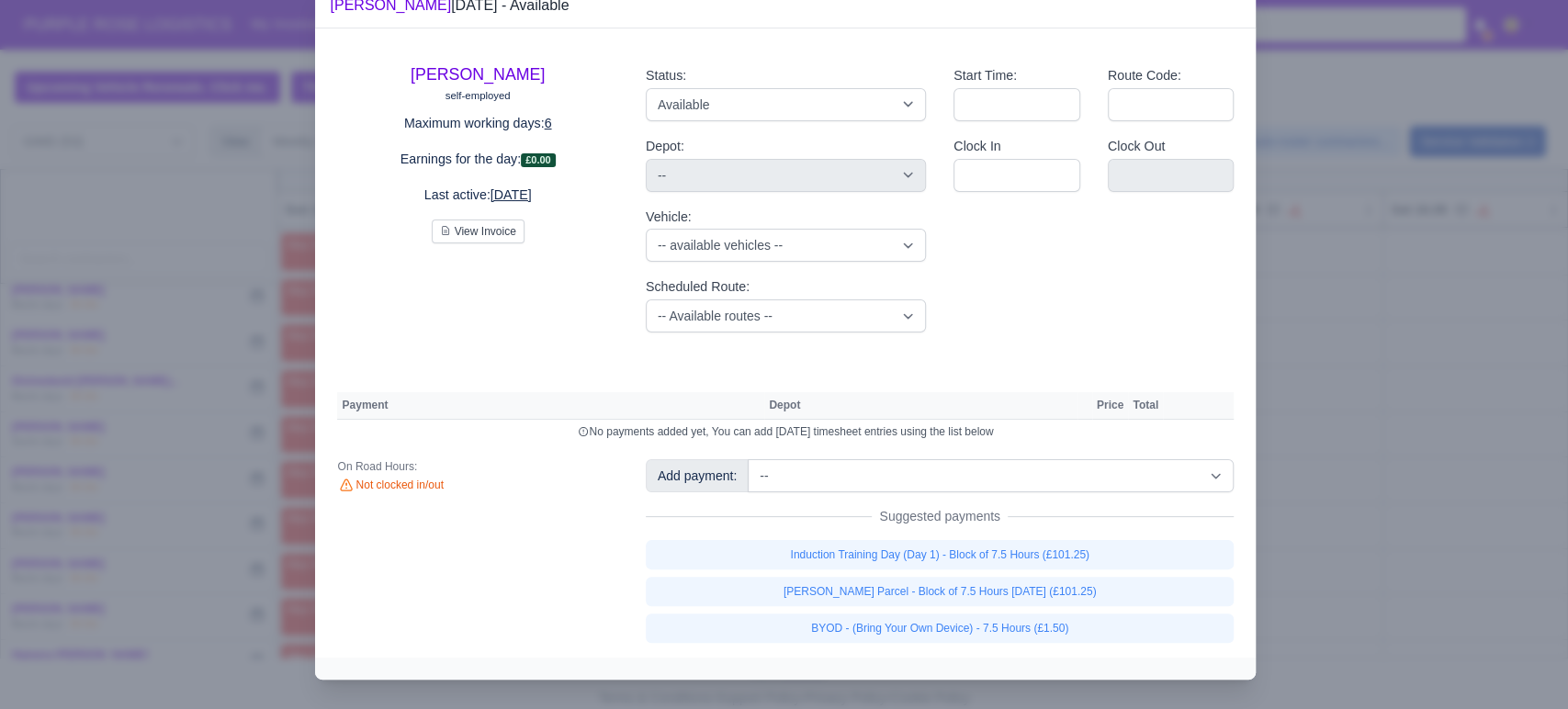
scroll to position [45, 0]
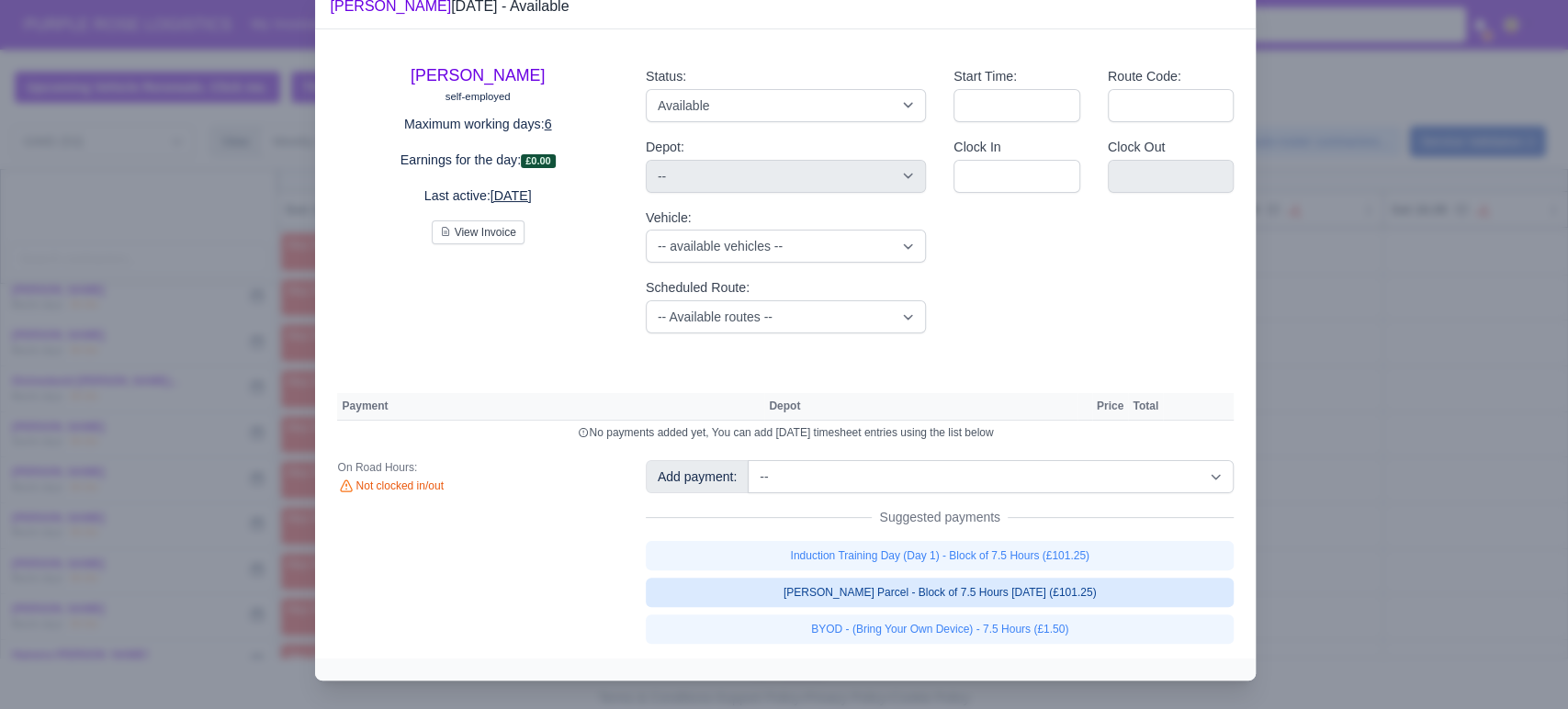
click at [768, 591] on link "[PERSON_NAME] Parcel - Block of 7.5 Hours [DATE] (£101.25)" at bounding box center [940, 593] width 589 height 30
select select "5"
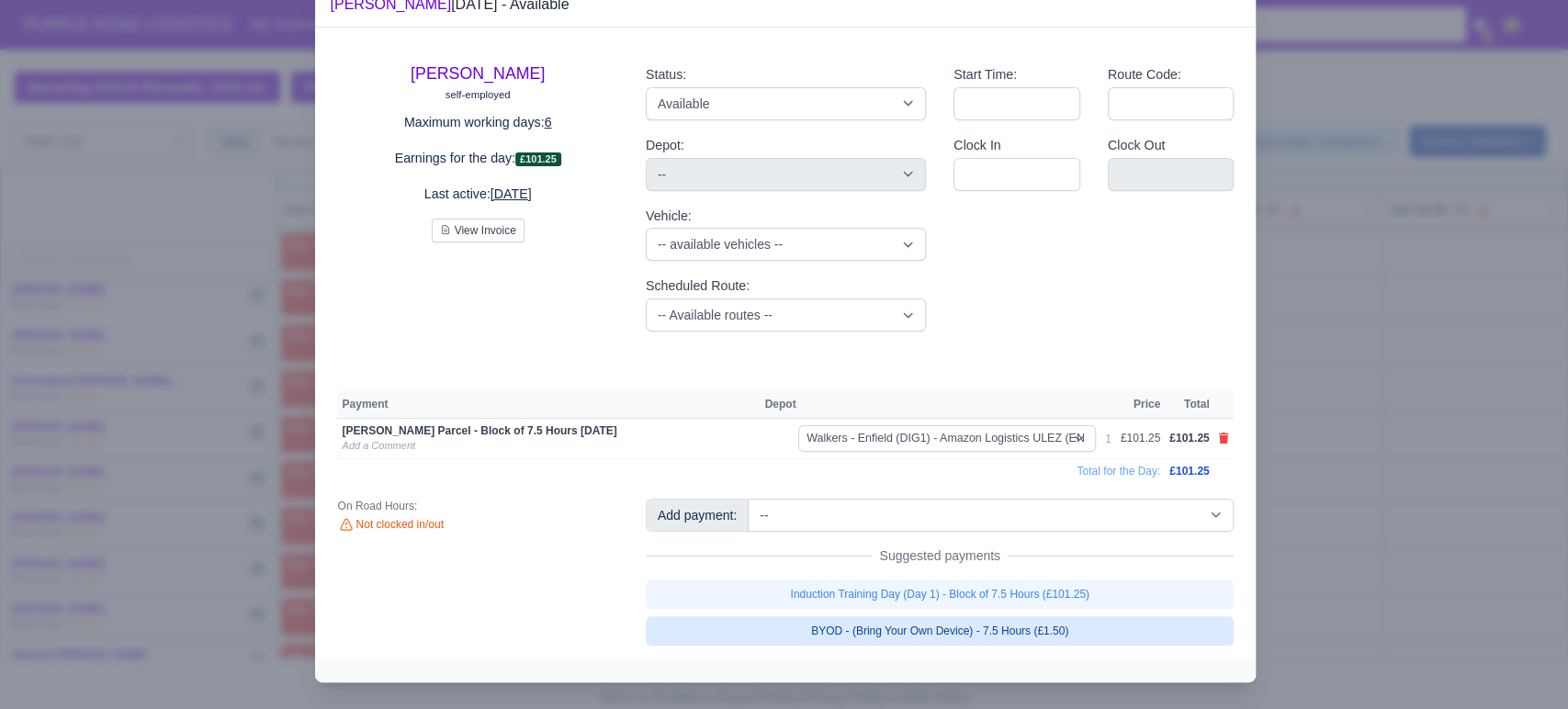
click at [766, 628] on link "BYOD - (Bring Your Own Device) - 7.5 Hours (£1.50)" at bounding box center [940, 631] width 589 height 30
click at [878, 624] on link "BYOD - (Bring Your Own Device) - 7.5 Hours (£1.50)" at bounding box center [940, 631] width 589 height 30
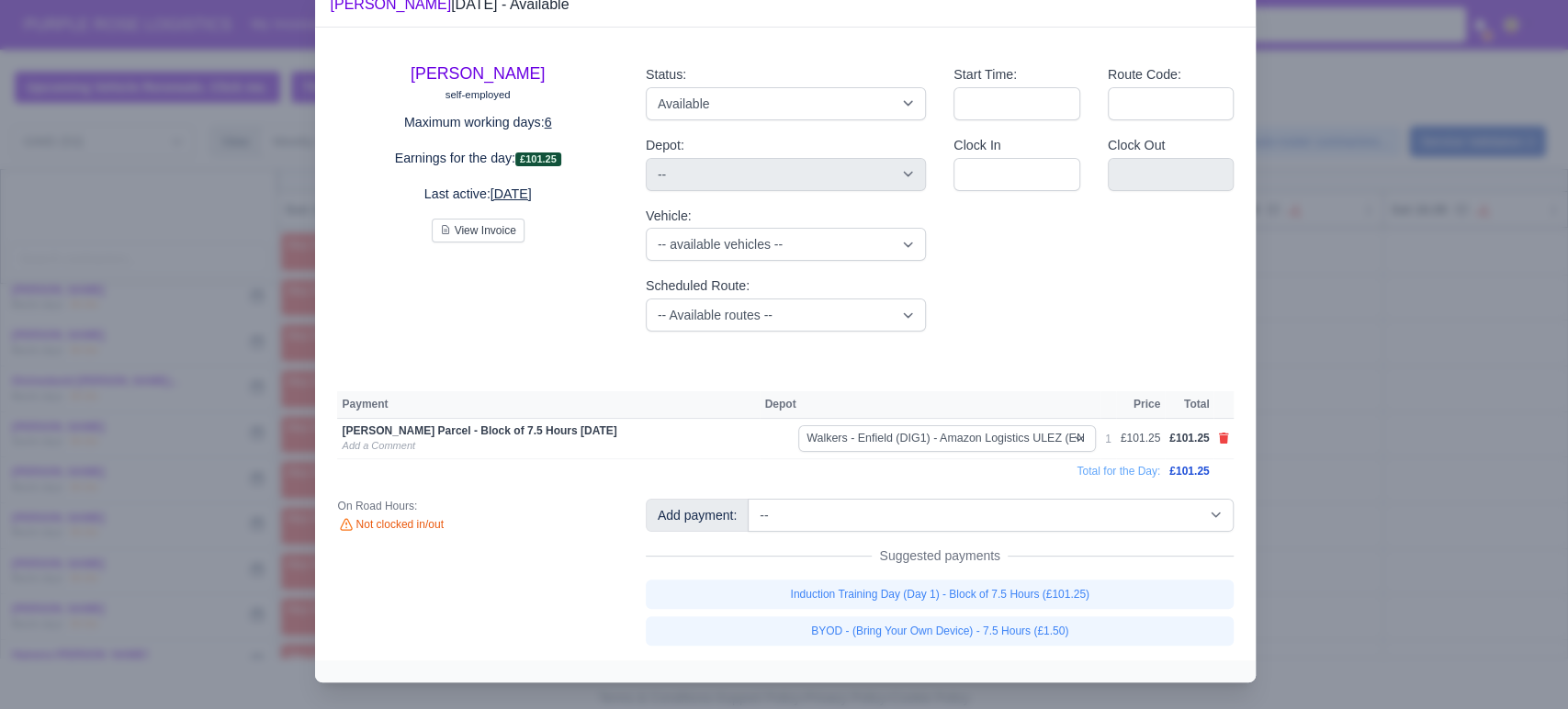
click at [1311, 497] on div at bounding box center [784, 354] width 1568 height 709
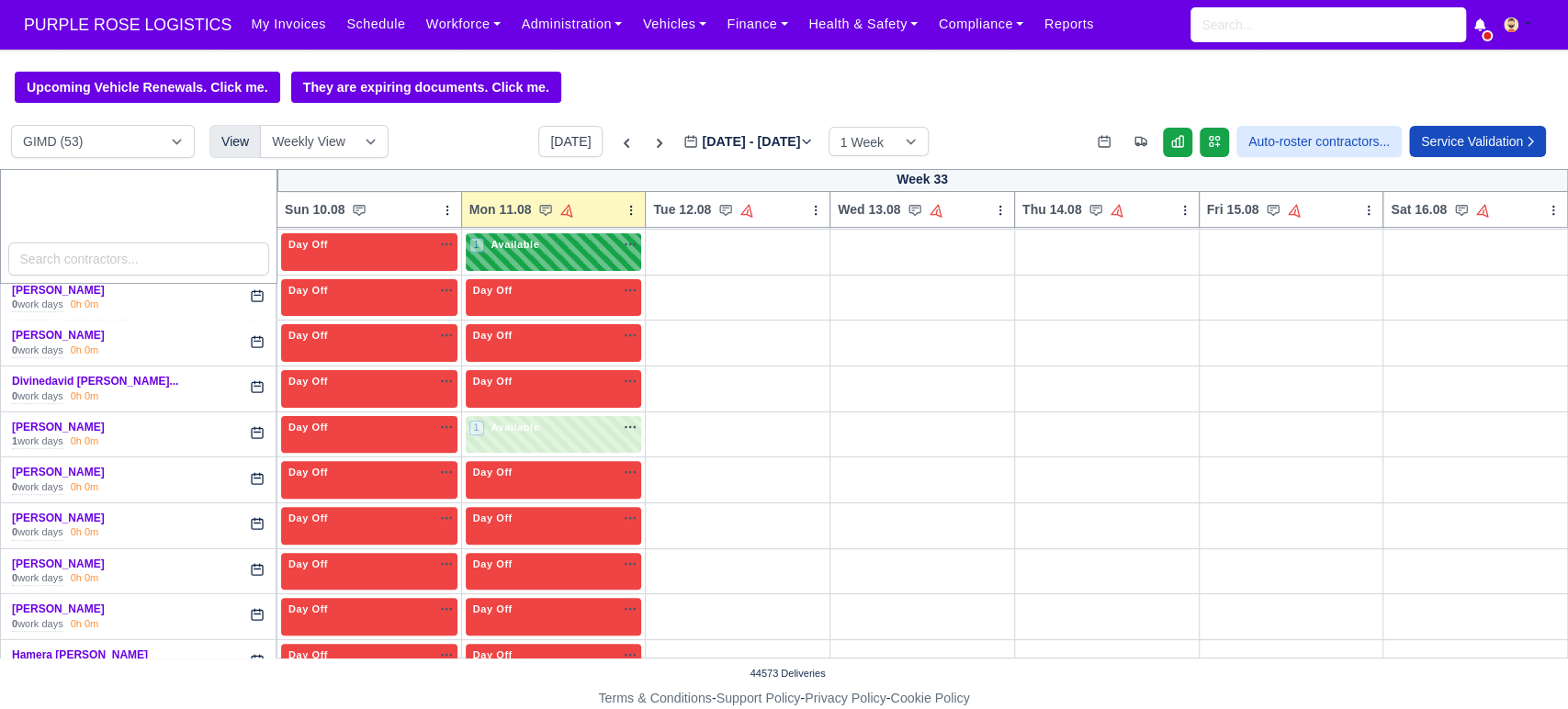
click at [578, 252] on div "1 Available na" at bounding box center [553, 244] width 169 height 16
click at [574, 245] on div "1 Available na" at bounding box center [553, 244] width 169 height 16
select select "5"
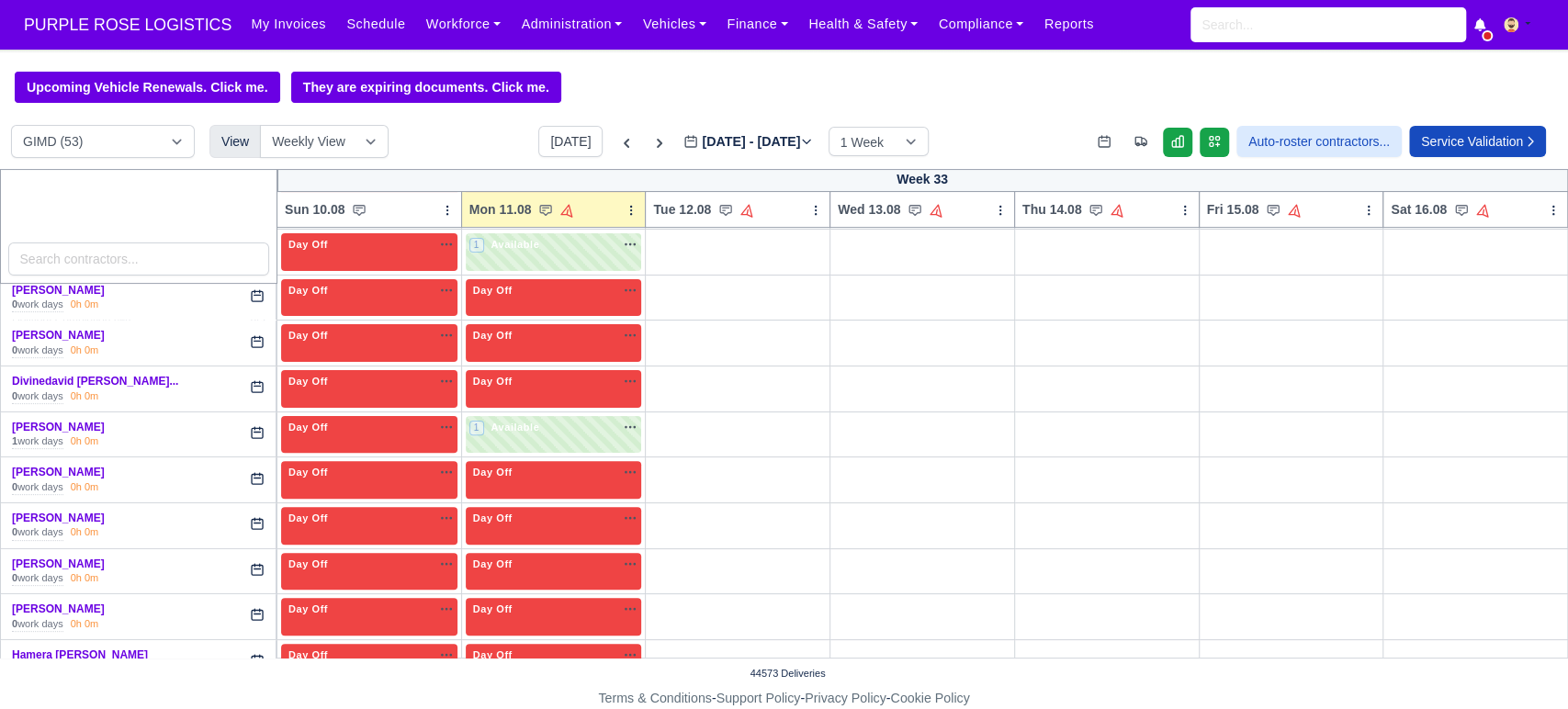
select select "5"
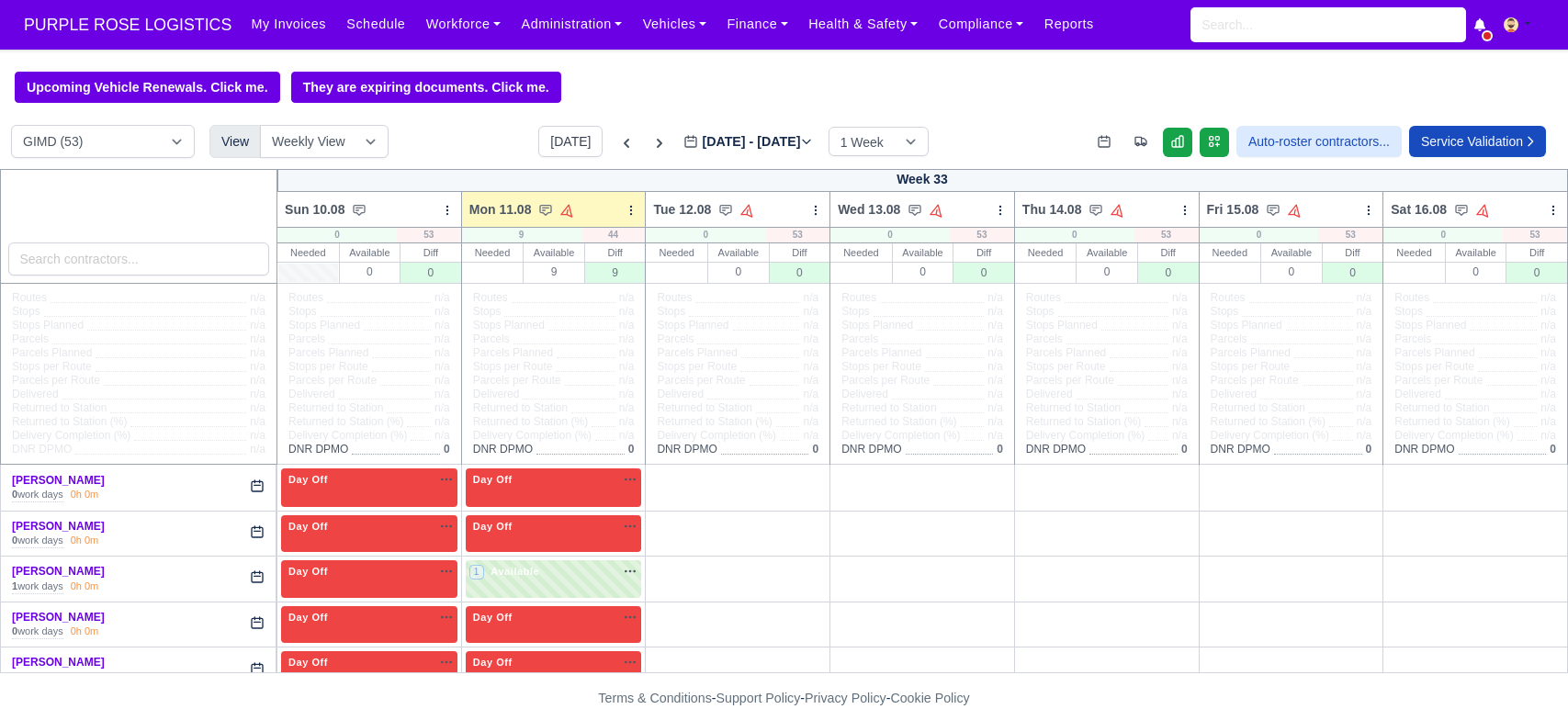
select select "5"
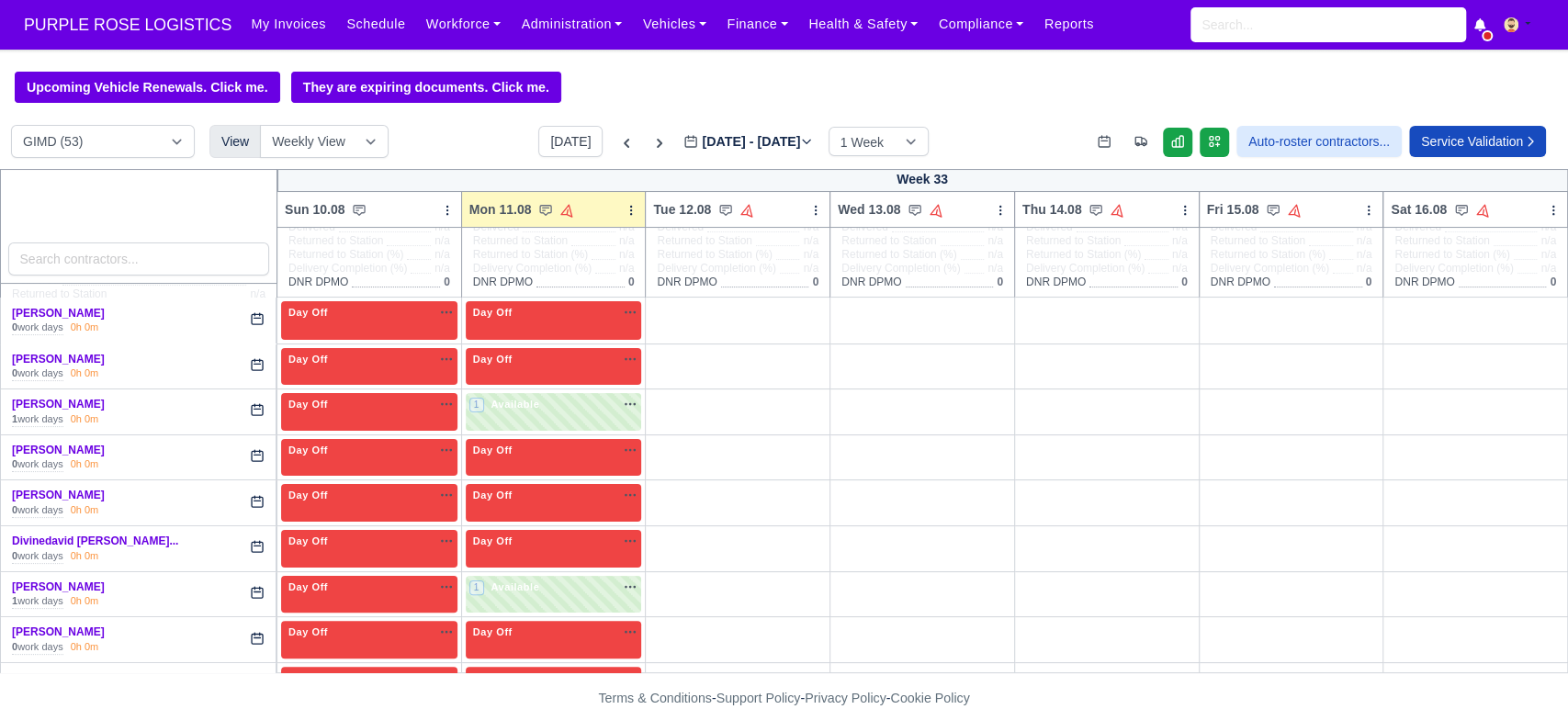
click at [505, 413] on div "1 Available" at bounding box center [506, 404] width 74 height 16
click at [553, 403] on div "1 Available na" at bounding box center [553, 404] width 169 height 16
click at [569, 409] on div "1 Available na" at bounding box center [553, 404] width 169 height 16
click at [493, 416] on div "1 Available na" at bounding box center [553, 406] width 169 height 20
click at [534, 410] on span "Available" at bounding box center [514, 404] width 56 height 13
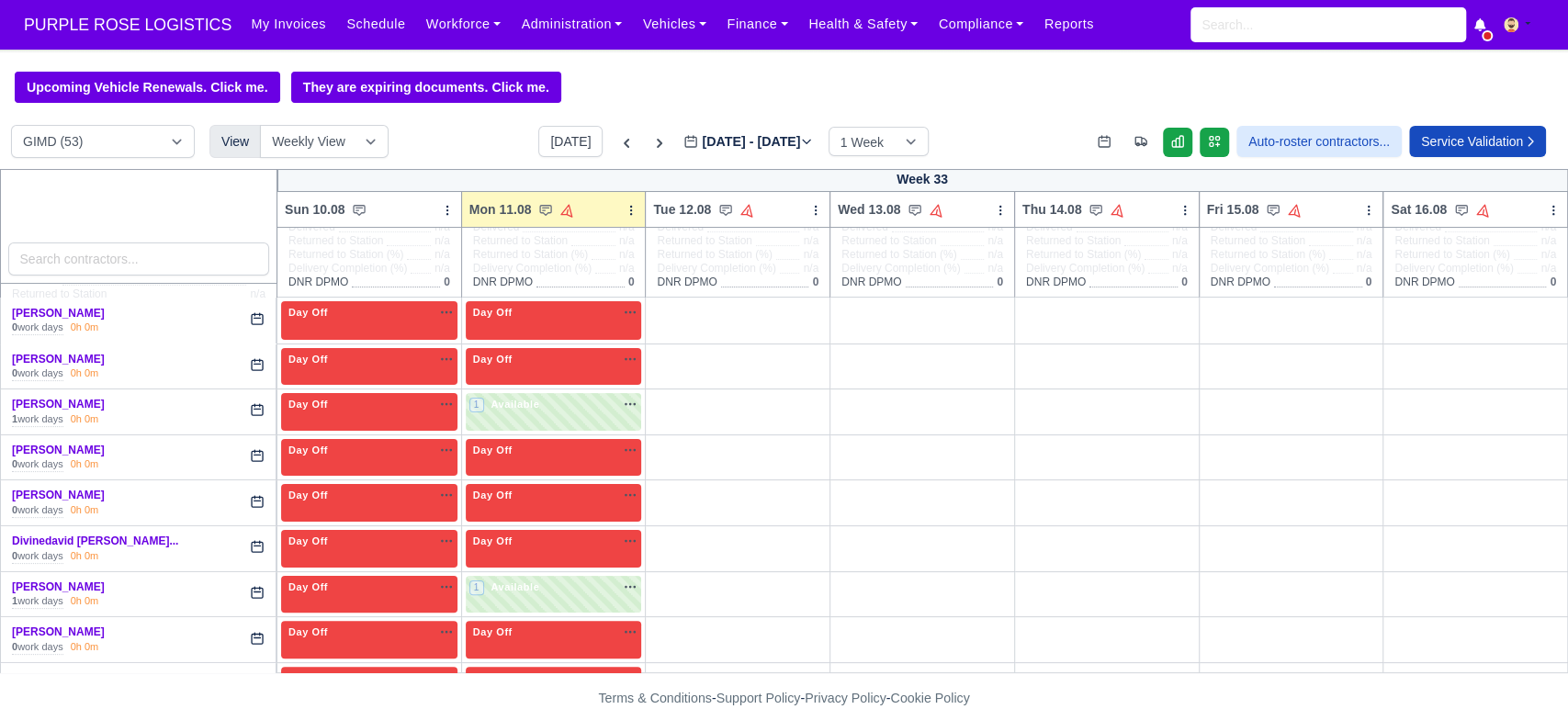
select select "5"
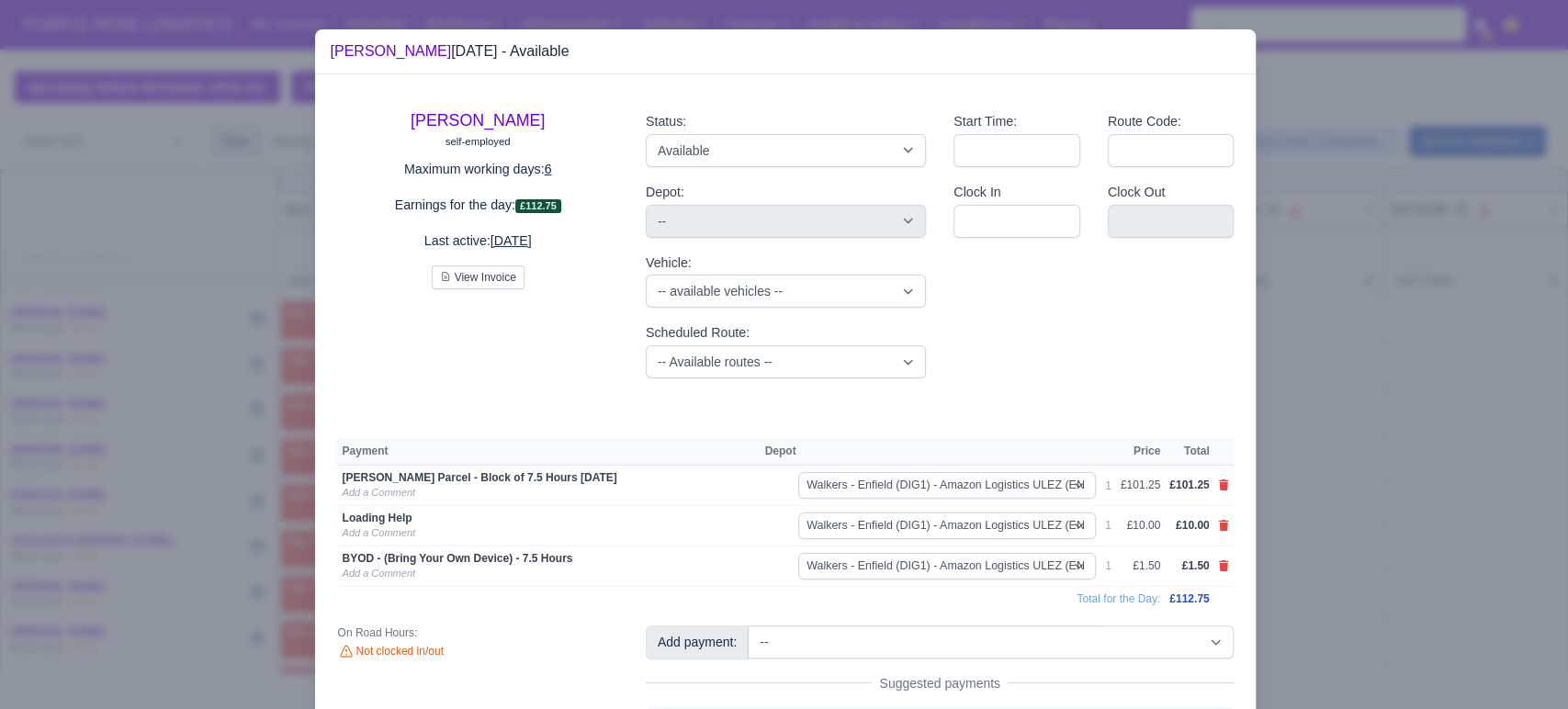
scroll to position [92, 0]
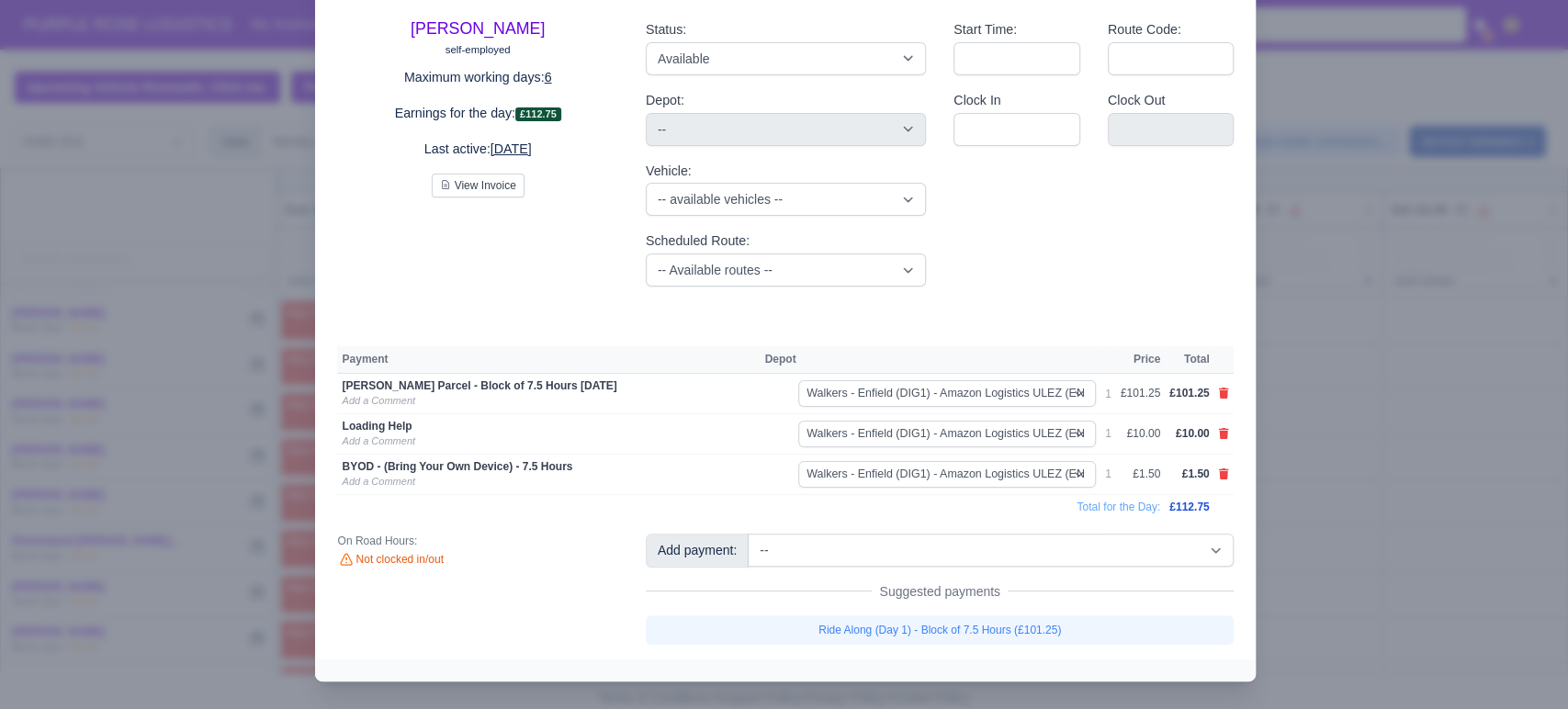
click at [291, 422] on div at bounding box center [784, 354] width 1568 height 709
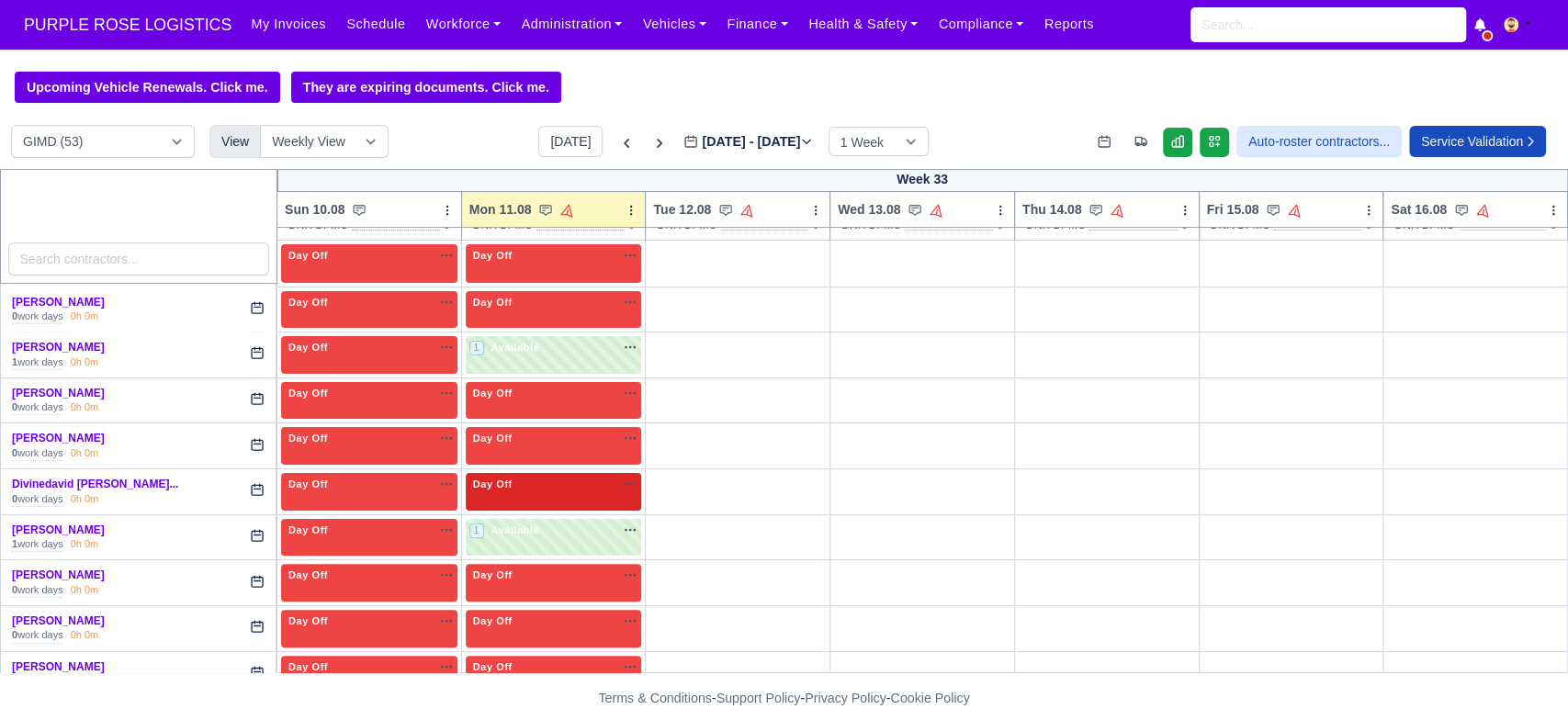
scroll to position [227, 0]
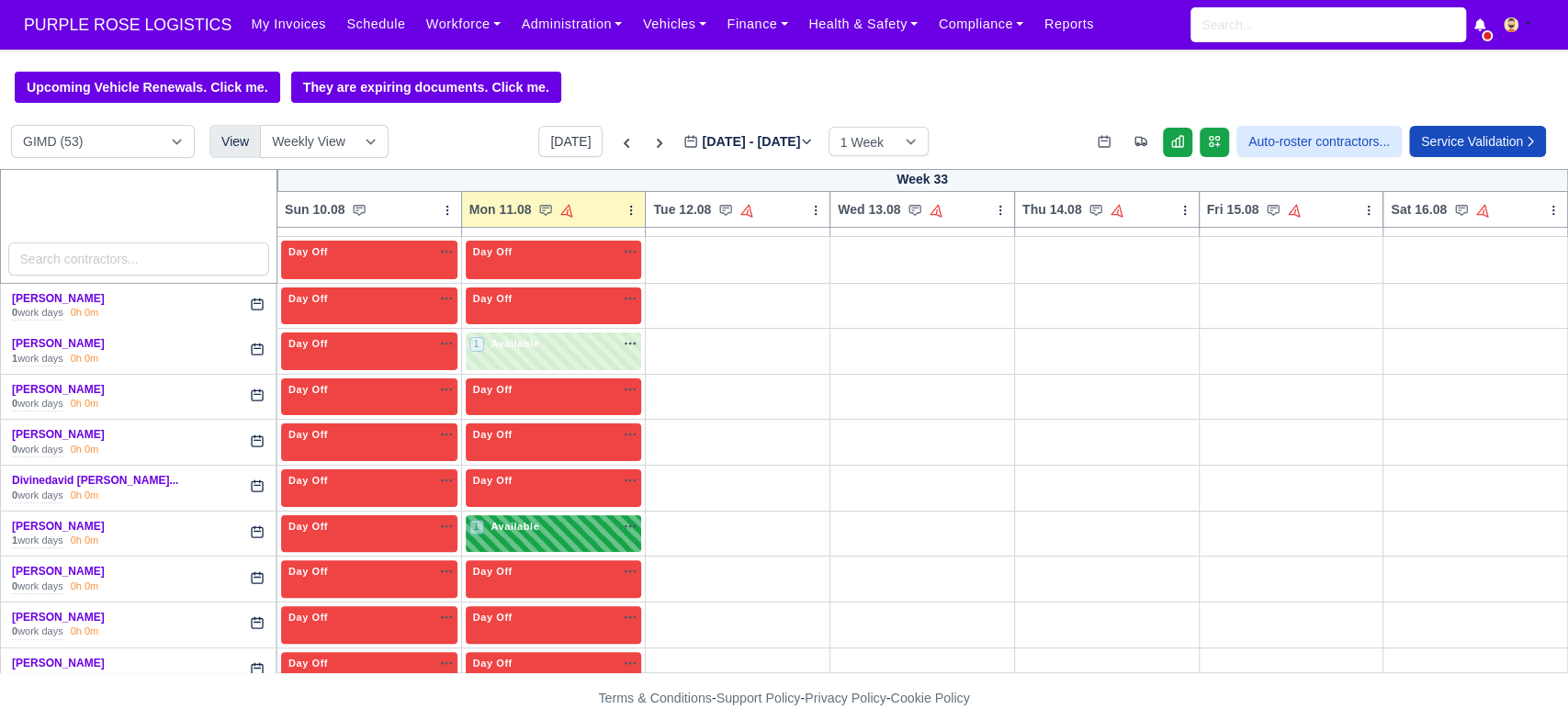
click at [537, 527] on div "1 Available na" at bounding box center [553, 526] width 169 height 16
select select "5"
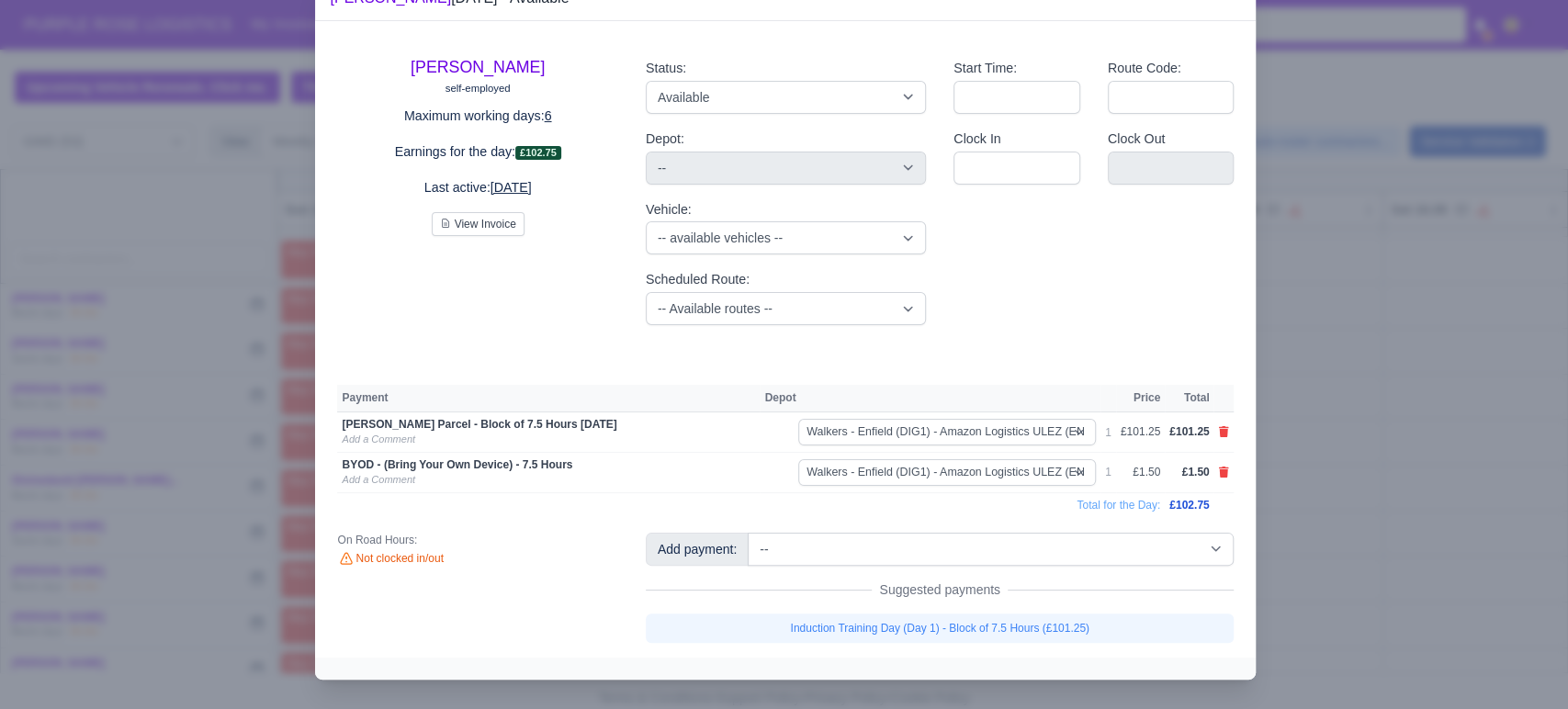
click at [214, 443] on div at bounding box center [784, 354] width 1568 height 709
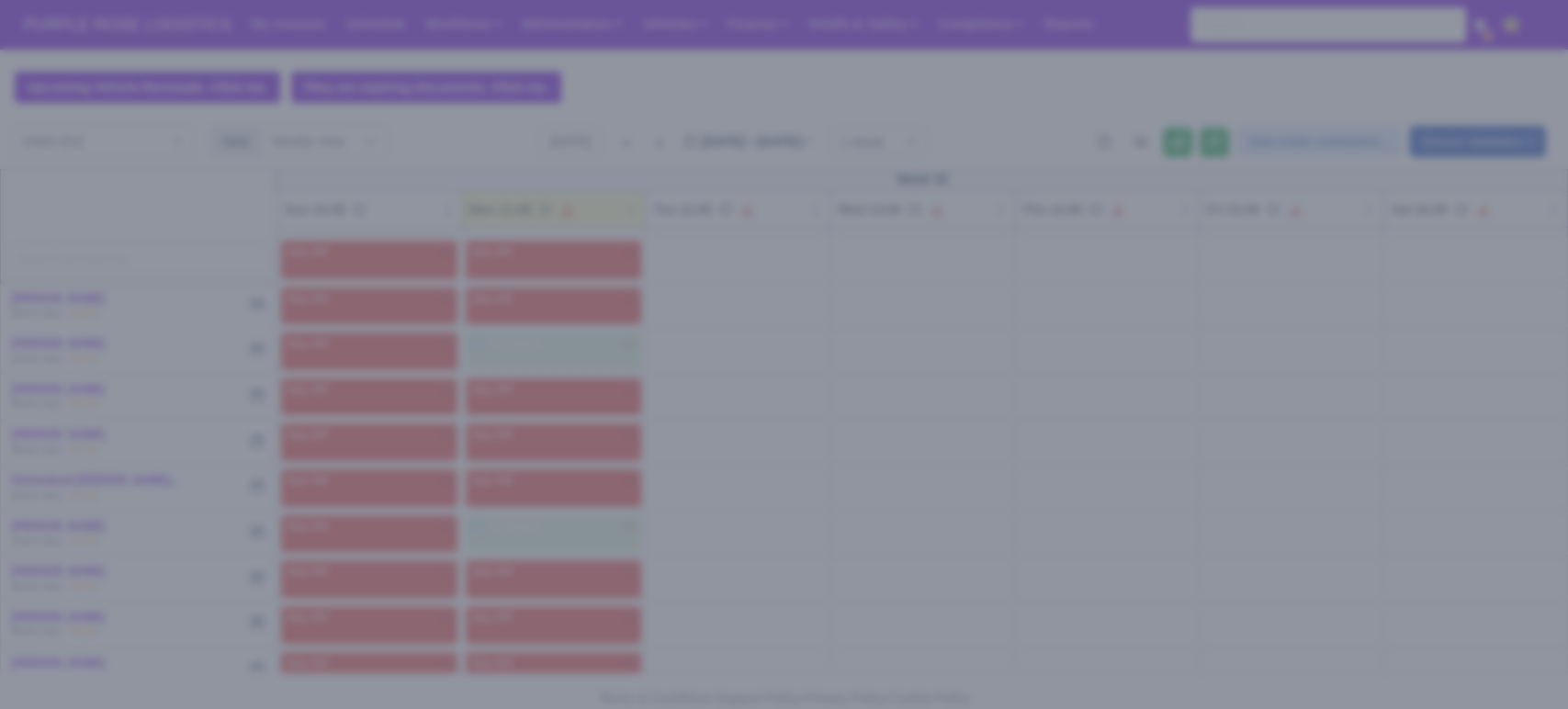
click at [366, 350] on div at bounding box center [784, 354] width 1568 height 709
